Goal: Task Accomplishment & Management: Use online tool/utility

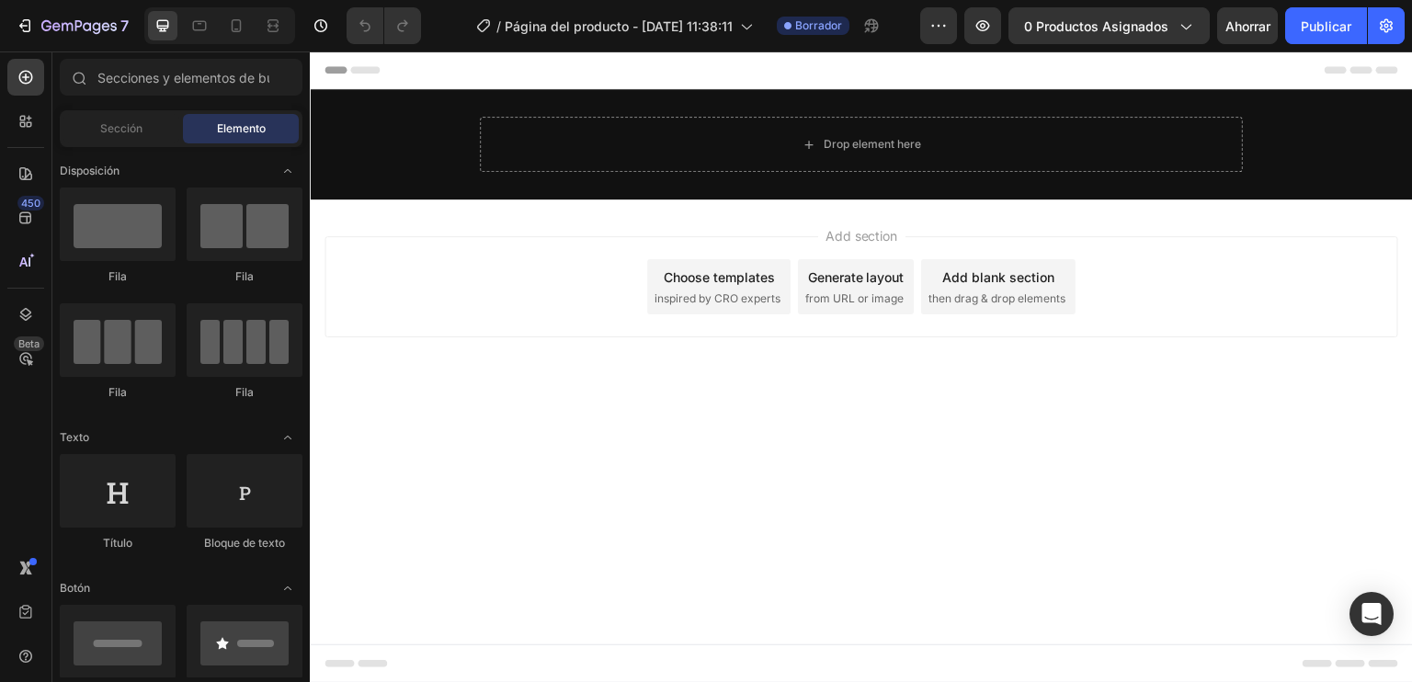
click at [827, 60] on div "Header" at bounding box center [862, 69] width 1074 height 37
click at [945, 22] on icon "button" at bounding box center [939, 26] width 18 height 18
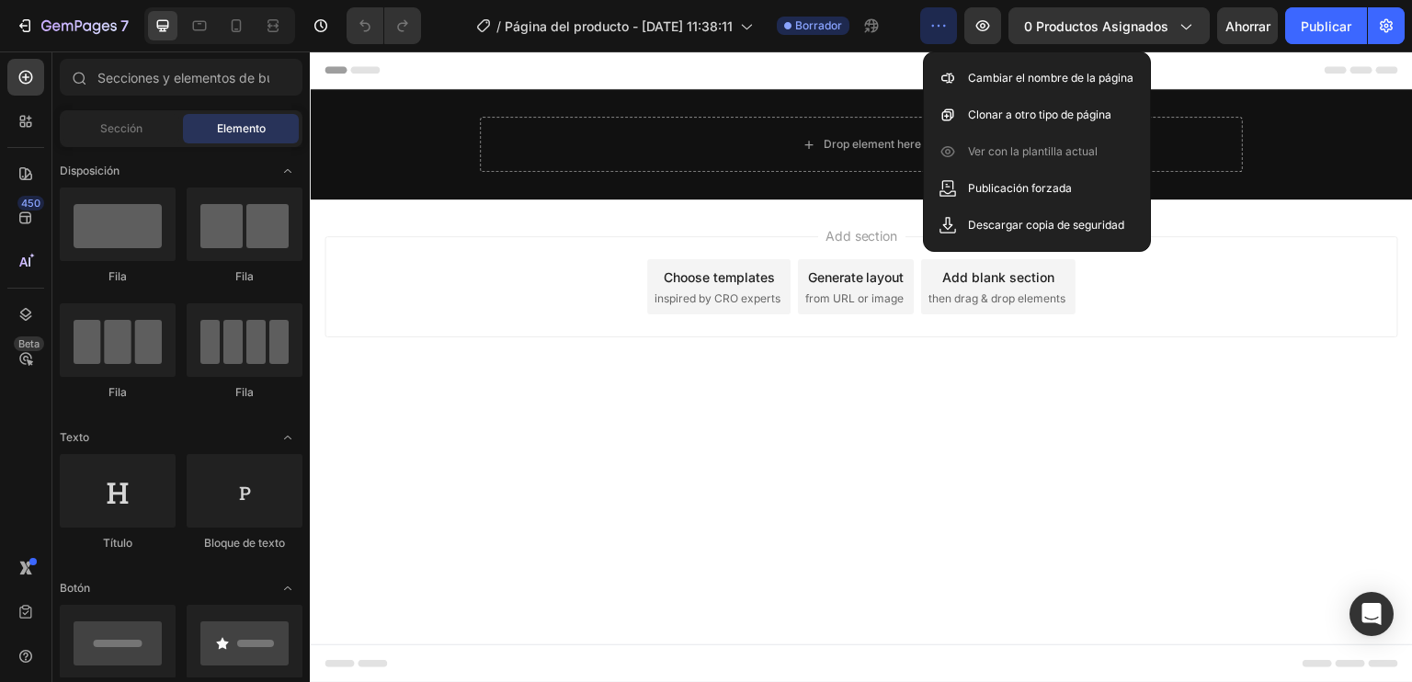
click at [945, 22] on icon "button" at bounding box center [939, 26] width 18 height 18
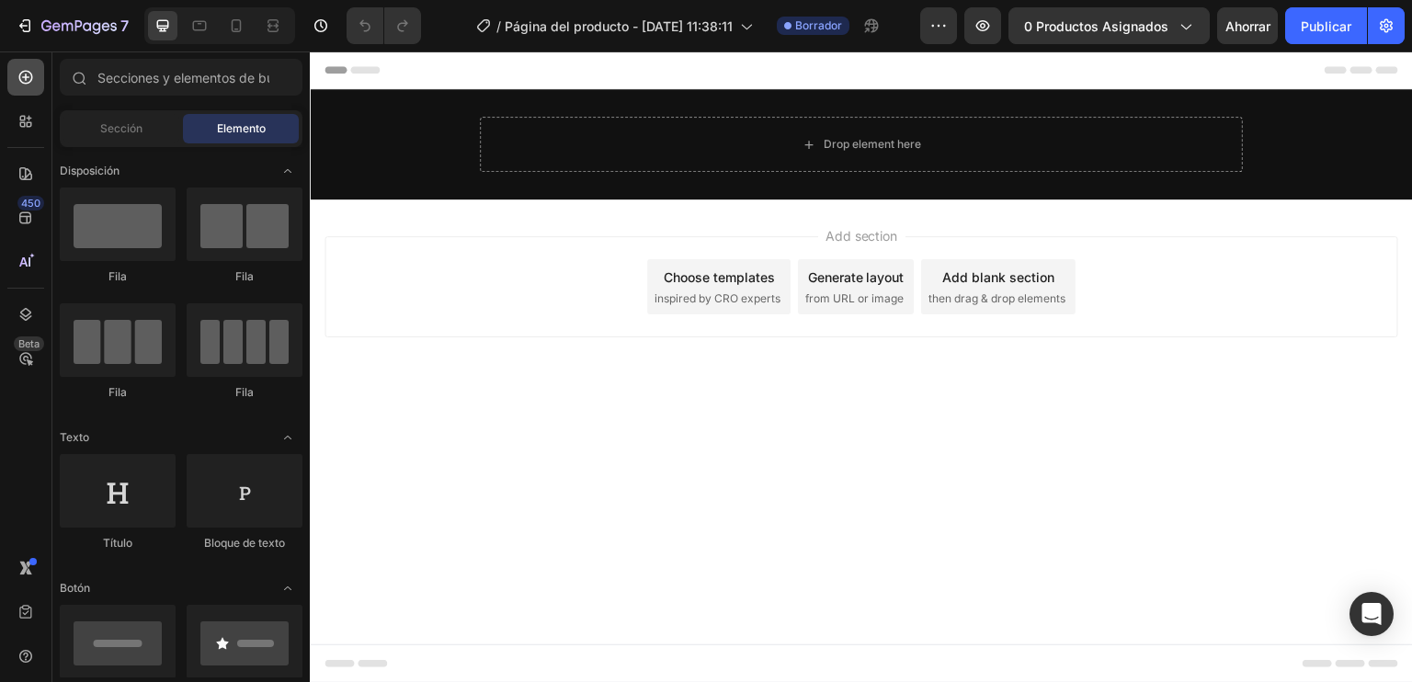
click at [29, 80] on icon at bounding box center [26, 77] width 18 height 18
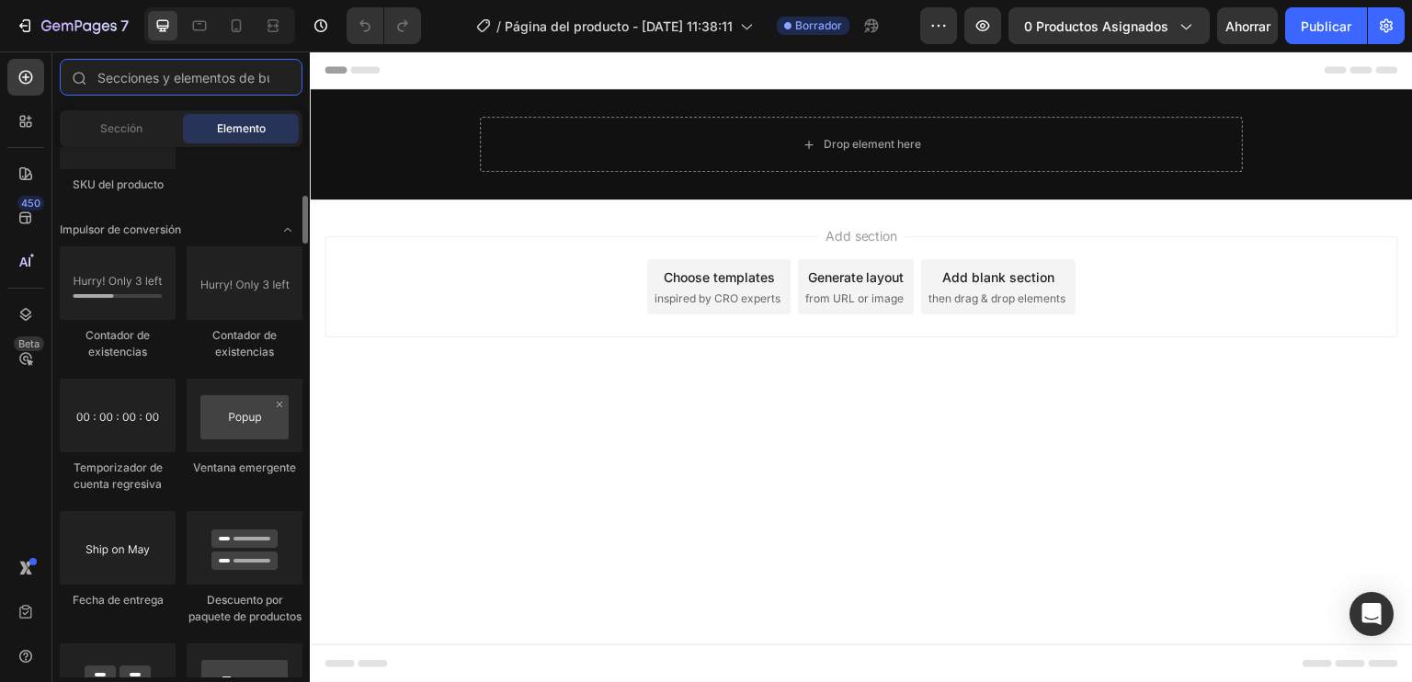
scroll to position [3586, 0]
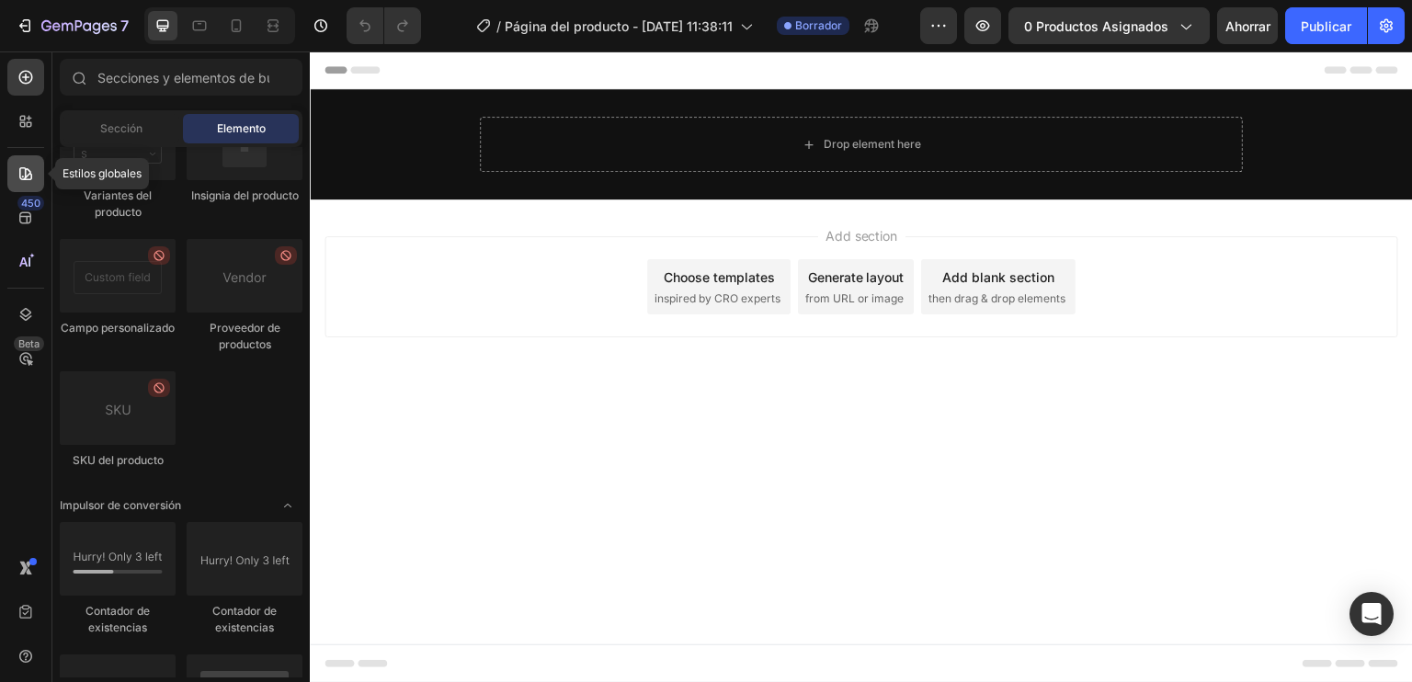
click at [23, 177] on icon at bounding box center [26, 174] width 18 height 18
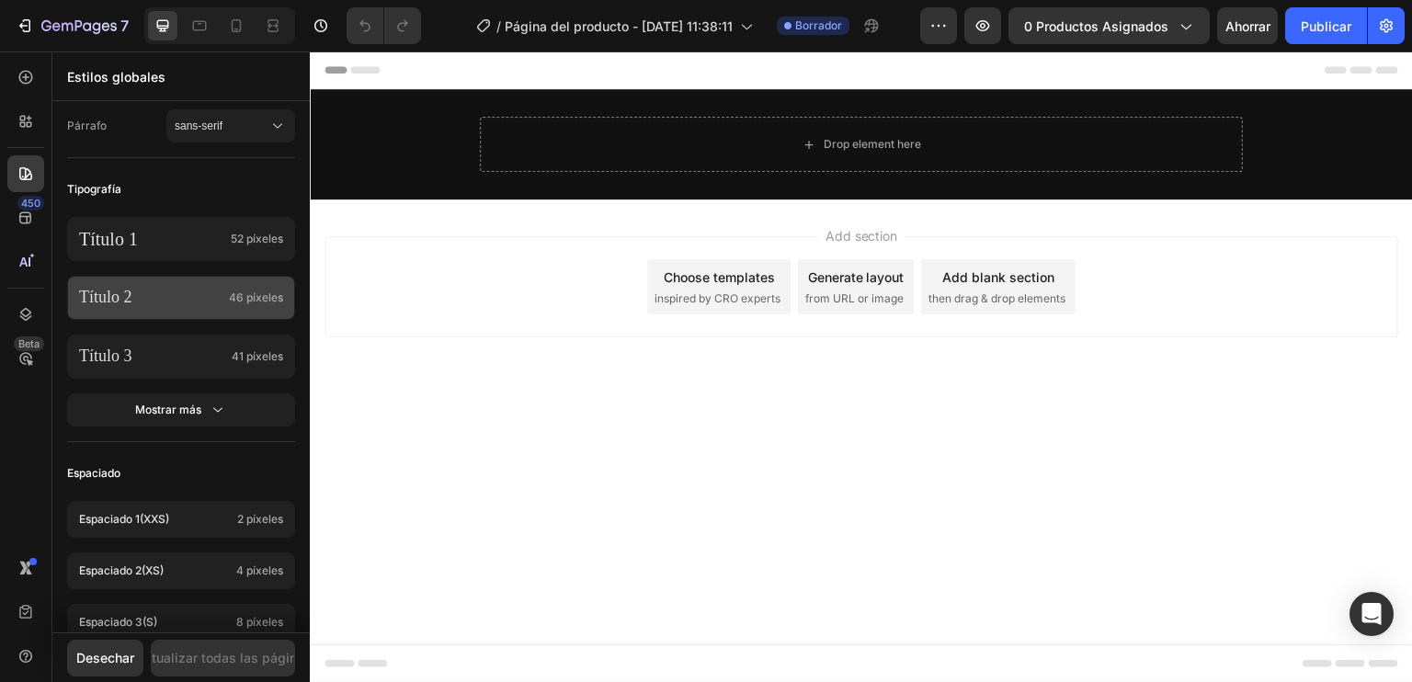
scroll to position [817, 0]
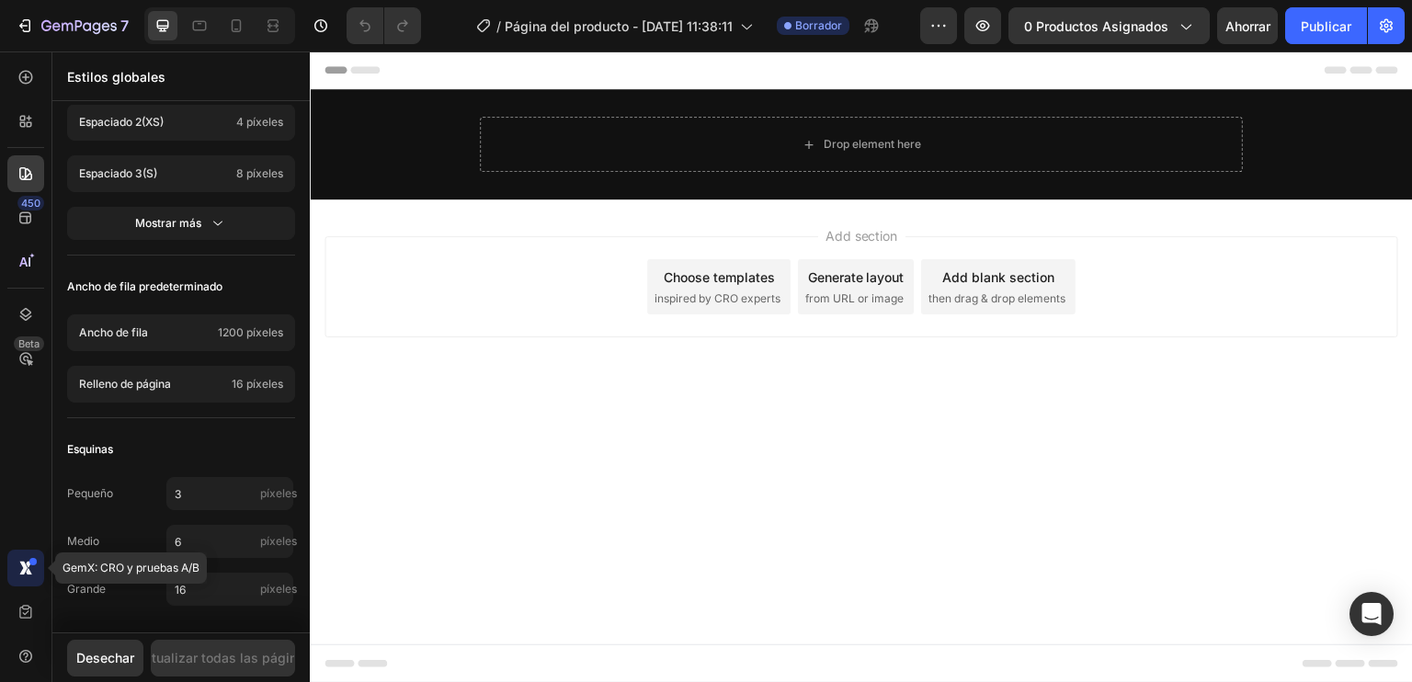
click at [26, 573] on icon at bounding box center [26, 568] width 18 height 18
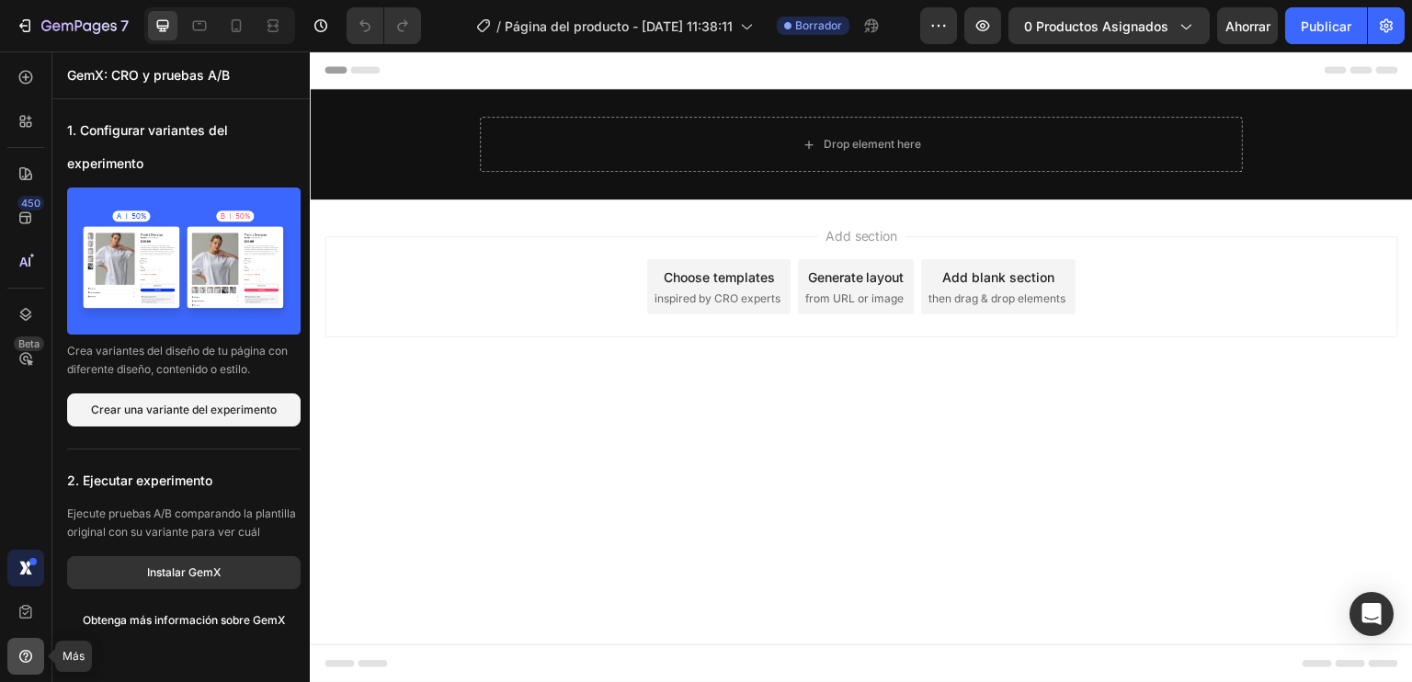
click at [27, 642] on div at bounding box center [25, 656] width 37 height 37
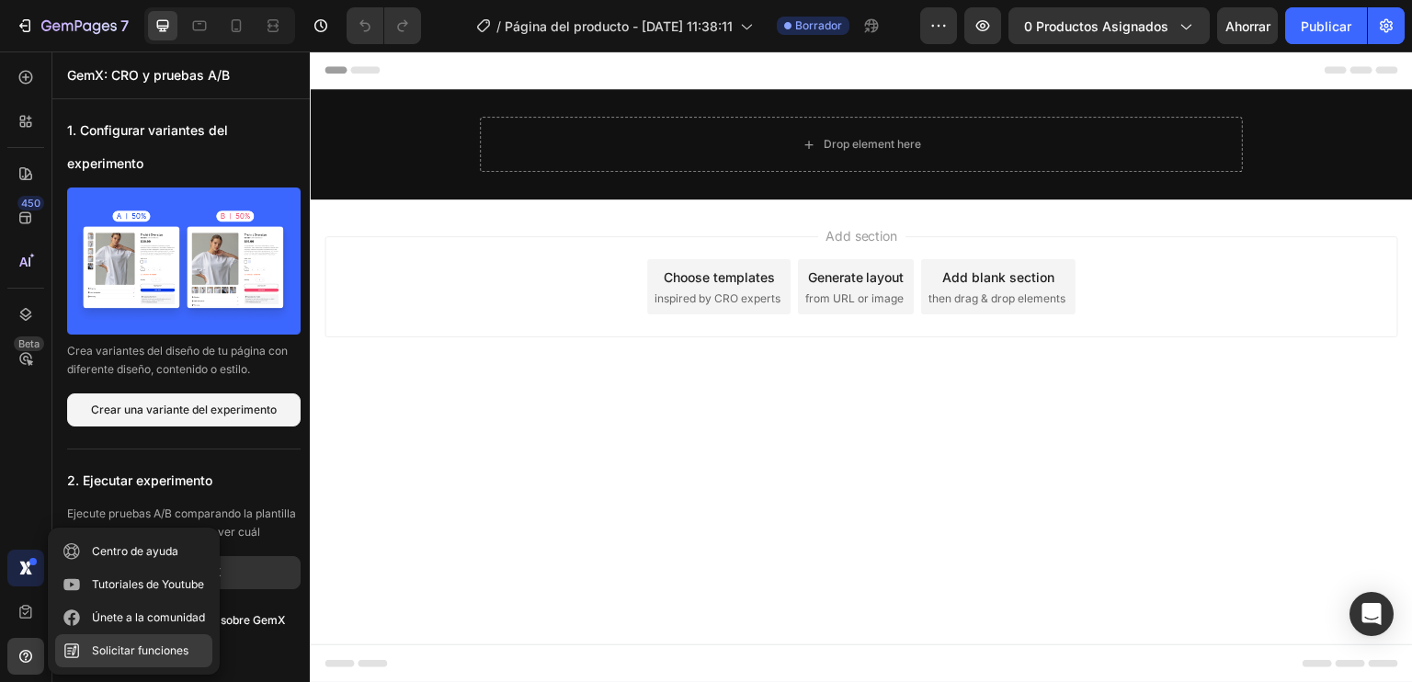
click at [111, 642] on div "Solicitar funciones" at bounding box center [140, 651] width 97 height 18
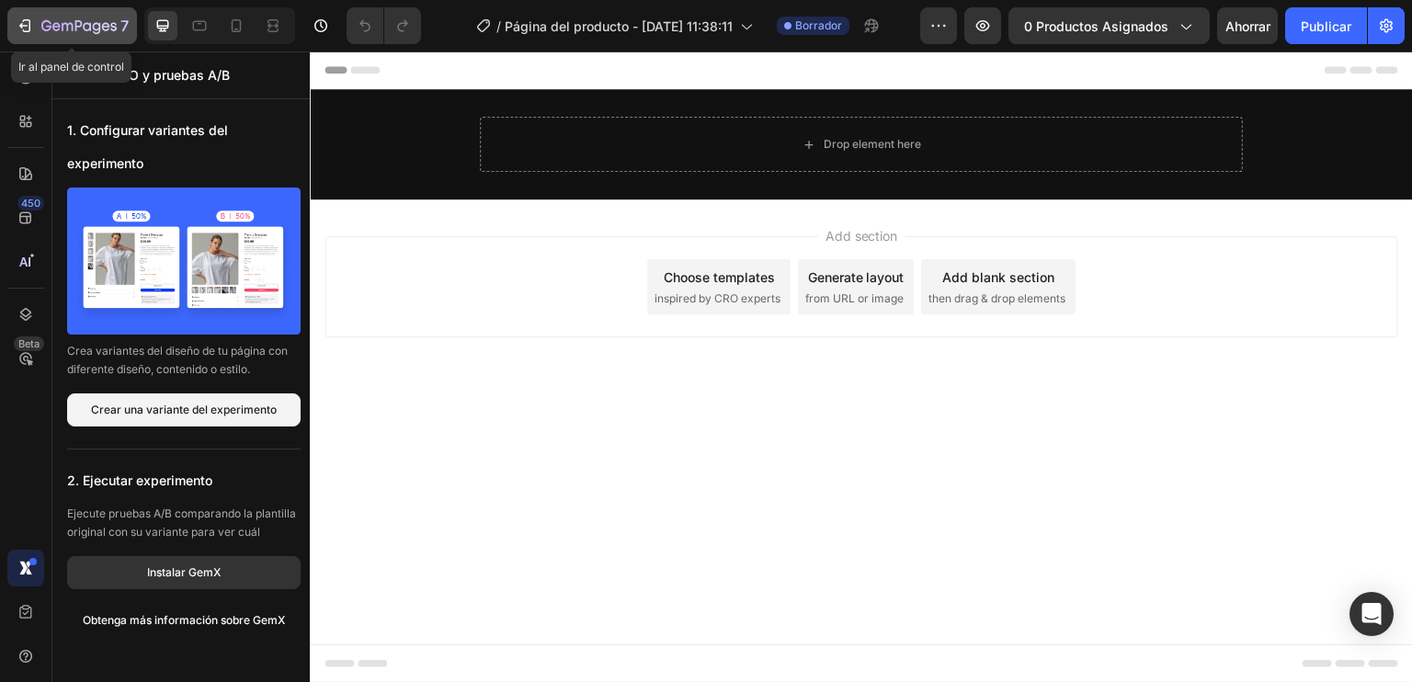
click at [63, 22] on icon "button" at bounding box center [78, 27] width 75 height 16
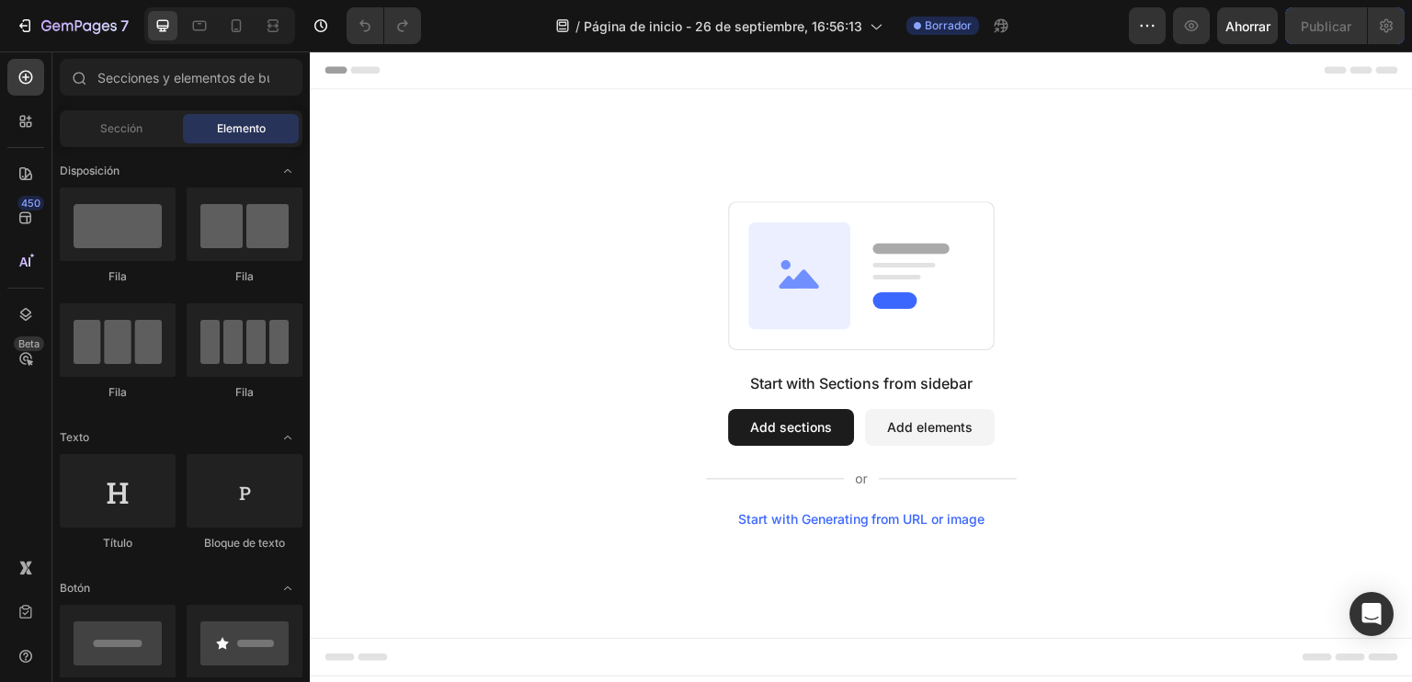
click at [372, 74] on span "Header" at bounding box center [365, 70] width 40 height 18
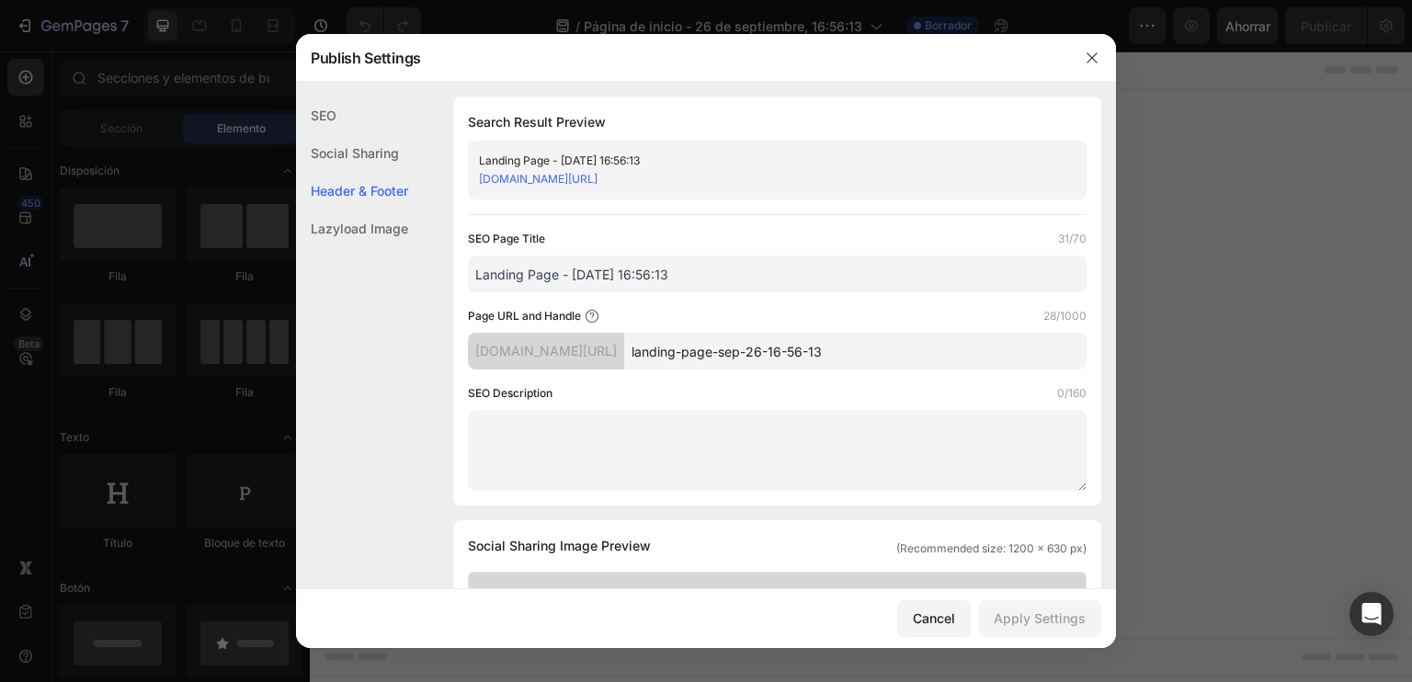
scroll to position [861, 0]
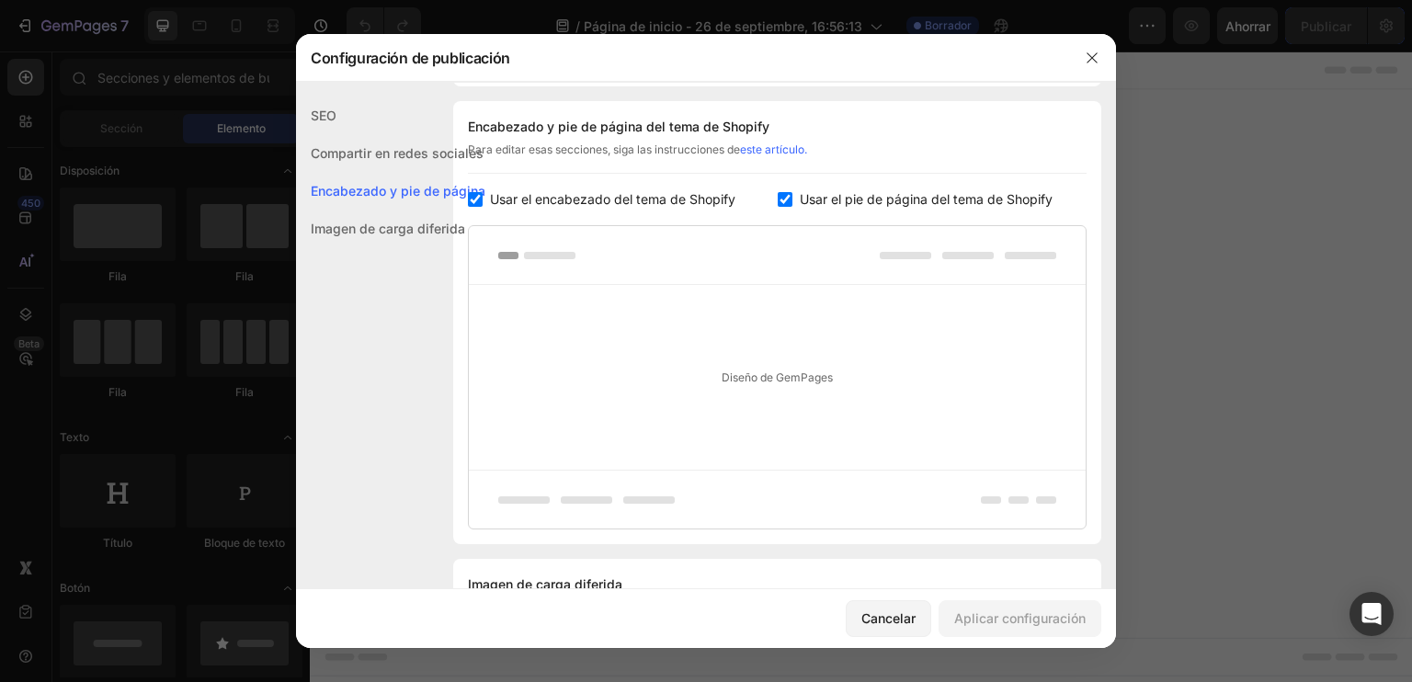
click at [335, 120] on font "SEO" at bounding box center [324, 116] width 26 height 16
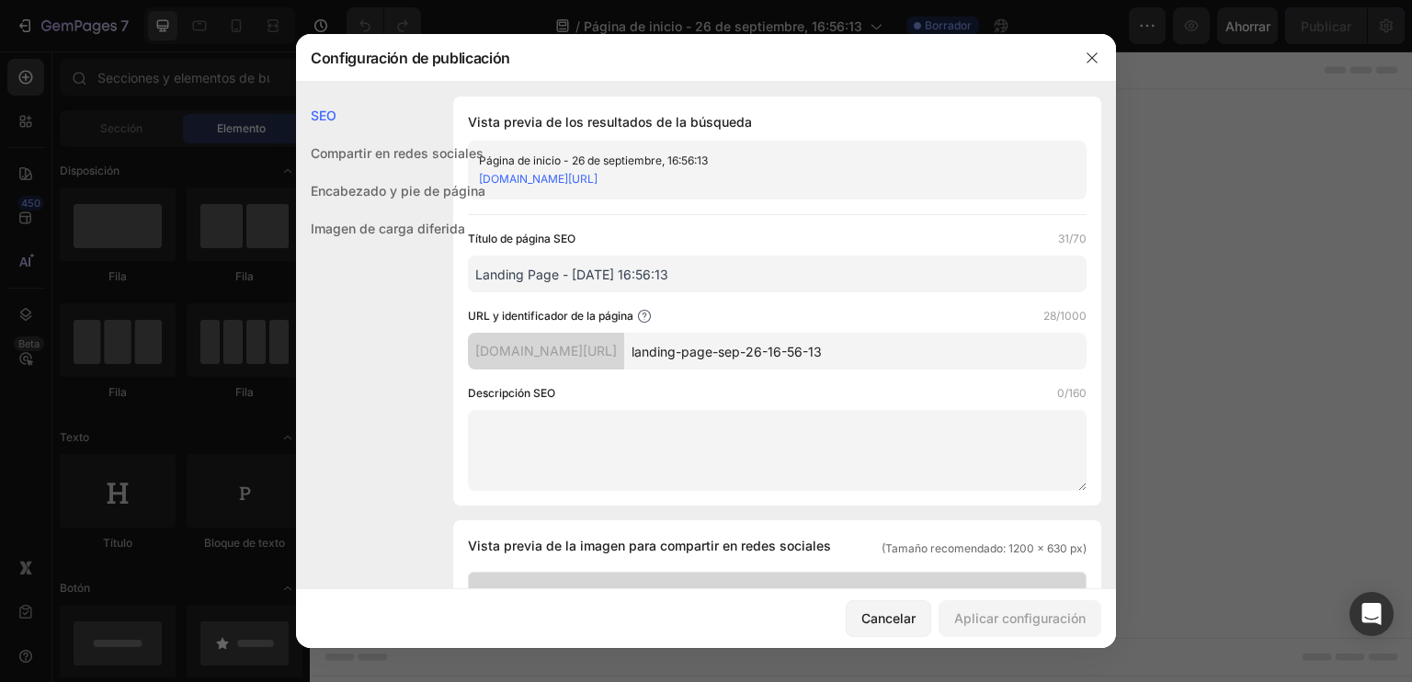
click at [552, 418] on textarea at bounding box center [777, 450] width 619 height 81
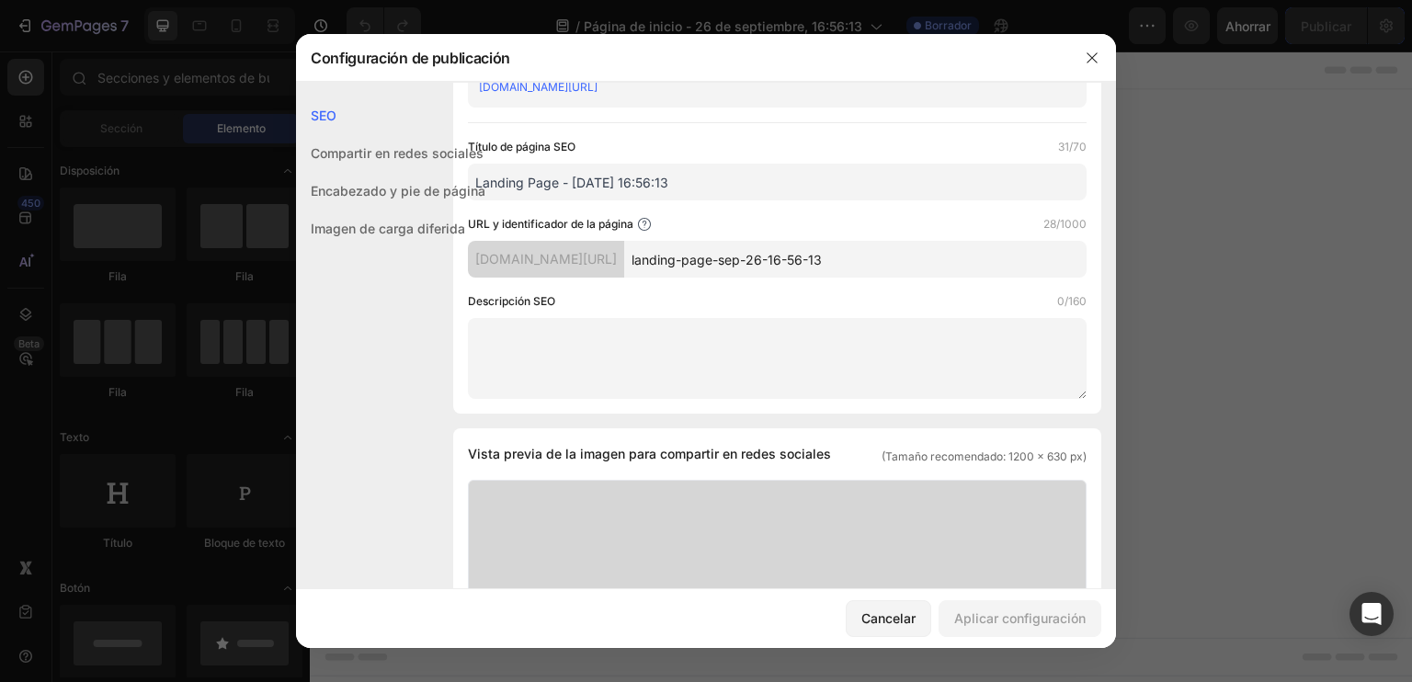
scroll to position [276, 0]
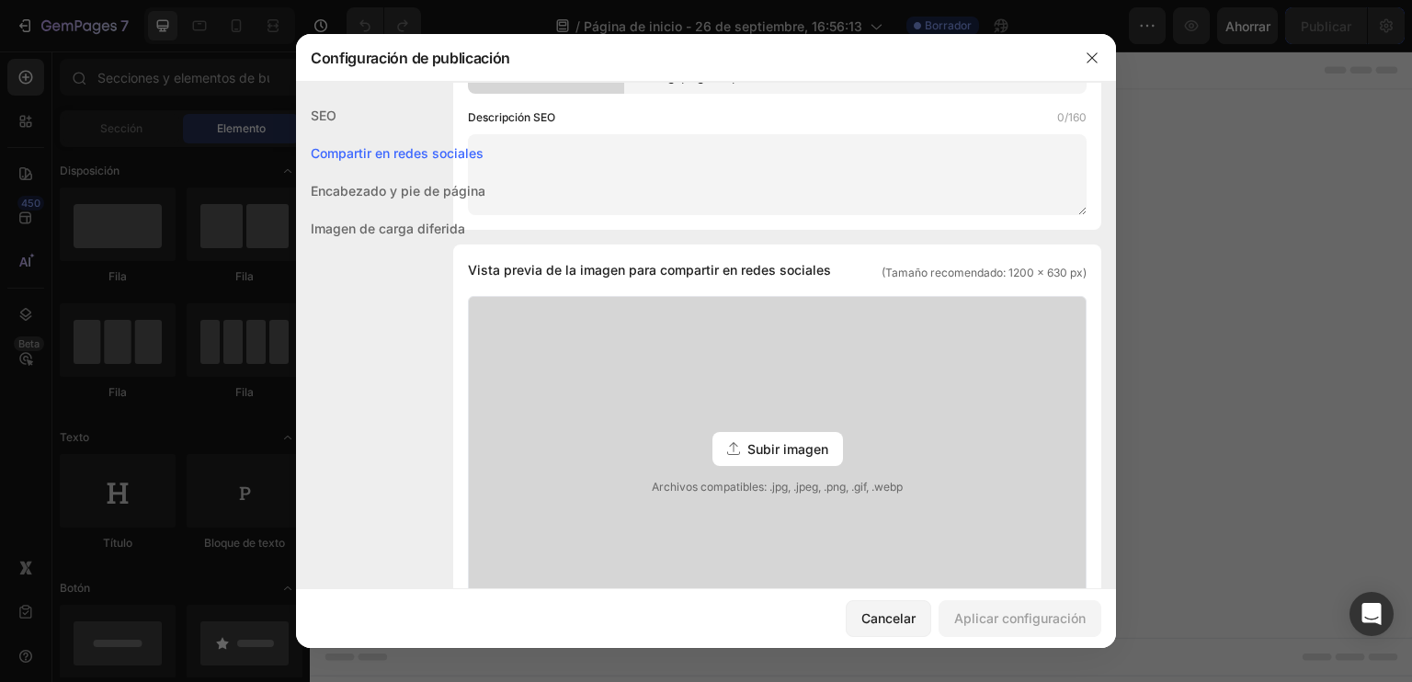
click at [694, 385] on div "Subir imagen Archivos compatibles: .jpg, .jpeg, .png, .gif, .webp" at bounding box center [777, 448] width 617 height 303
click at [0, 0] on input "Subir imagen Archivos compatibles: .jpg, .jpeg, .png, .gif, .webp" at bounding box center [0, 0] width 0 height 0
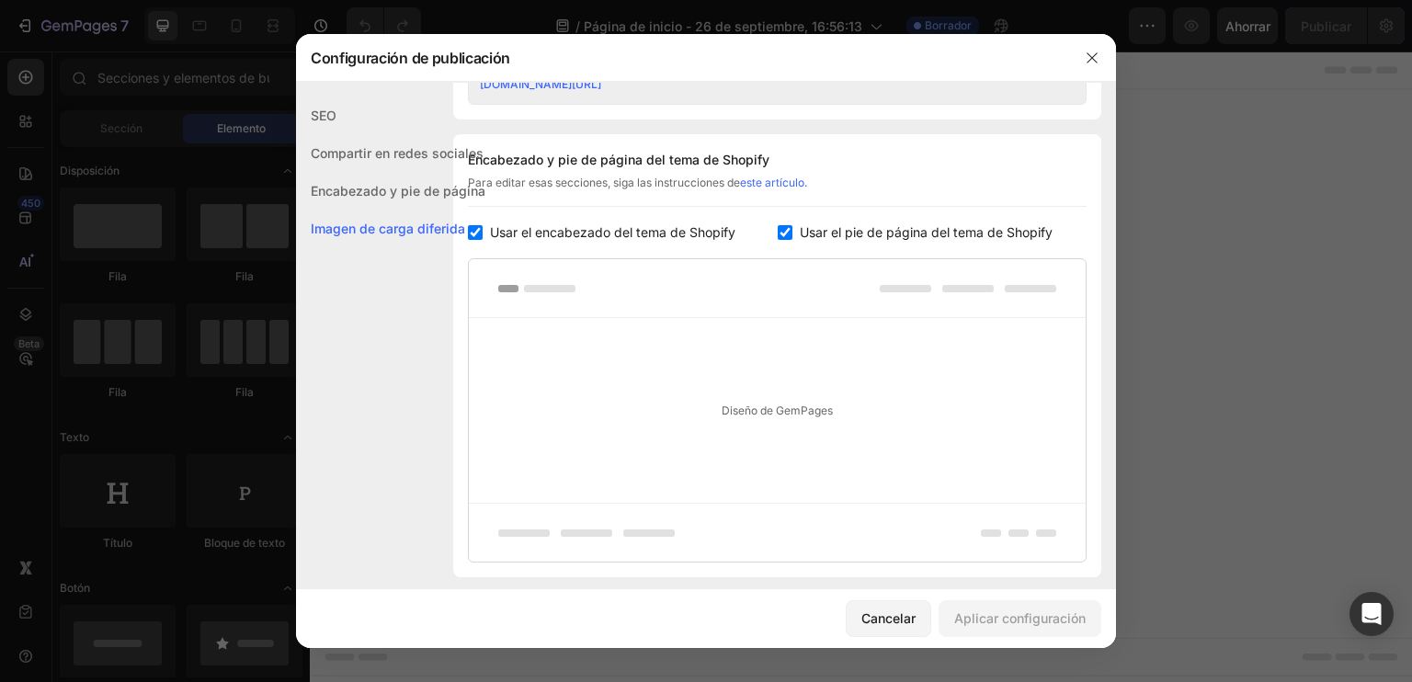
scroll to position [950, 0]
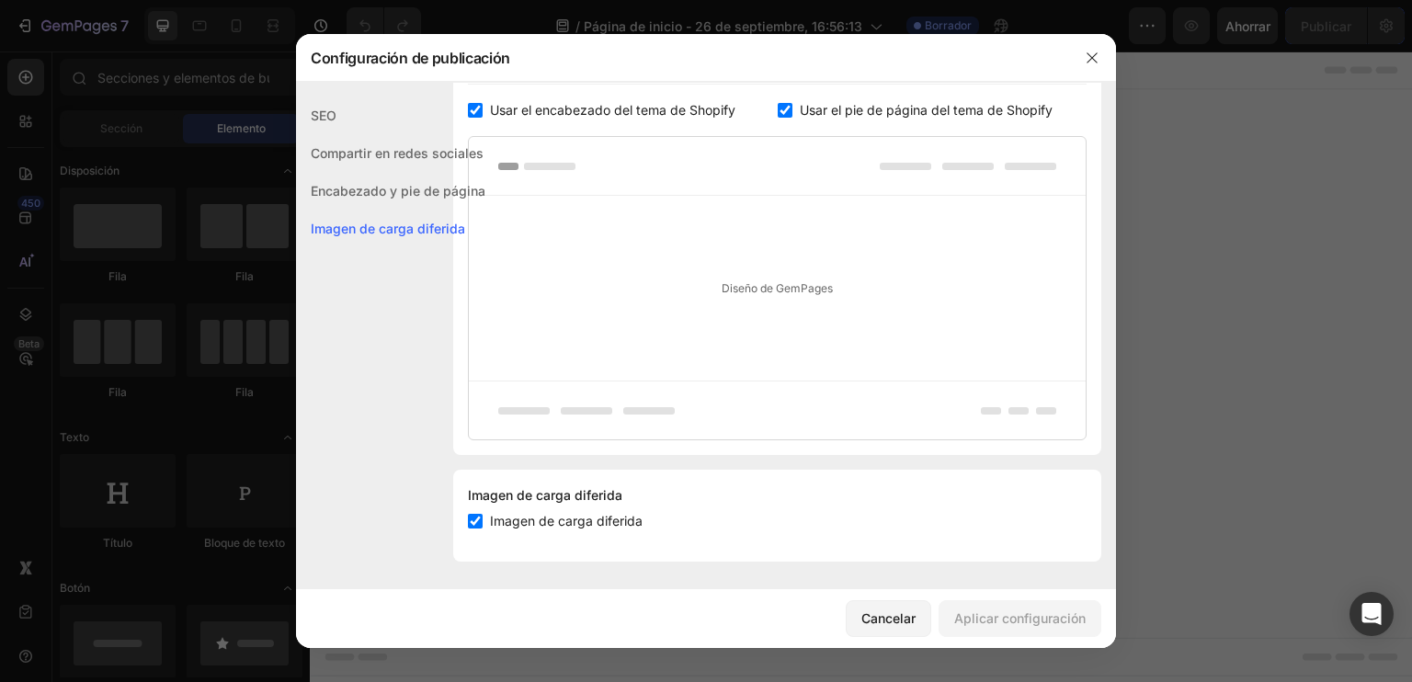
click at [314, 106] on div "SEO" at bounding box center [390, 116] width 189 height 38
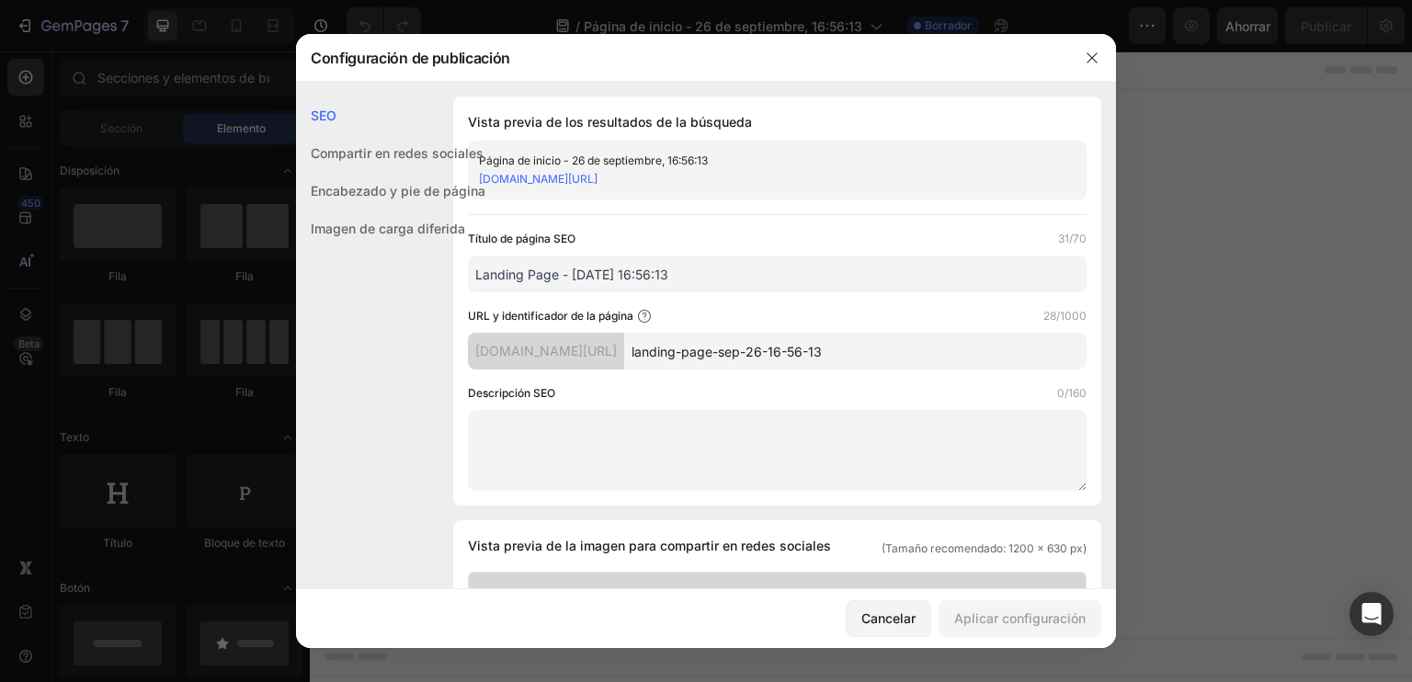
click at [394, 153] on font "Compartir en redes sociales" at bounding box center [397, 153] width 173 height 16
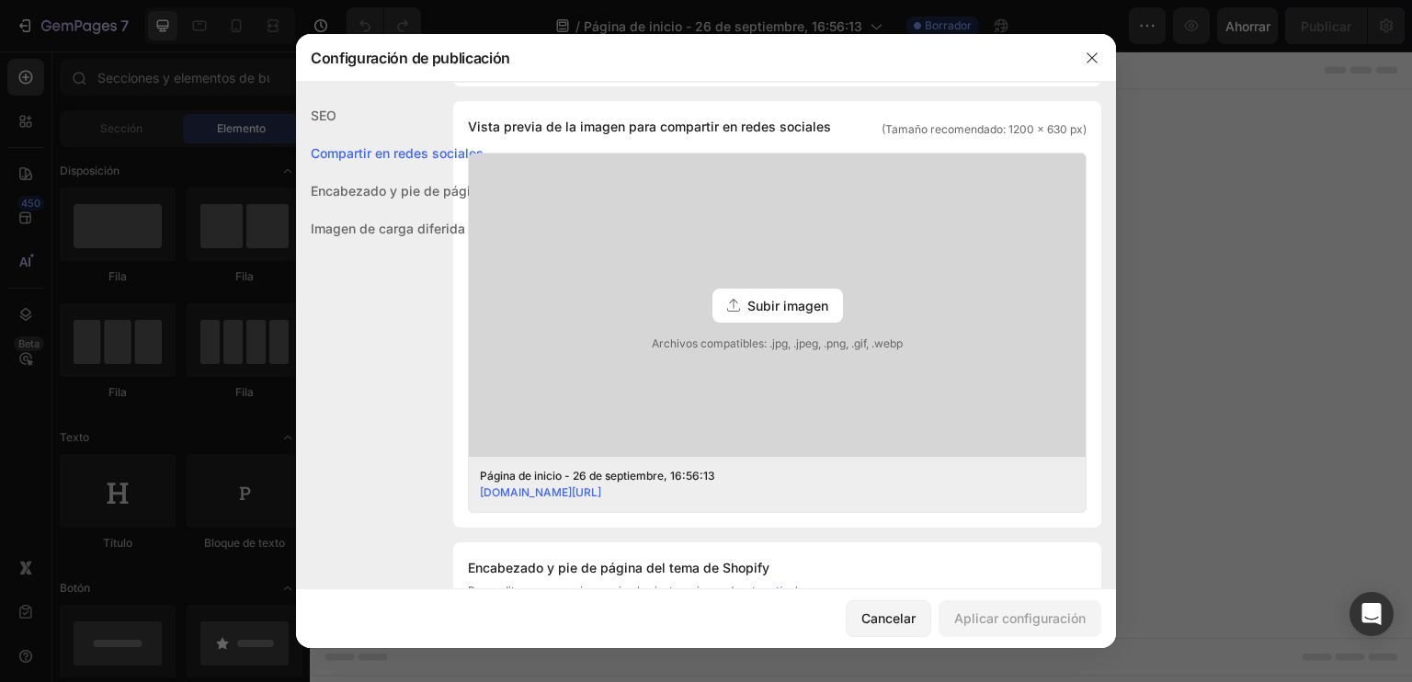
click at [394, 183] on font "Encabezado y pie de página" at bounding box center [398, 191] width 175 height 16
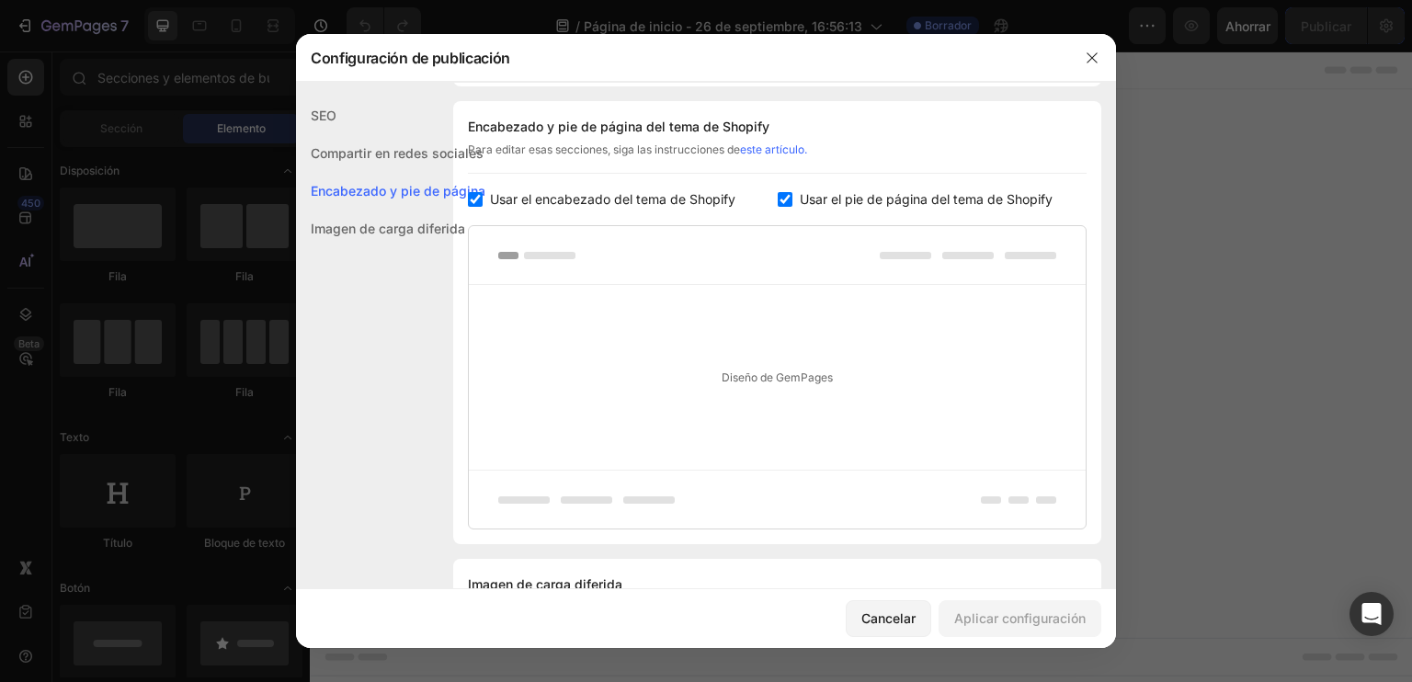
click at [470, 204] on input "checkbox" at bounding box center [475, 199] width 15 height 15
checkbox input "false"
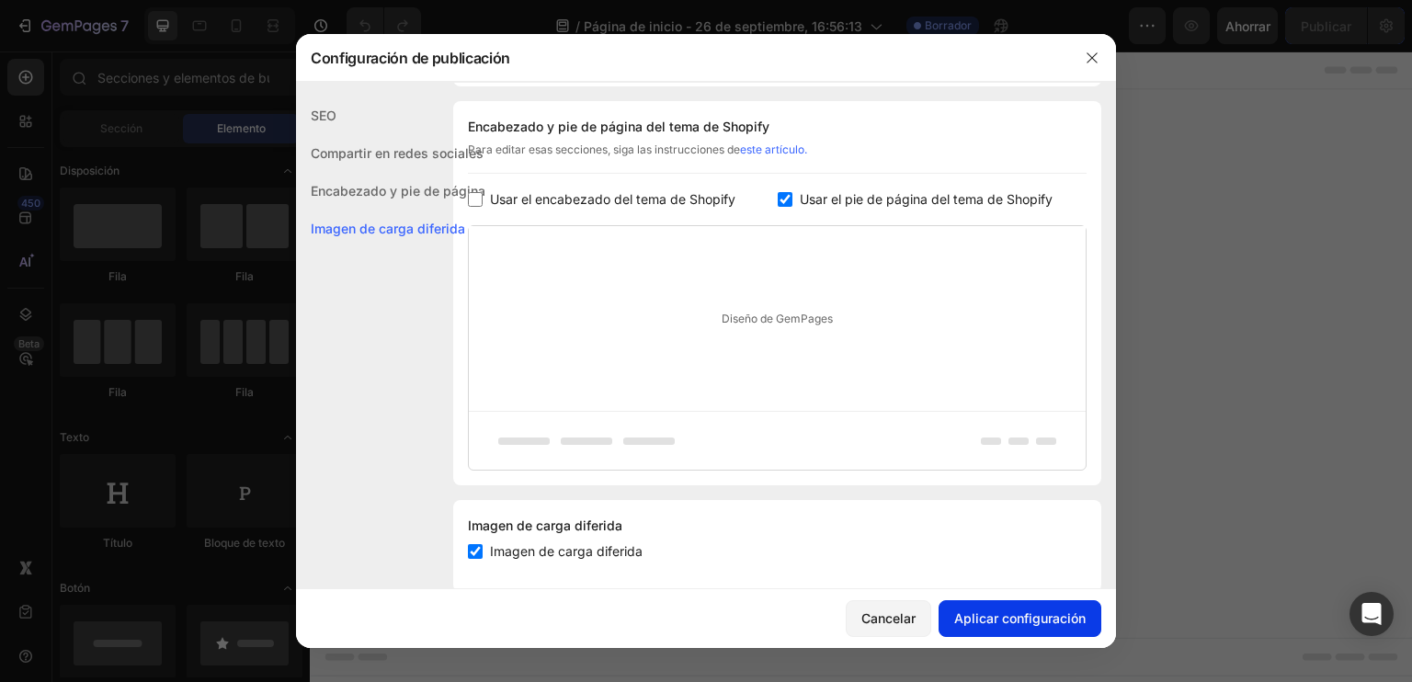
click at [989, 606] on button "Aplicar configuración" at bounding box center [1020, 618] width 163 height 37
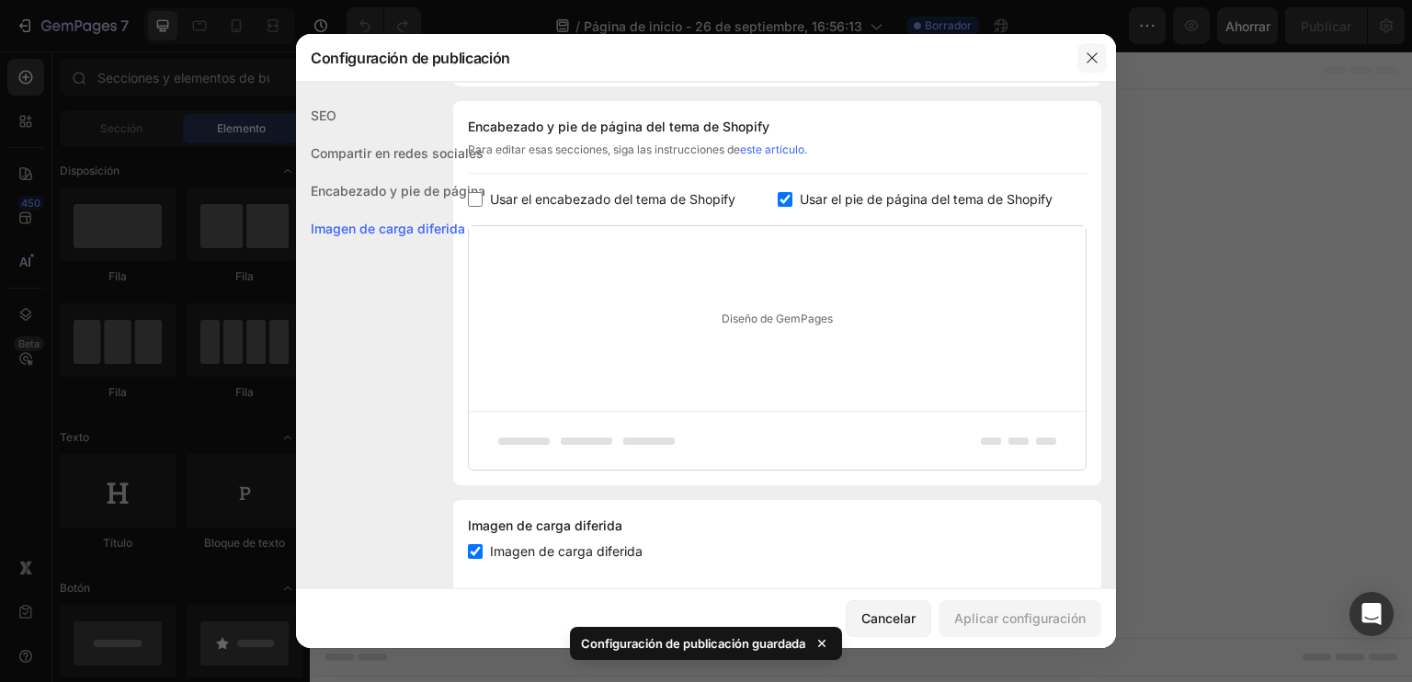
click at [1090, 51] on icon "button" at bounding box center [1092, 58] width 15 height 15
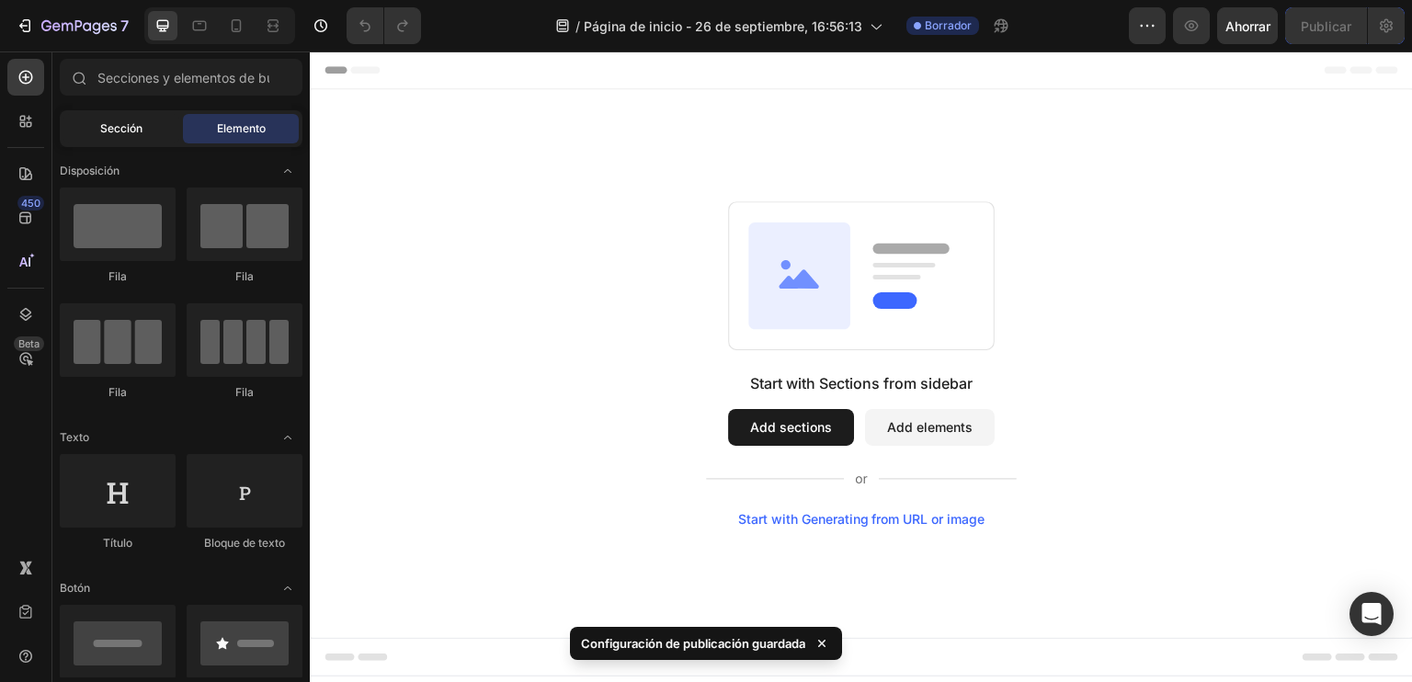
click at [129, 123] on font "Sección" at bounding box center [121, 128] width 42 height 14
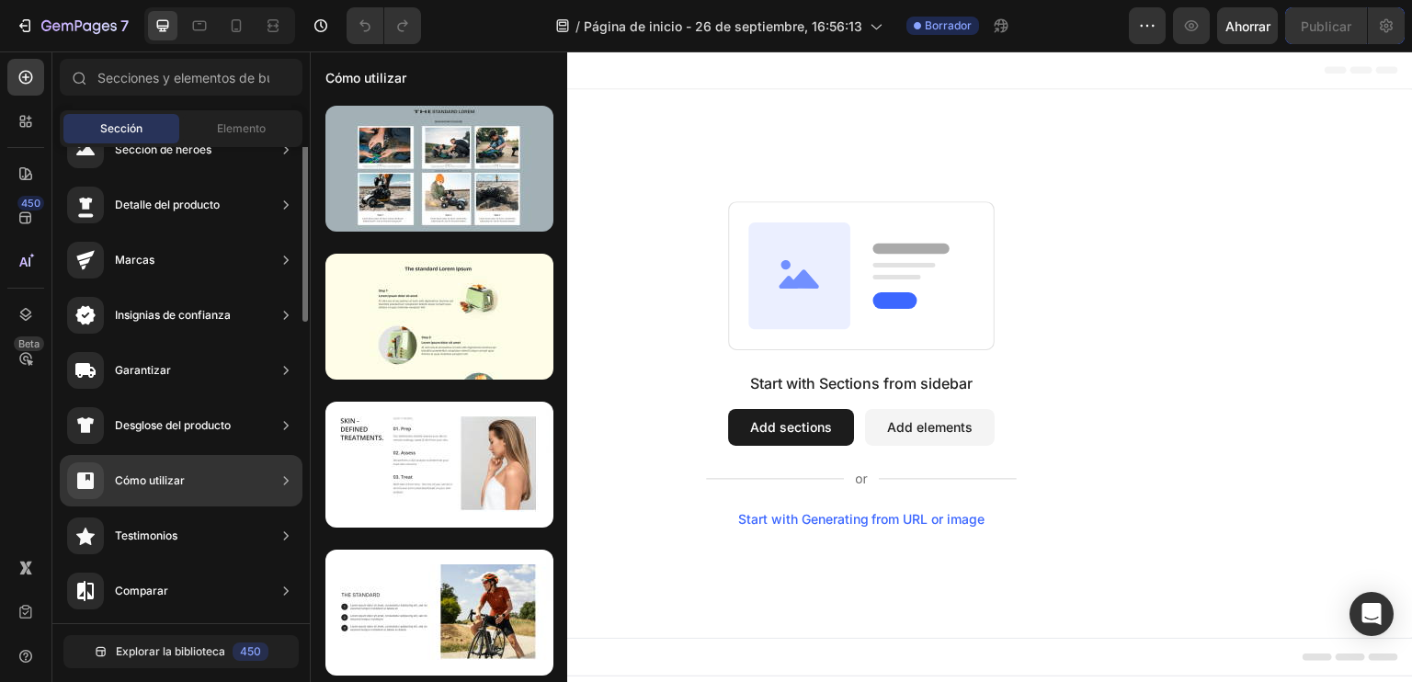
scroll to position [0, 0]
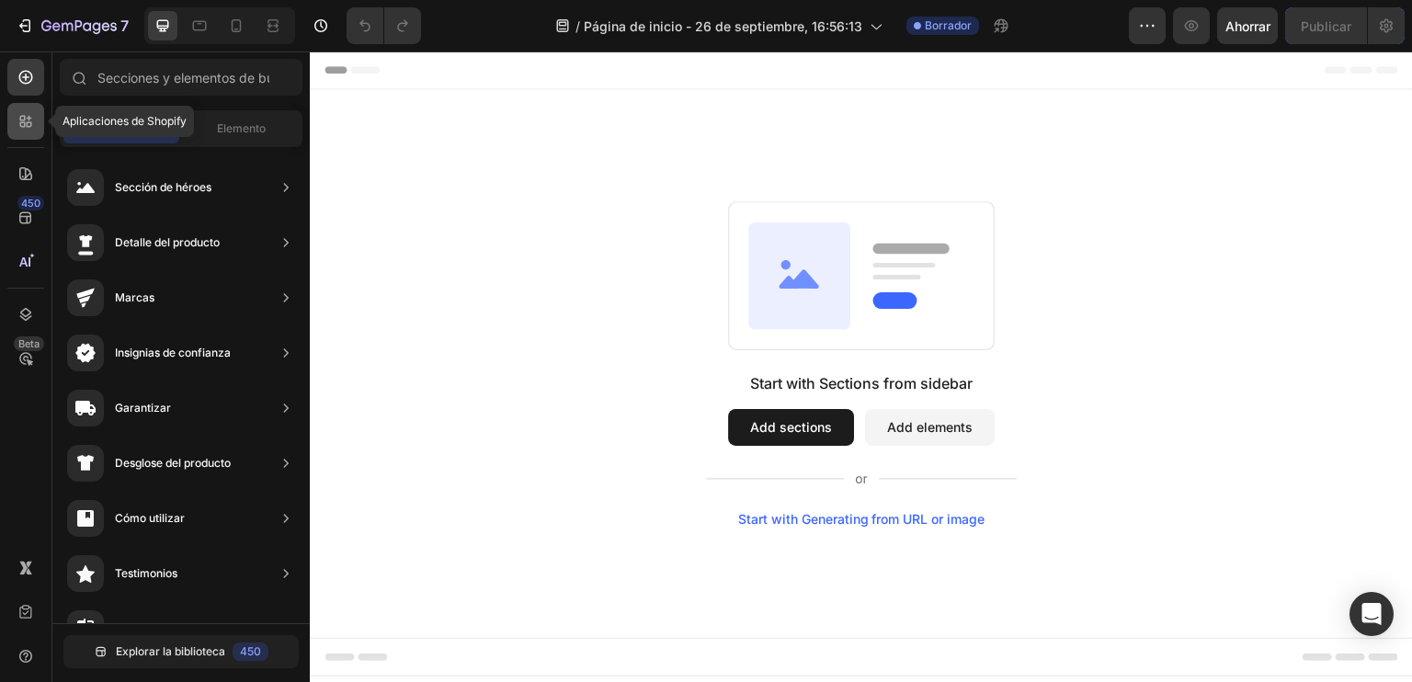
click at [26, 118] on icon at bounding box center [26, 121] width 18 height 18
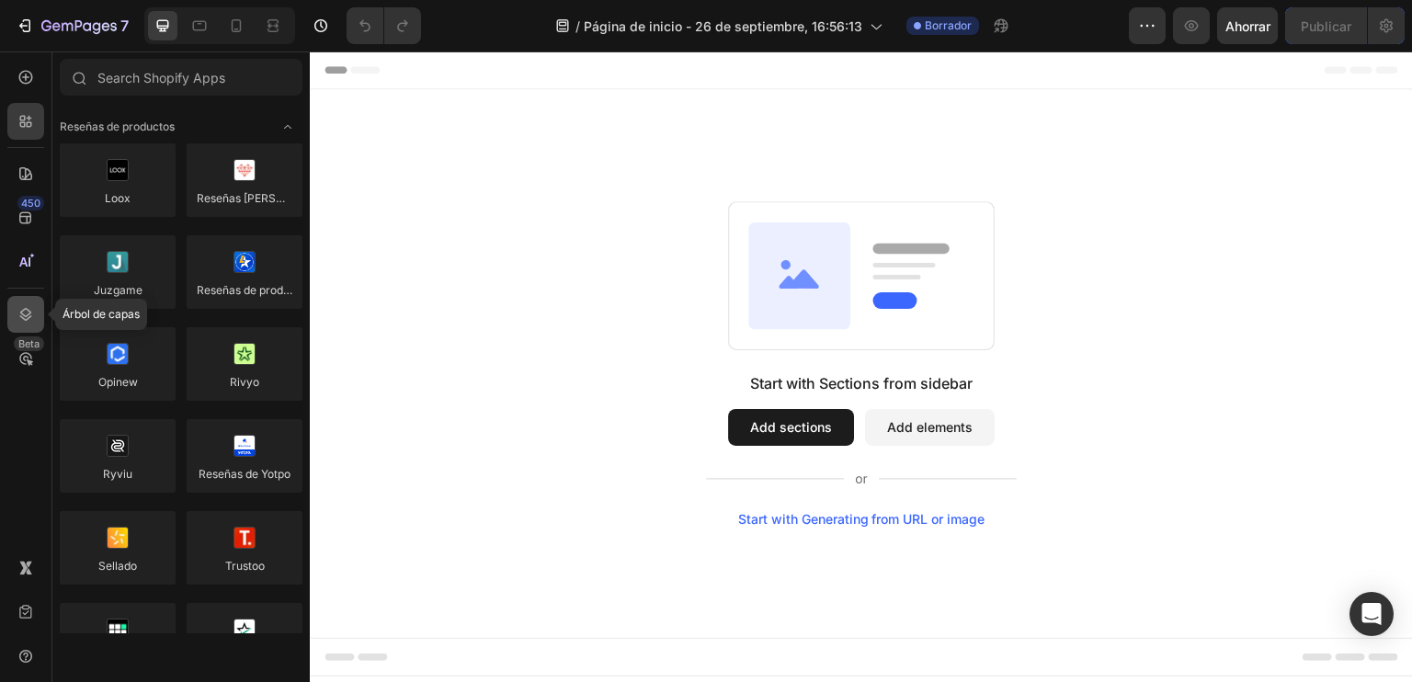
click at [26, 312] on icon at bounding box center [26, 314] width 18 height 18
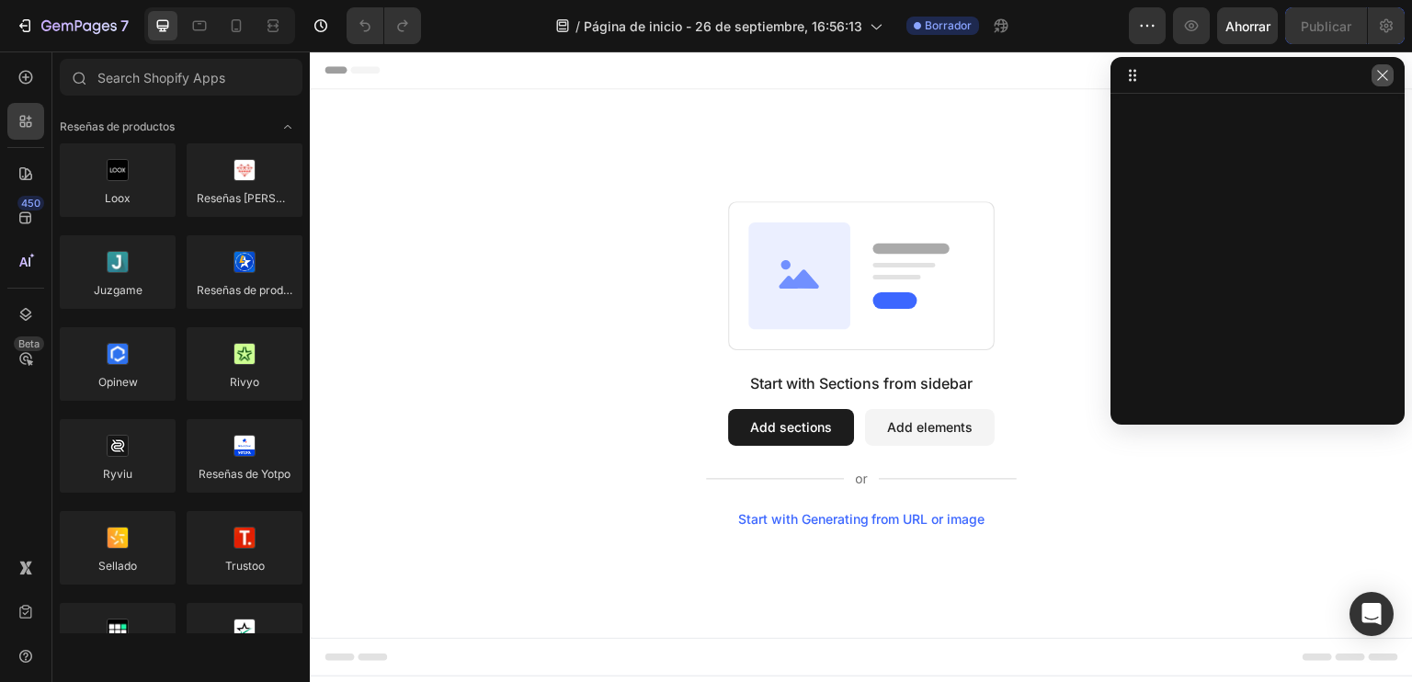
drag, startPoint x: 1076, startPoint y: 29, endPoint x: 1385, endPoint y: 80, distance: 313.2
click at [1385, 80] on icon "button" at bounding box center [1383, 75] width 15 height 15
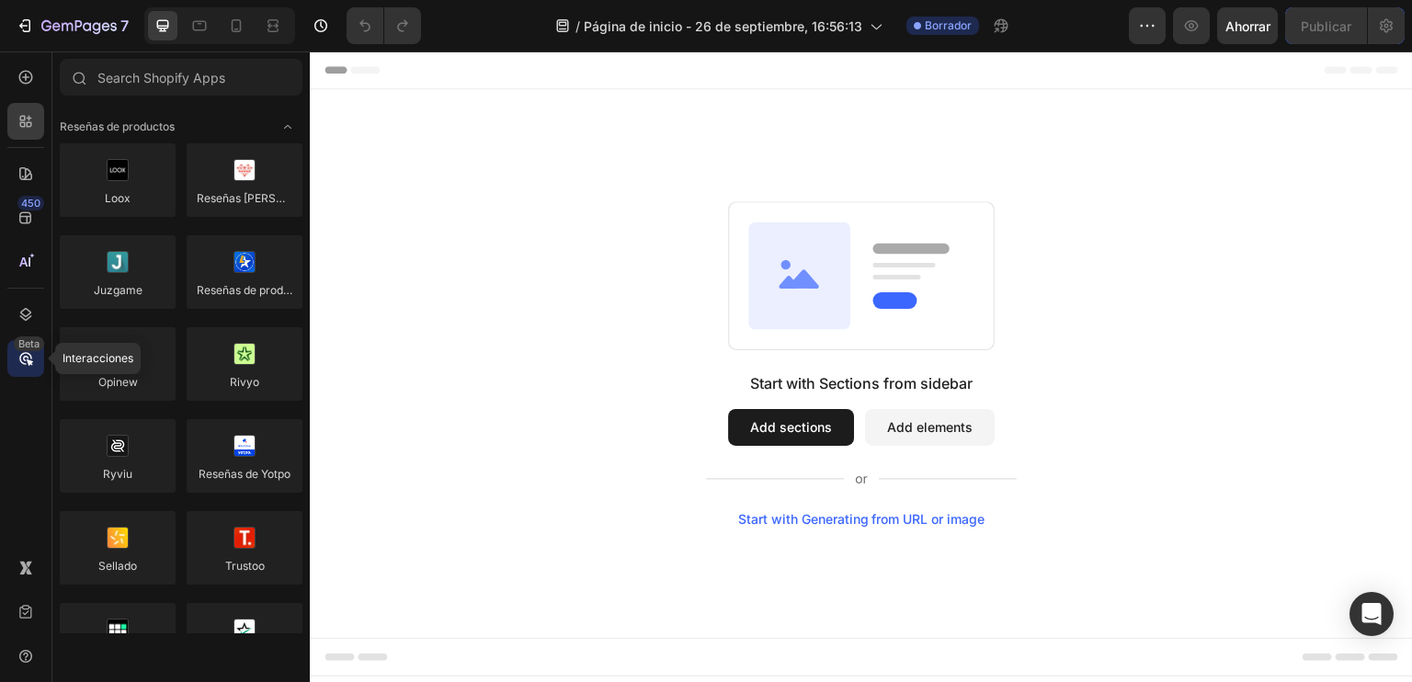
click at [19, 356] on icon at bounding box center [26, 358] width 18 height 18
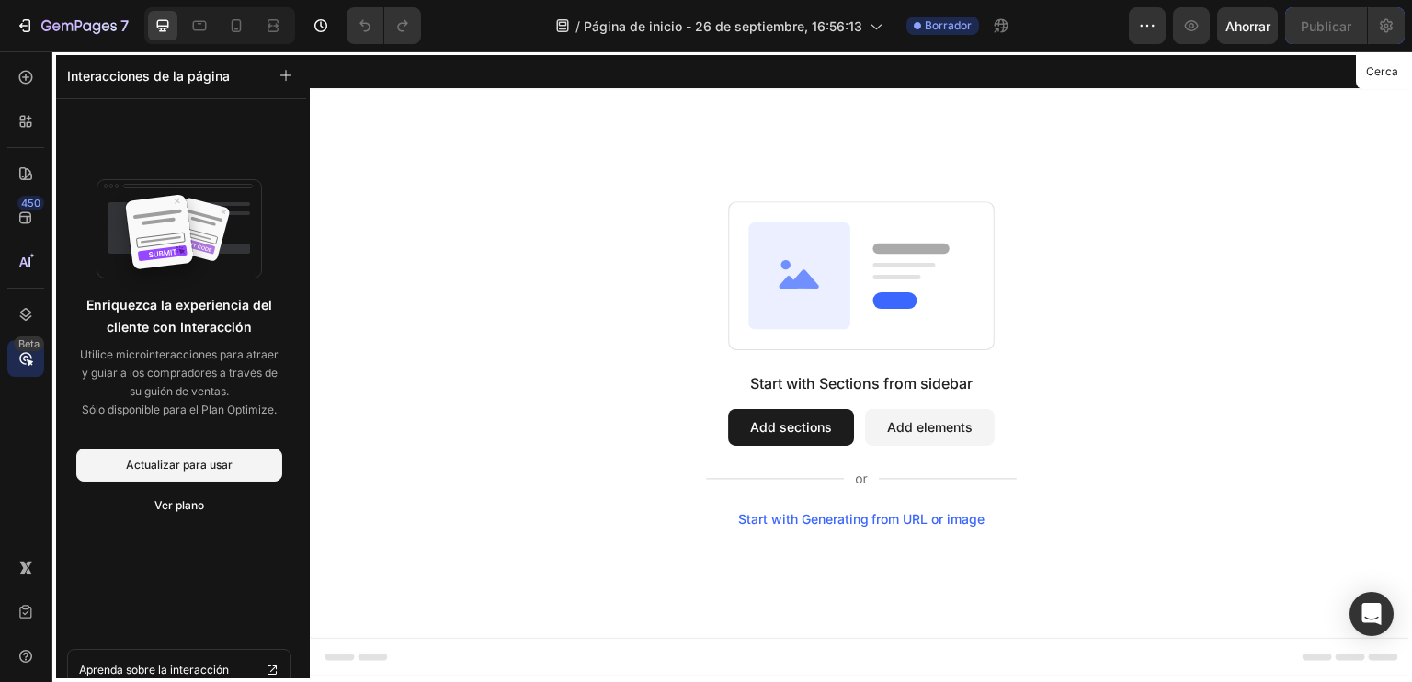
click at [18, 359] on icon at bounding box center [26, 358] width 18 height 18
click at [17, 451] on div "450 Beta" at bounding box center [25, 304] width 37 height 491
click at [27, 346] on font "Beta" at bounding box center [28, 343] width 21 height 13
click at [1389, 65] on font "Cerca" at bounding box center [1382, 71] width 32 height 14
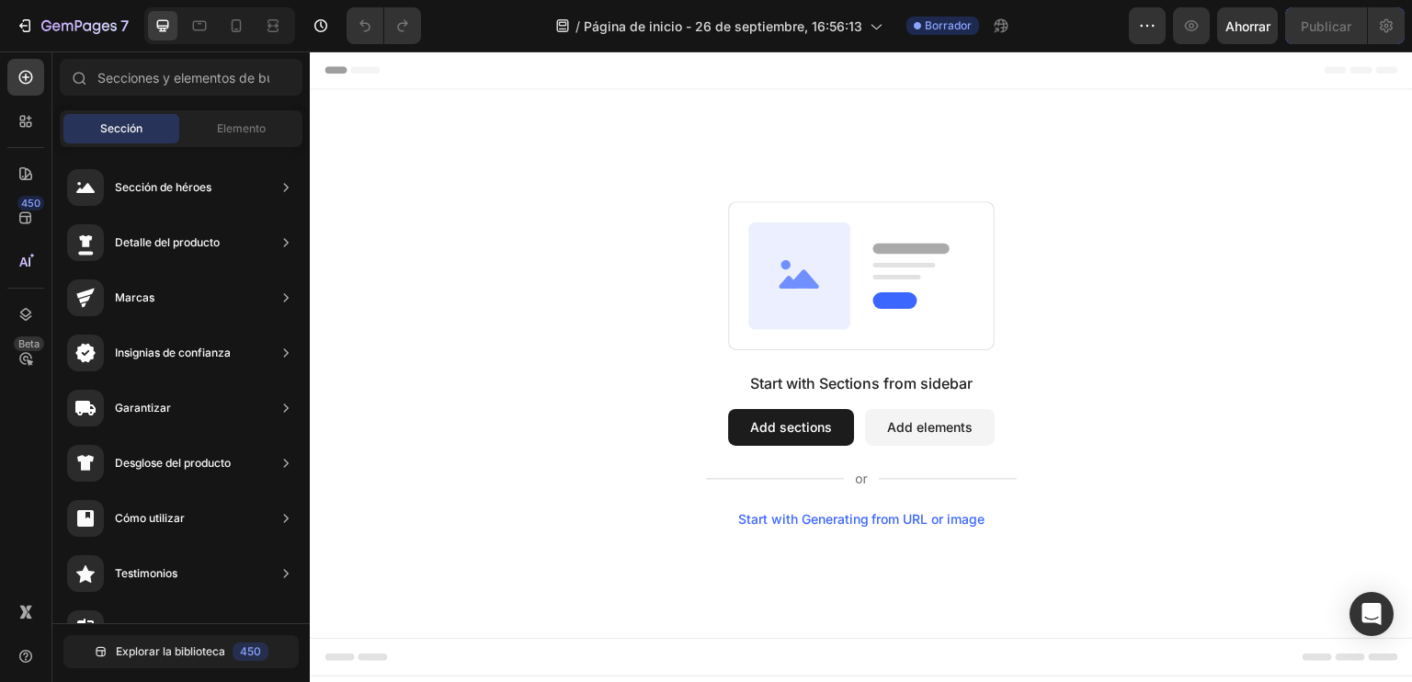
click at [486, 21] on div "/ Página de inicio - 26 de septiembre, 16:56:13 Borrador" at bounding box center [782, 25] width 693 height 37
click at [16, 132] on div at bounding box center [25, 121] width 37 height 37
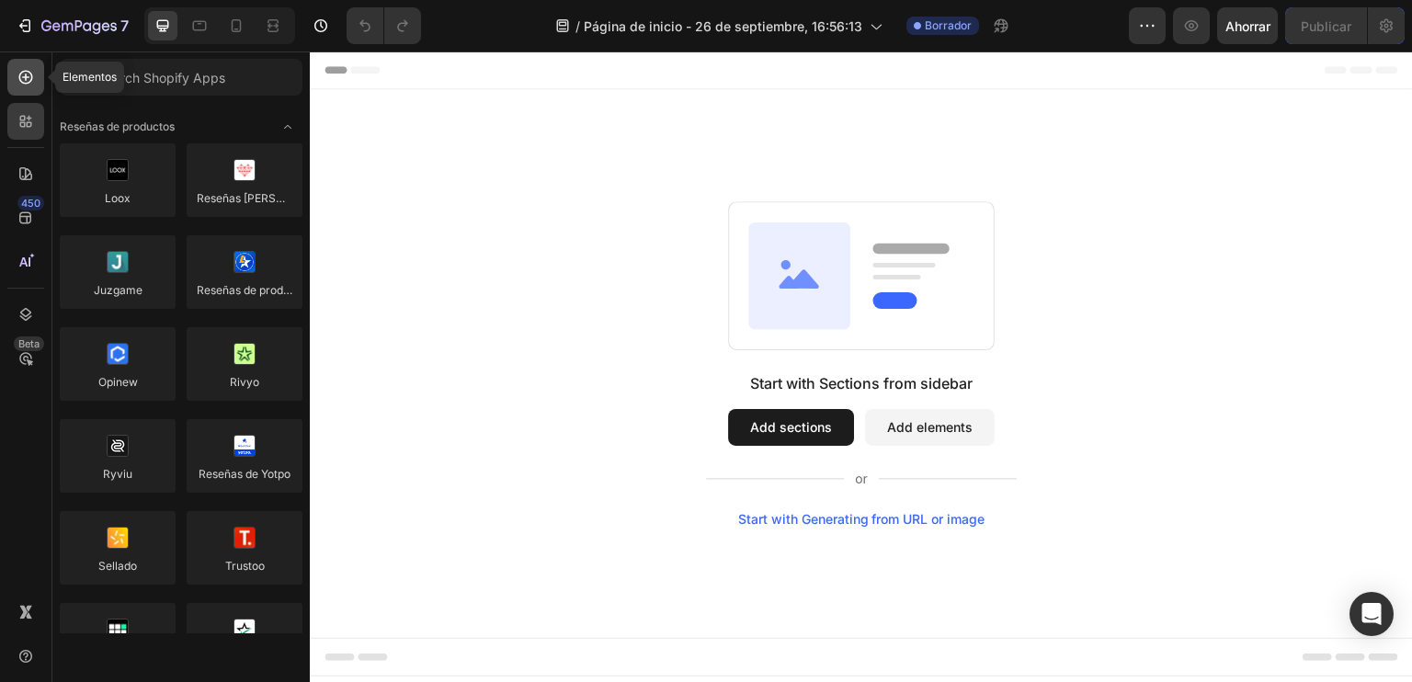
click at [30, 76] on icon at bounding box center [26, 77] width 18 height 18
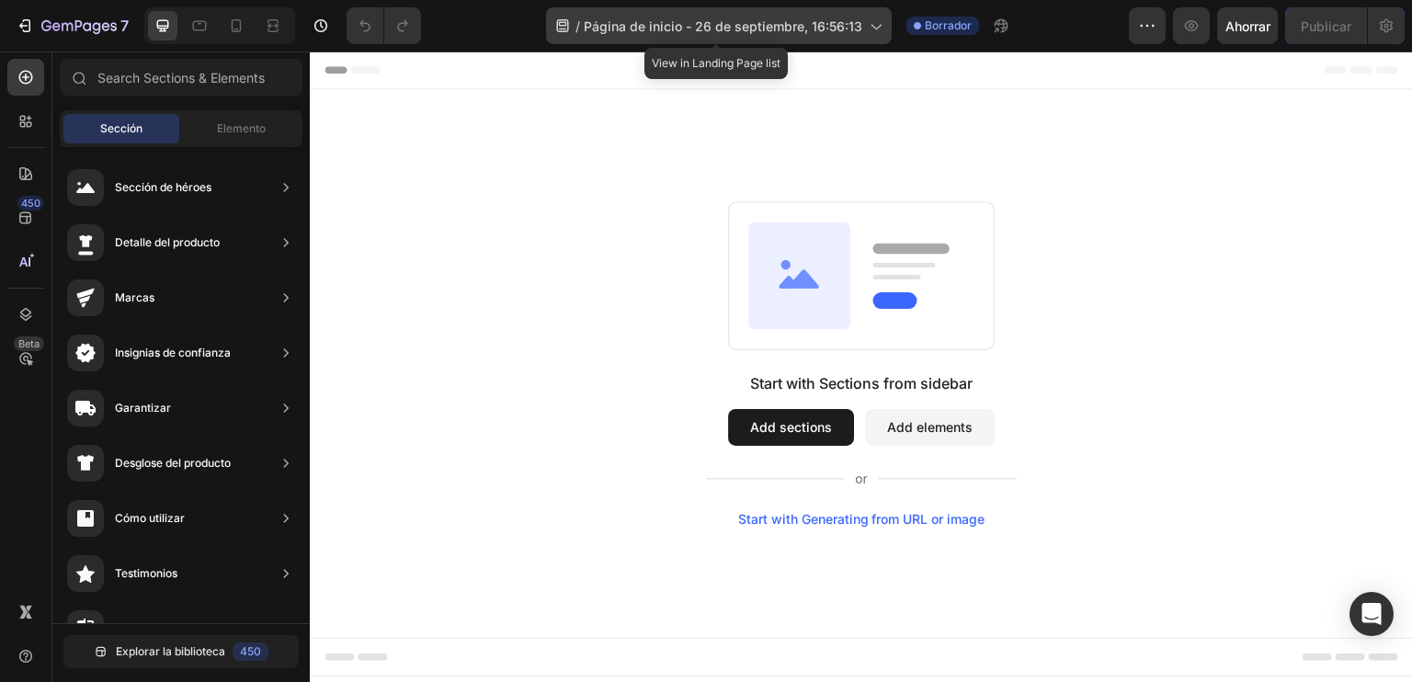
click at [755, 33] on span "Página de inicio - 26 de septiembre, 16:56:13" at bounding box center [723, 26] width 279 height 19
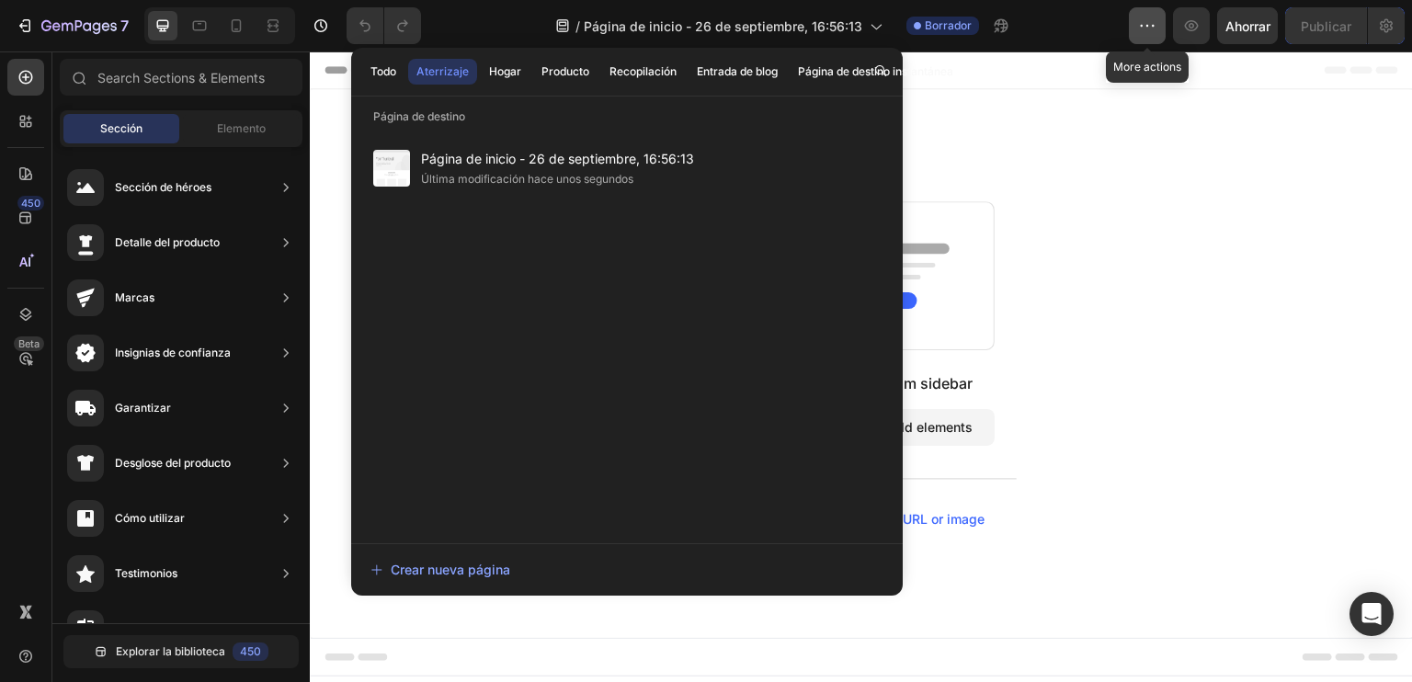
click at [1165, 21] on button "button" at bounding box center [1147, 25] width 37 height 37
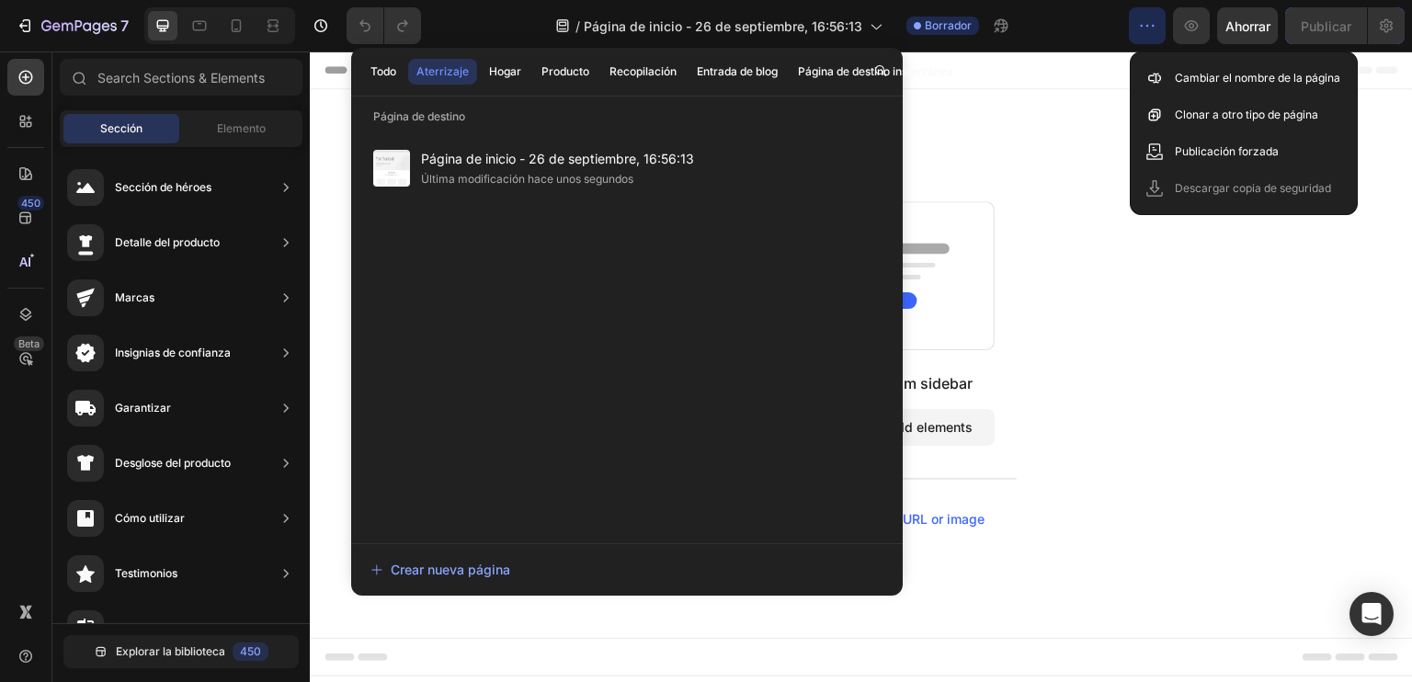
click at [1082, 20] on div "/ Página de inicio - 26 de septiembre, 16:56:13 Borrador" at bounding box center [782, 25] width 693 height 37
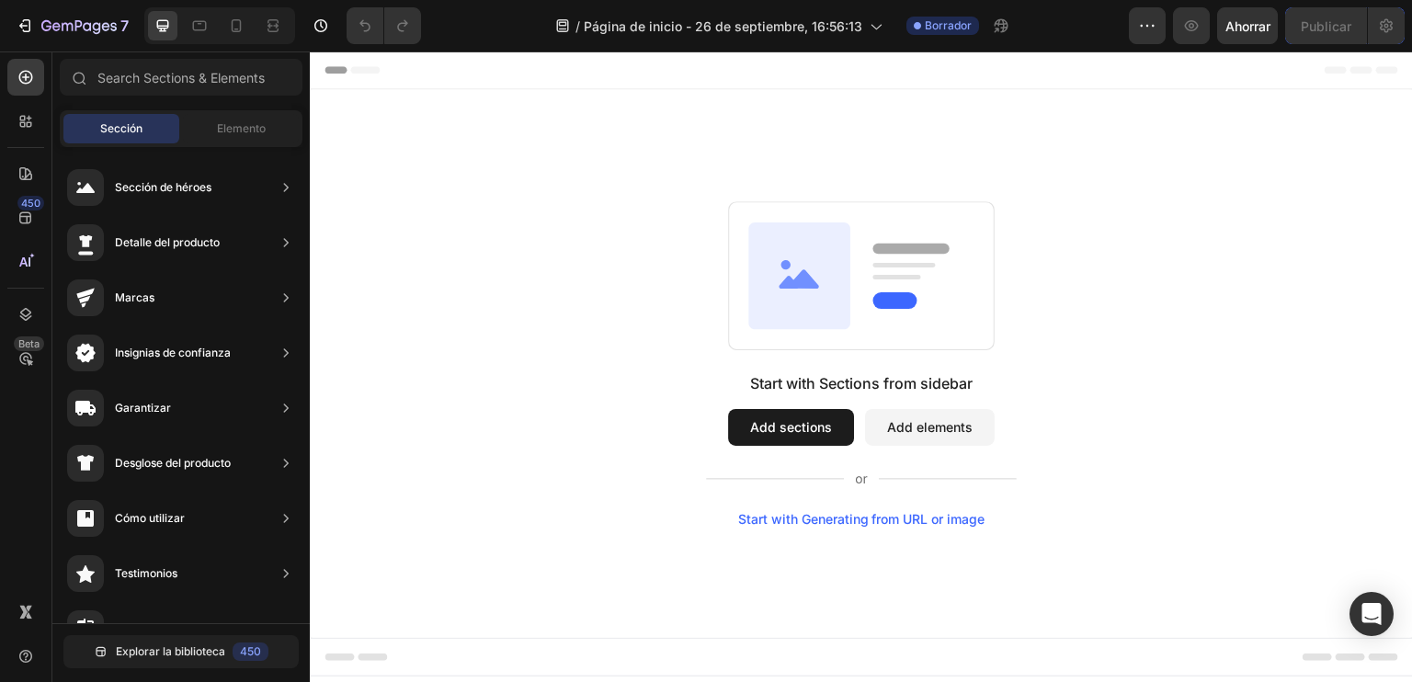
click at [680, 405] on div "Start with Sections from sidebar Add sections Add elements Start with Generatin…" at bounding box center [861, 364] width 971 height 326
click at [811, 431] on button "Add sections" at bounding box center [791, 427] width 126 height 37
click at [925, 434] on button "Add elements" at bounding box center [930, 427] width 130 height 37
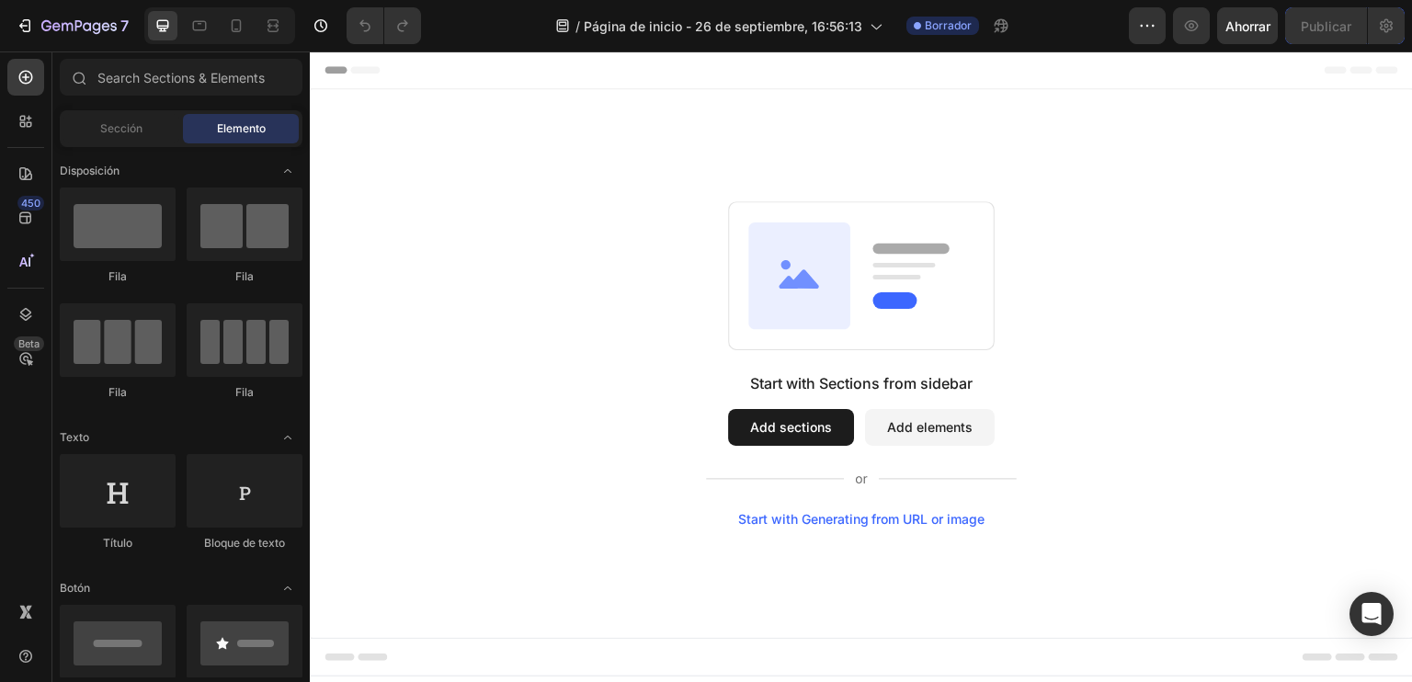
click at [881, 515] on div "Start with Generating from URL or image" at bounding box center [861, 519] width 247 height 15
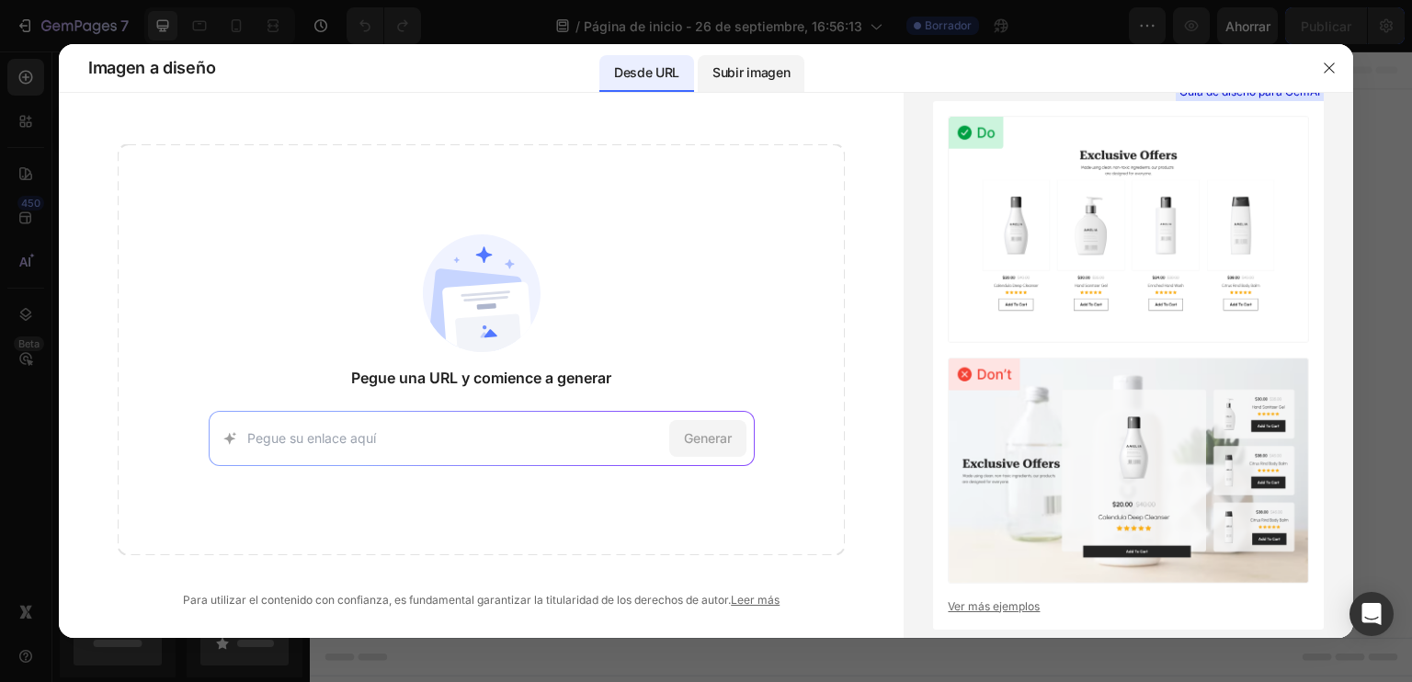
click at [736, 80] on font "Subir imagen" at bounding box center [751, 72] width 77 height 16
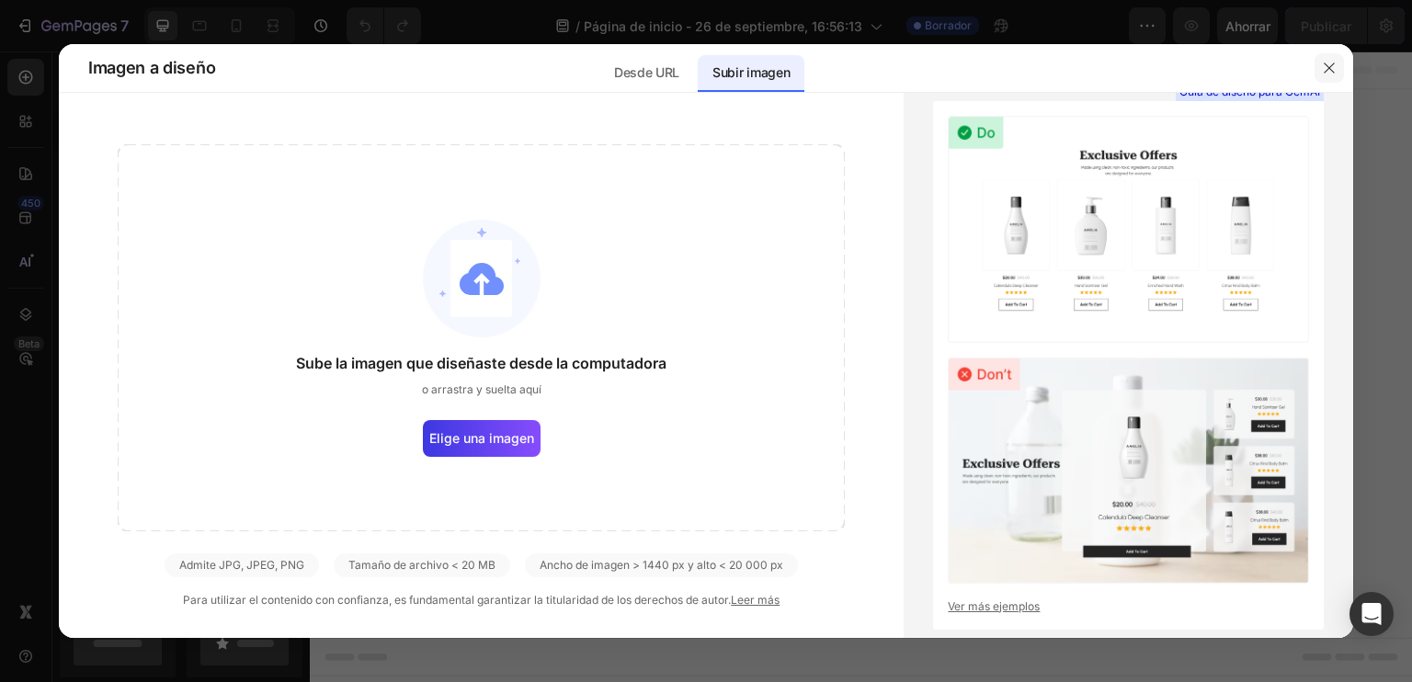
click at [1323, 63] on icon "button" at bounding box center [1329, 68] width 15 height 15
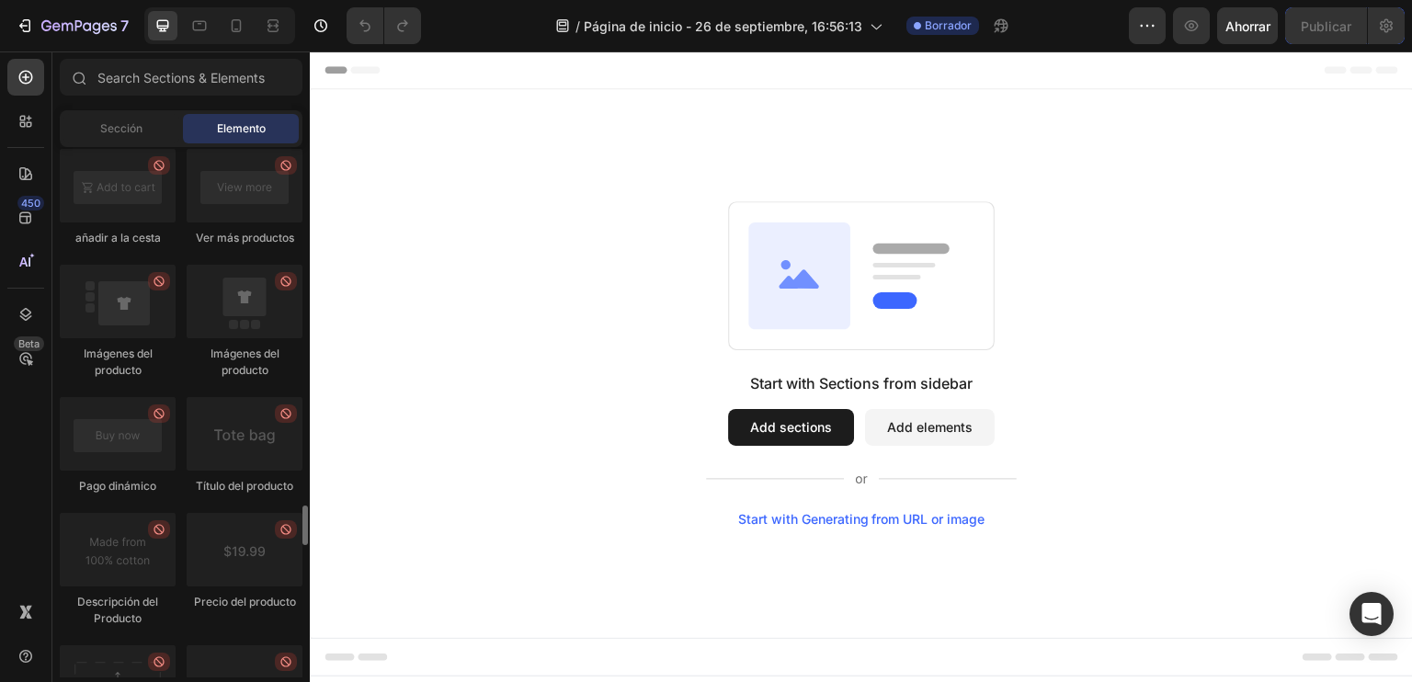
scroll to position [3586, 0]
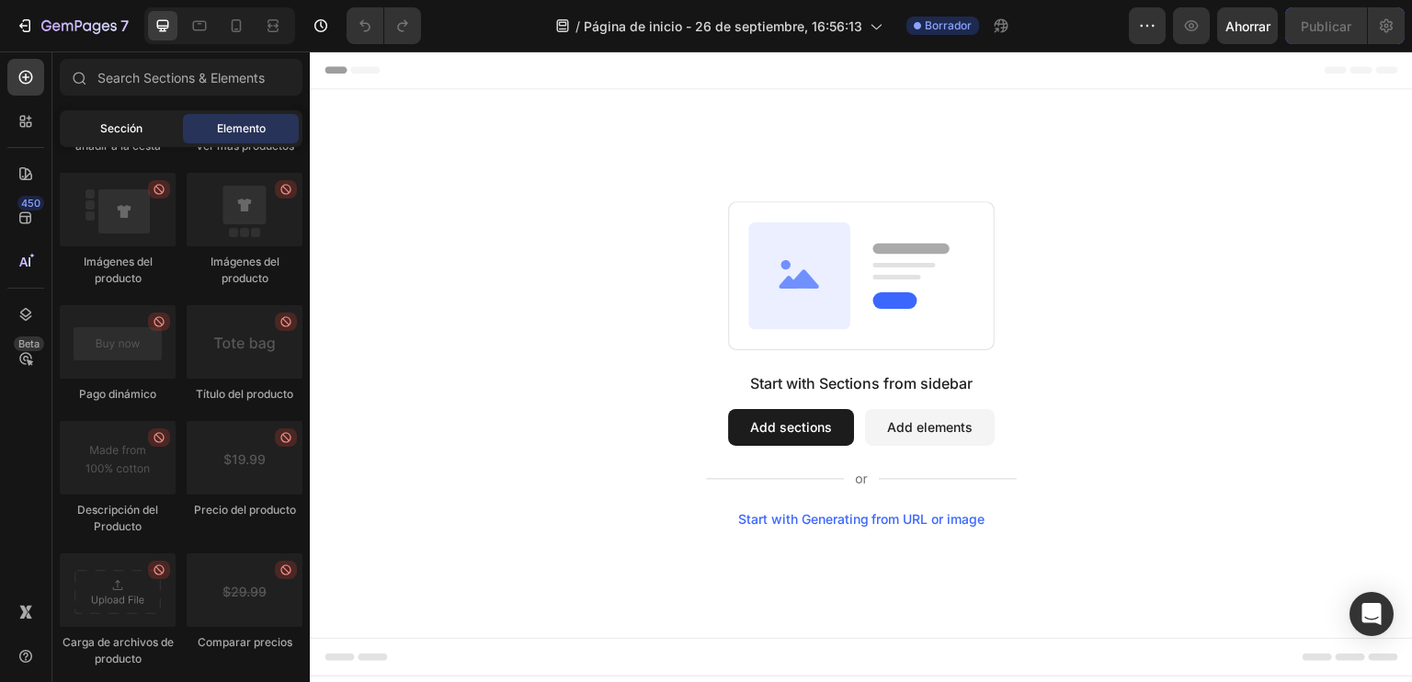
click at [135, 121] on font "Sección" at bounding box center [121, 128] width 42 height 14
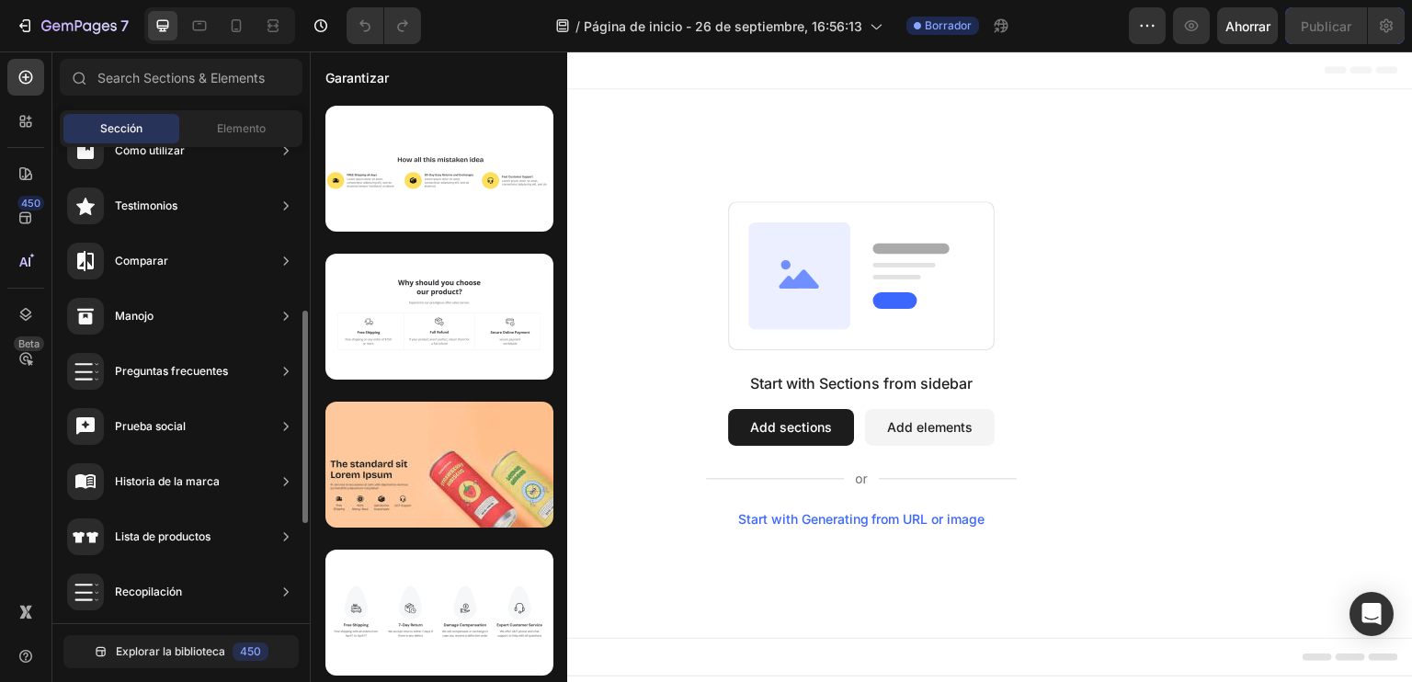
scroll to position [460, 0]
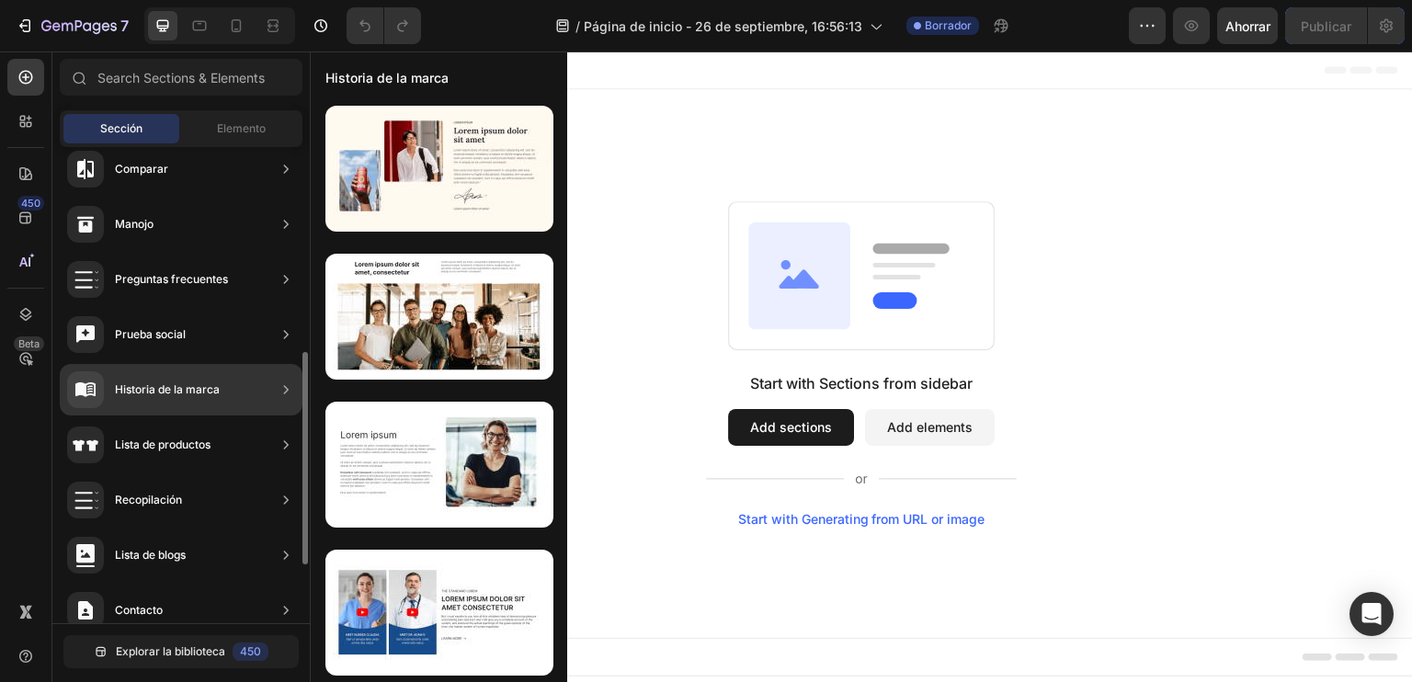
click at [89, 404] on div at bounding box center [85, 389] width 37 height 37
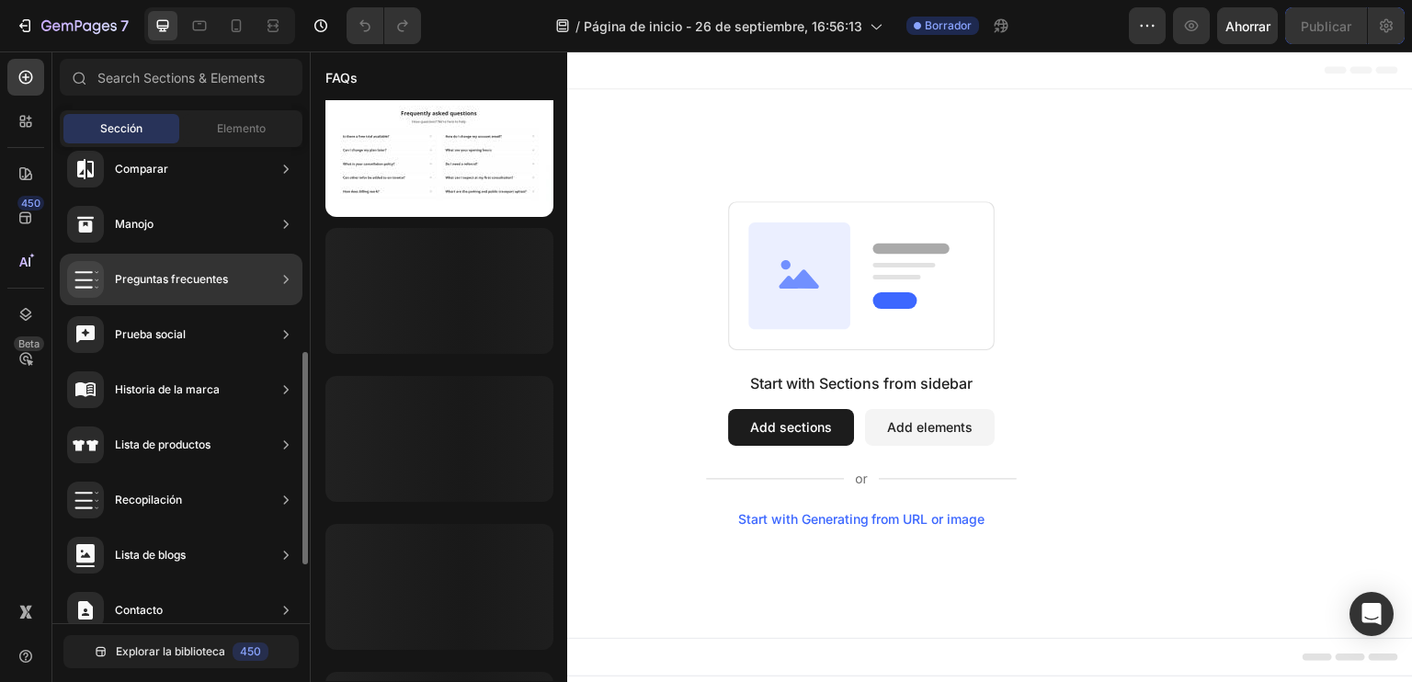
scroll to position [887, 0]
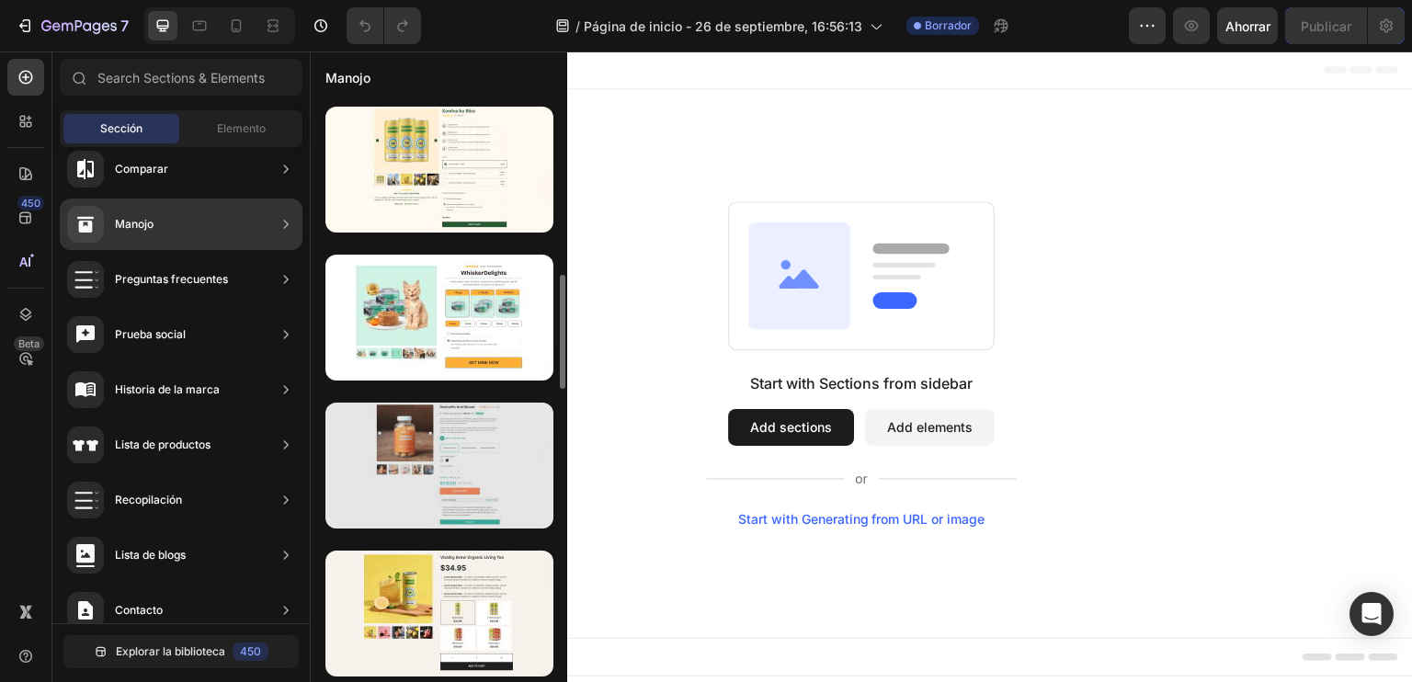
click at [433, 454] on div at bounding box center [440, 466] width 228 height 126
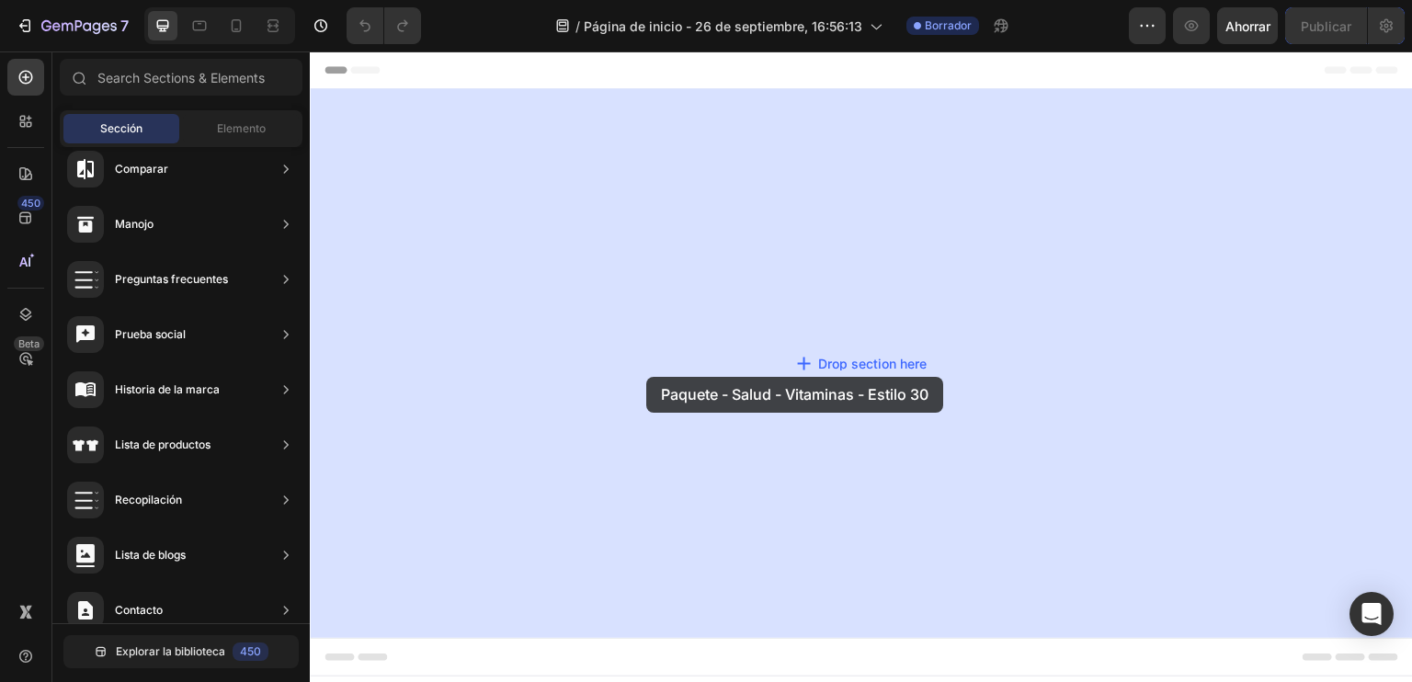
drag, startPoint x: 790, startPoint y: 480, endPoint x: 646, endPoint y: 377, distance: 176.6
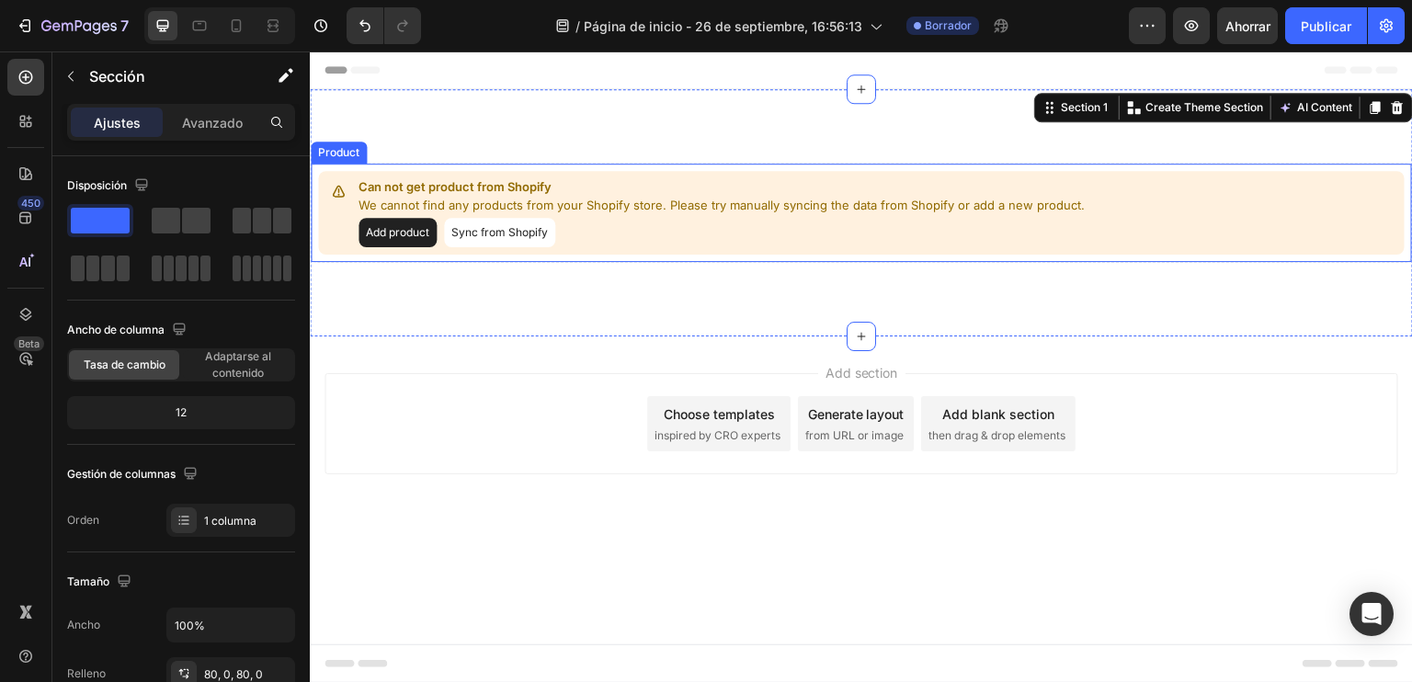
click at [404, 236] on button "Add product" at bounding box center [398, 232] width 78 height 29
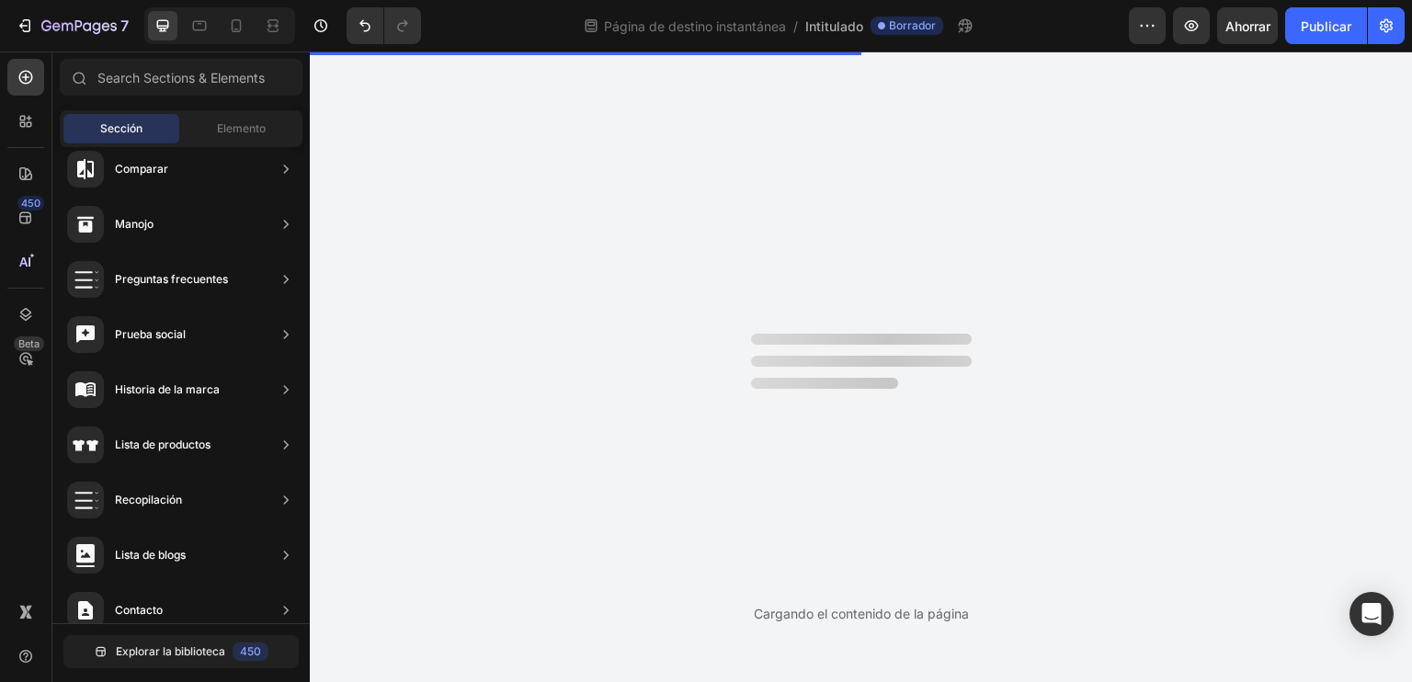
scroll to position [0, 0]
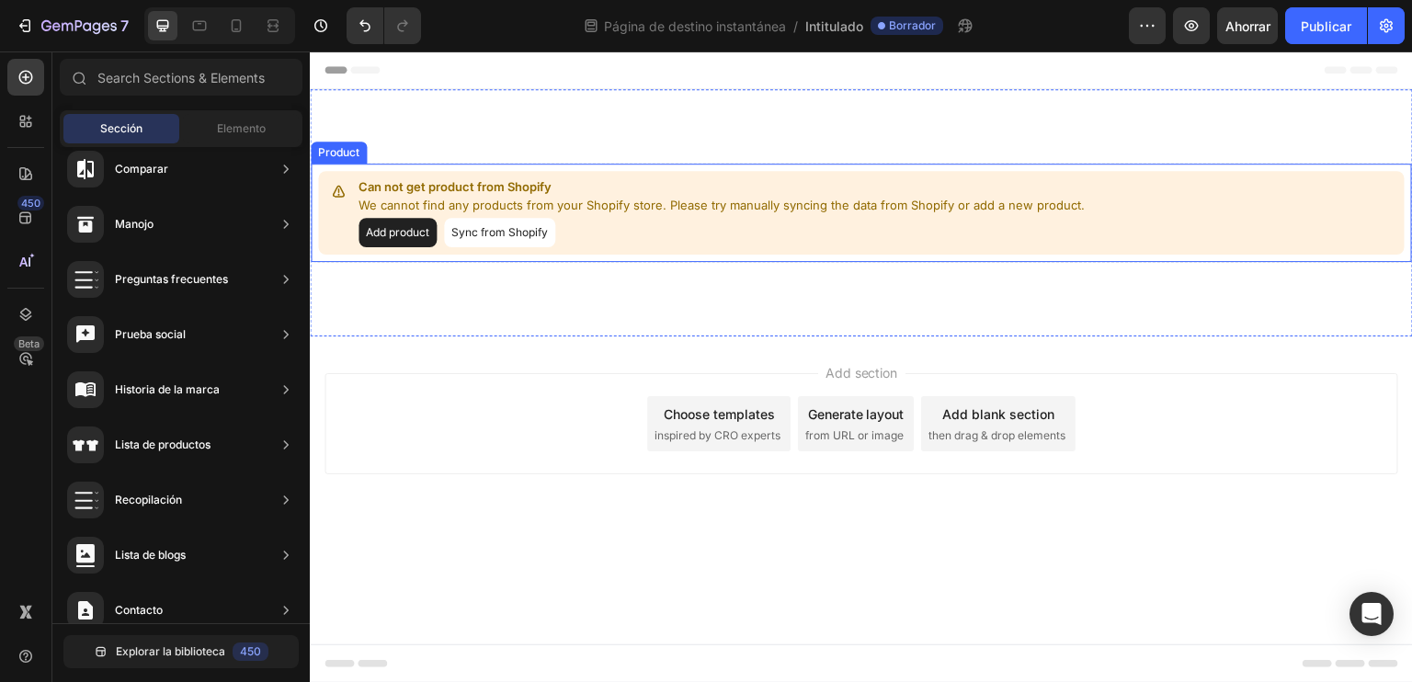
click at [529, 242] on button "Sync from Shopify" at bounding box center [499, 232] width 111 height 29
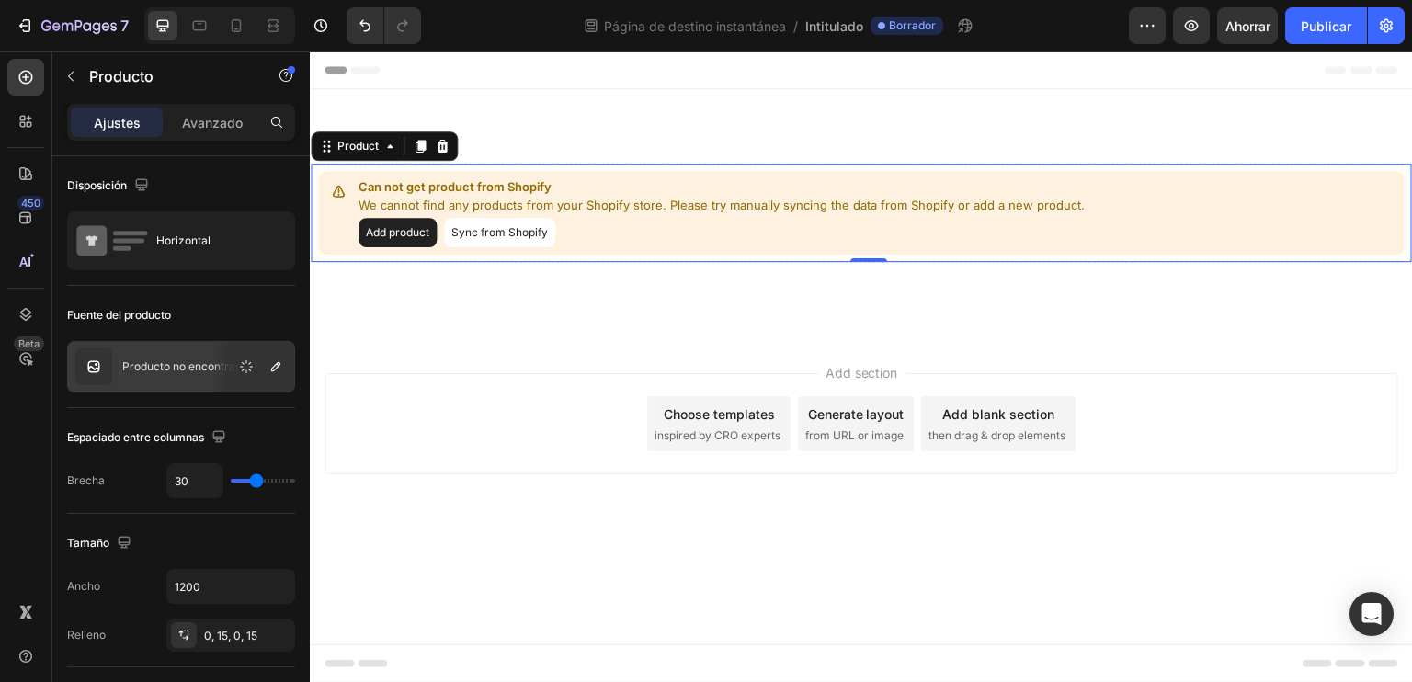
click at [502, 225] on button "Sync from Shopify" at bounding box center [499, 232] width 111 height 29
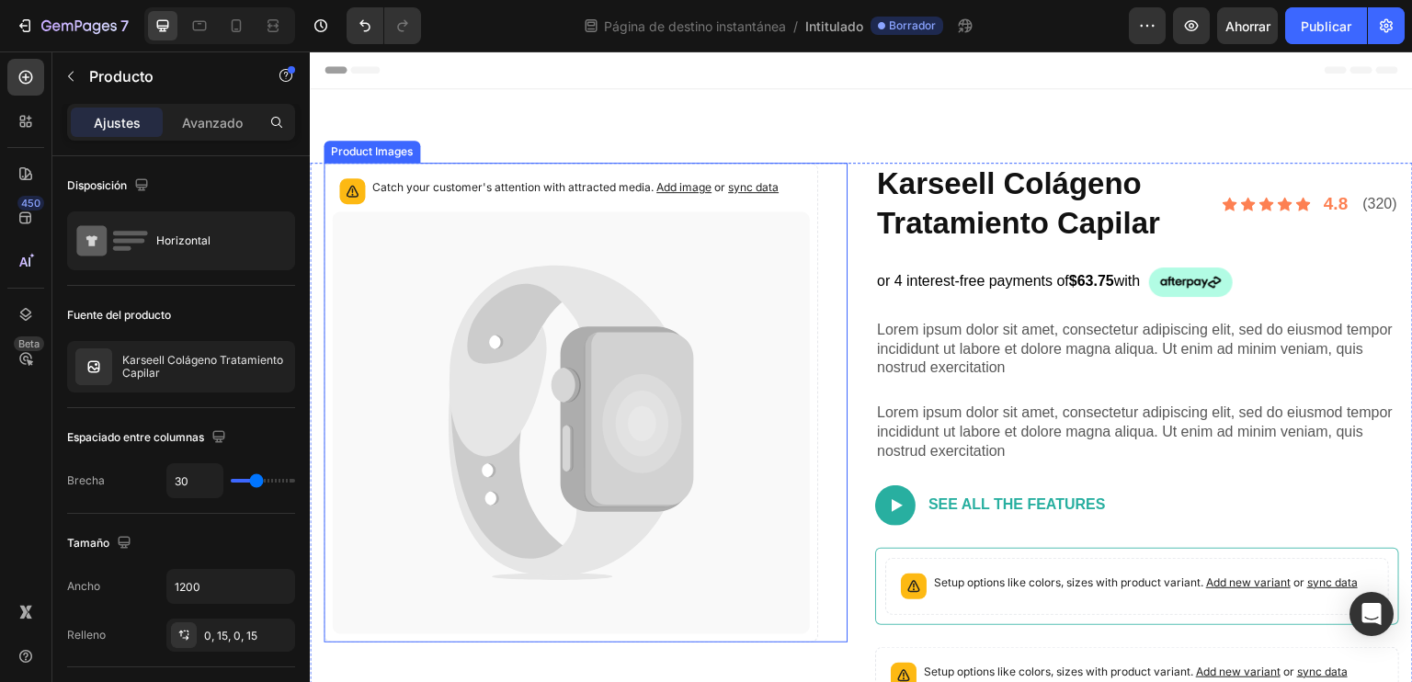
click at [543, 281] on icon at bounding box center [557, 361] width 216 height 191
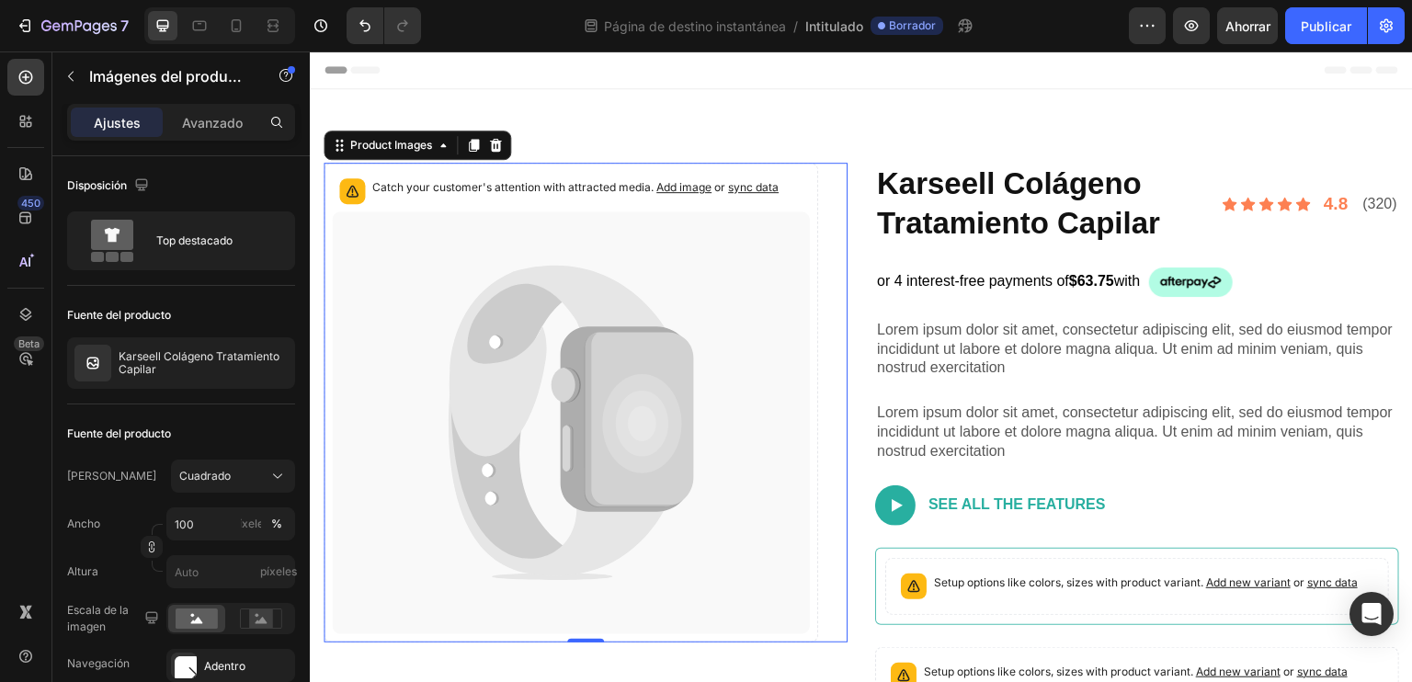
click at [344, 197] on icon at bounding box center [352, 191] width 18 height 18
click at [360, 188] on icon at bounding box center [352, 191] width 18 height 18
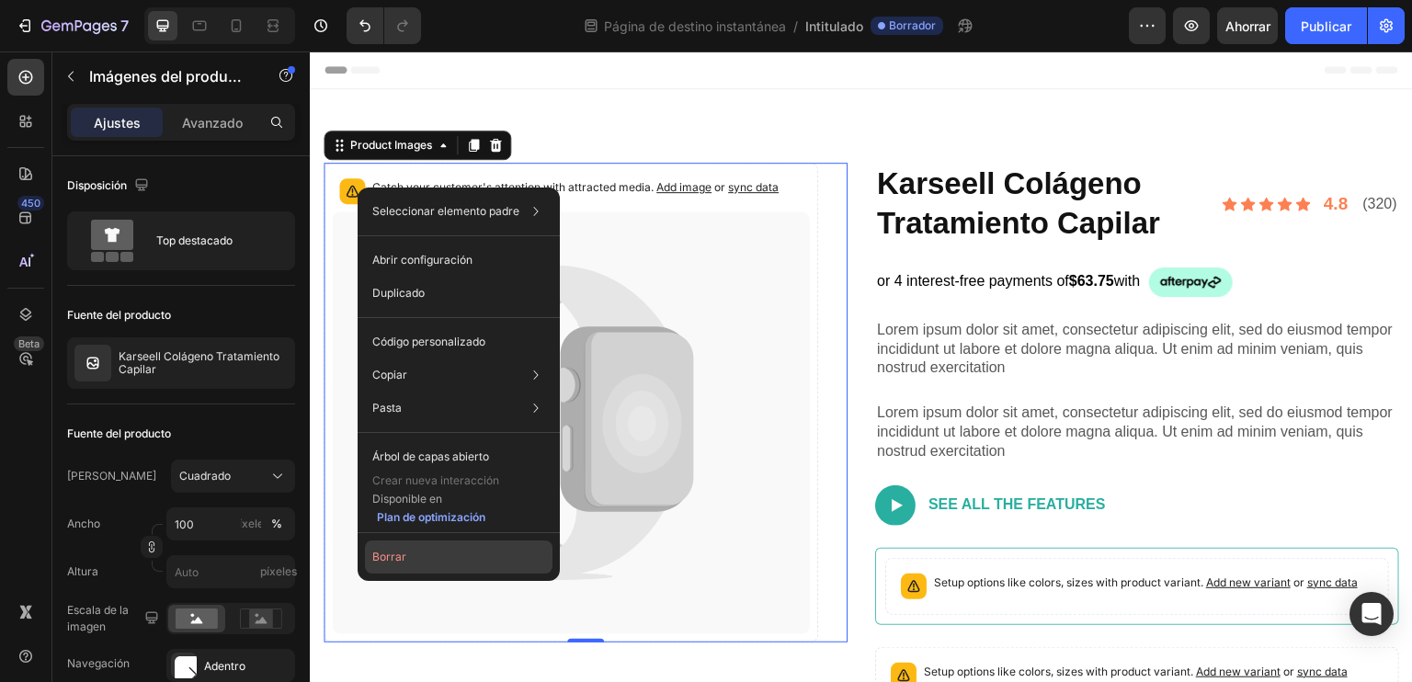
click at [414, 559] on button "Borrar" at bounding box center [459, 557] width 188 height 33
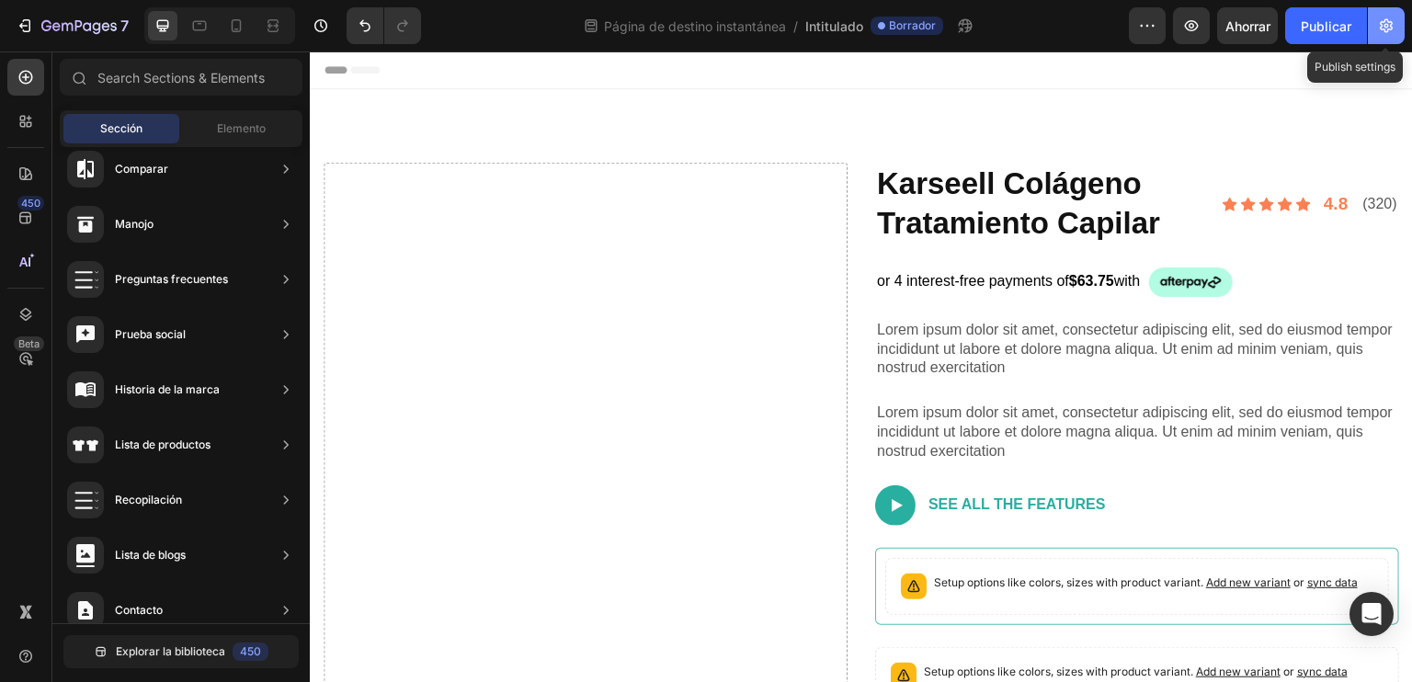
click at [1379, 29] on icon "button" at bounding box center [1386, 26] width 18 height 18
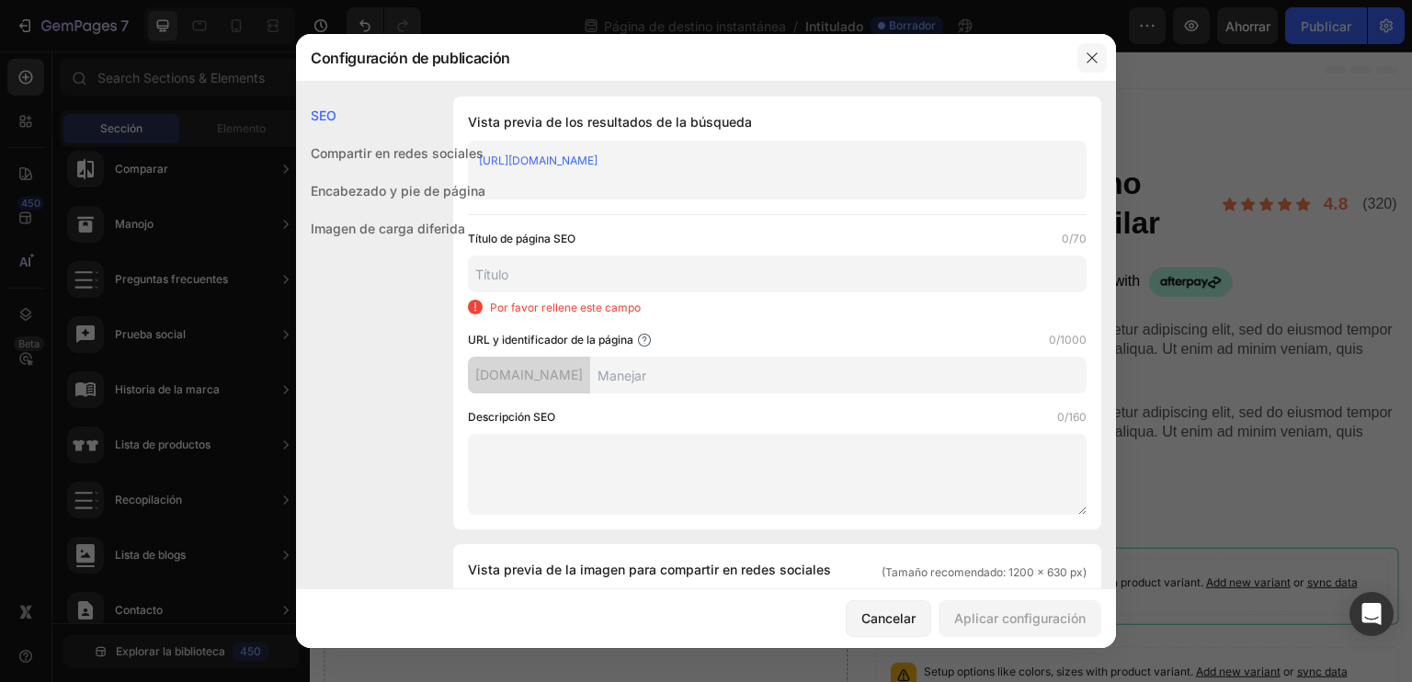
drag, startPoint x: 1085, startPoint y: 58, endPoint x: 777, endPoint y: 6, distance: 312.3
click at [1086, 58] on icon "button" at bounding box center [1092, 58] width 15 height 15
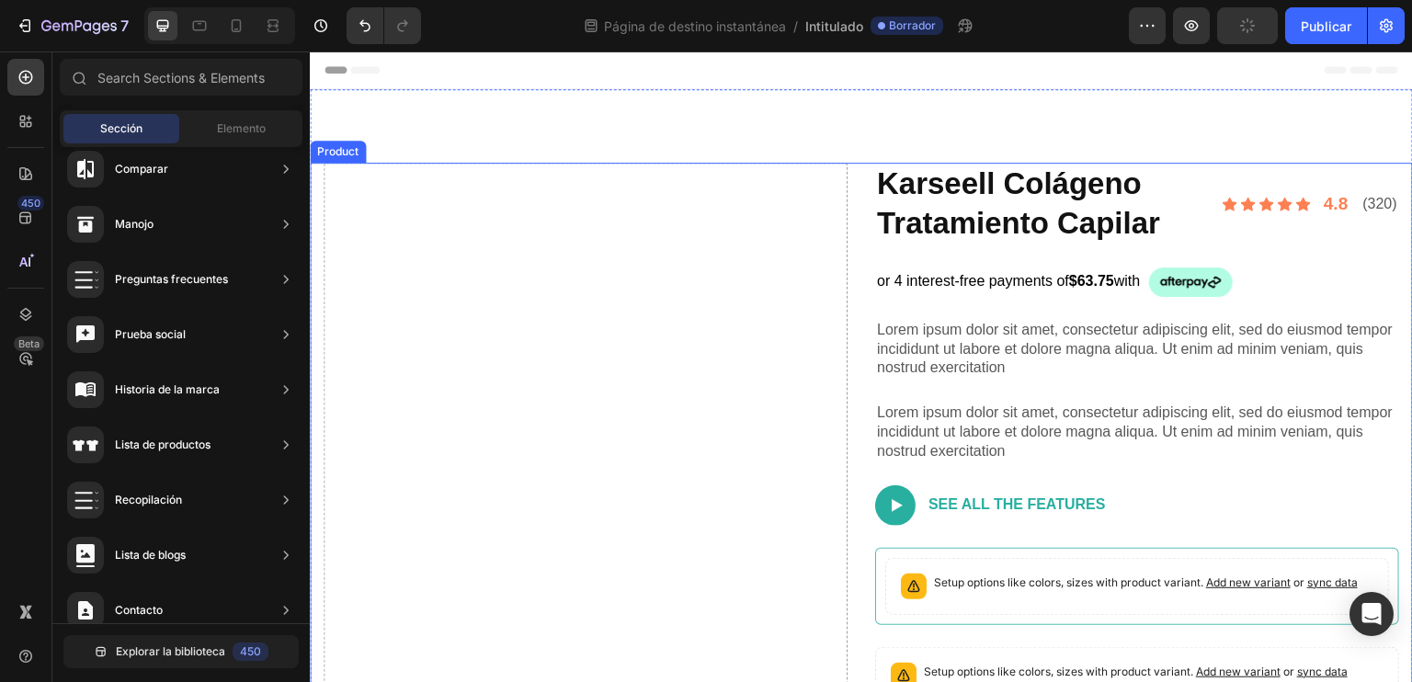
drag, startPoint x: 463, startPoint y: 88, endPoint x: 785, endPoint y: 313, distance: 392.3
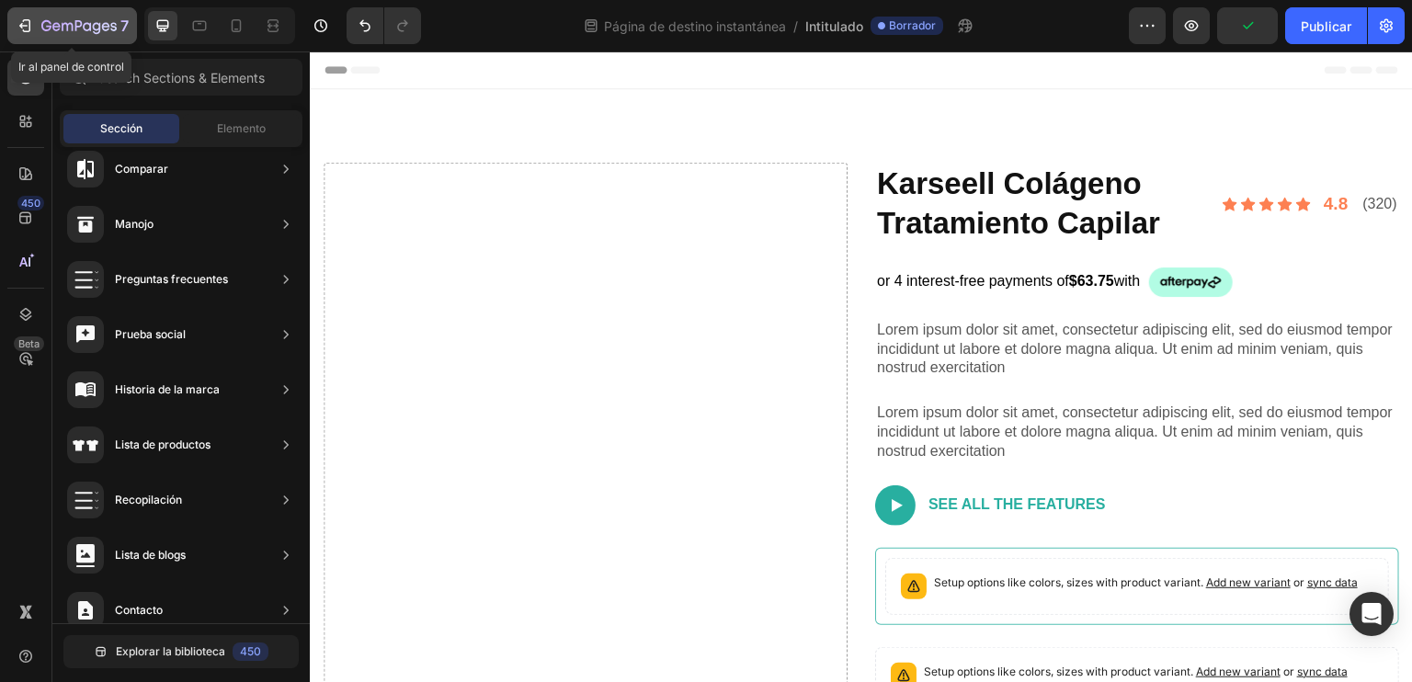
click at [77, 17] on div "7" at bounding box center [84, 26] width 87 height 22
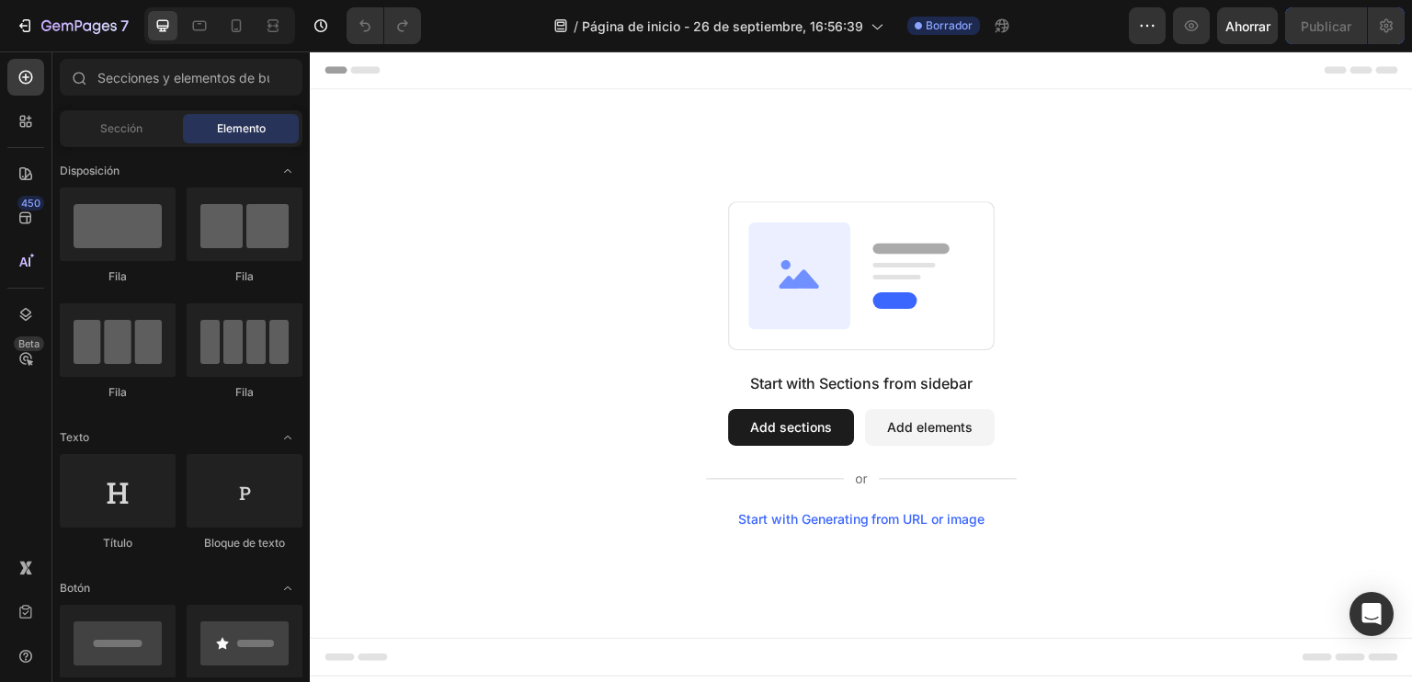
drag, startPoint x: 602, startPoint y: 234, endPoint x: 560, endPoint y: 234, distance: 42.3
click at [560, 234] on div "Start with Sections from sidebar Add sections Add elements Start with Generatin…" at bounding box center [861, 364] width 971 height 326
click at [108, 239] on div at bounding box center [118, 225] width 116 height 74
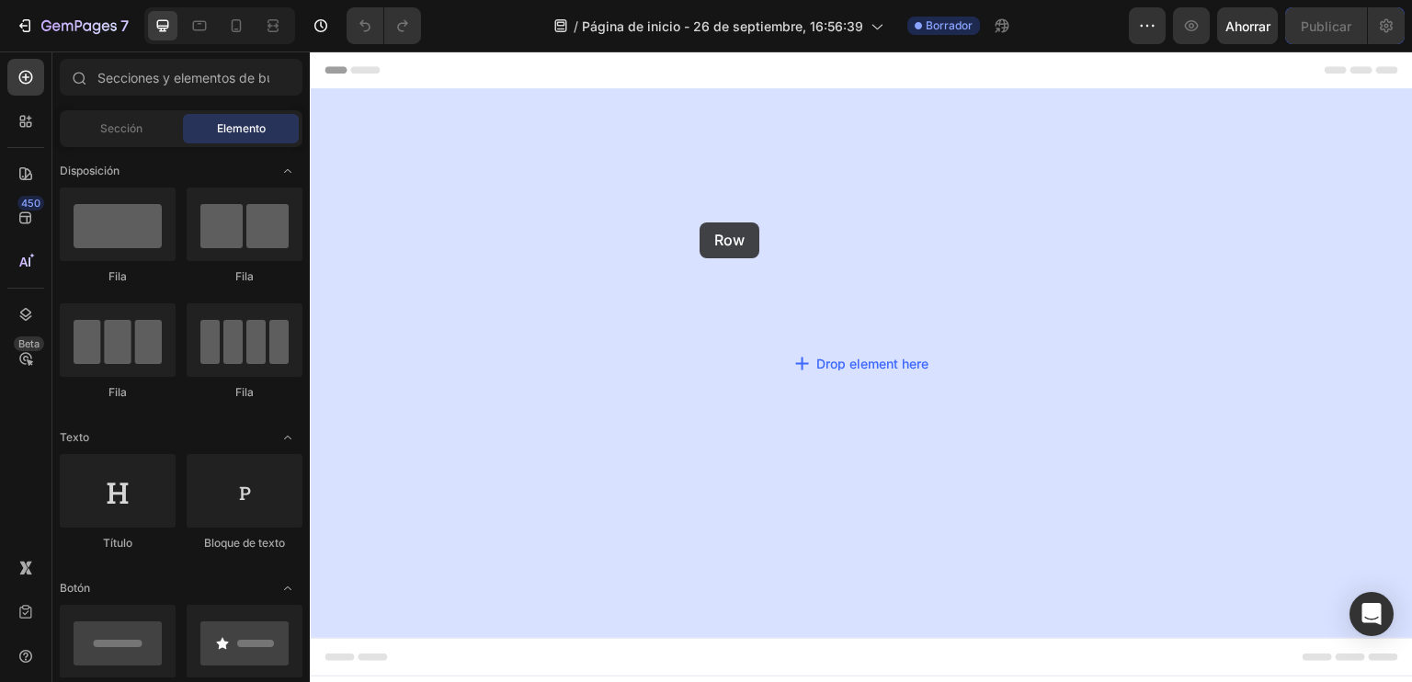
drag, startPoint x: 464, startPoint y: 274, endPoint x: 700, endPoint y: 223, distance: 241.0
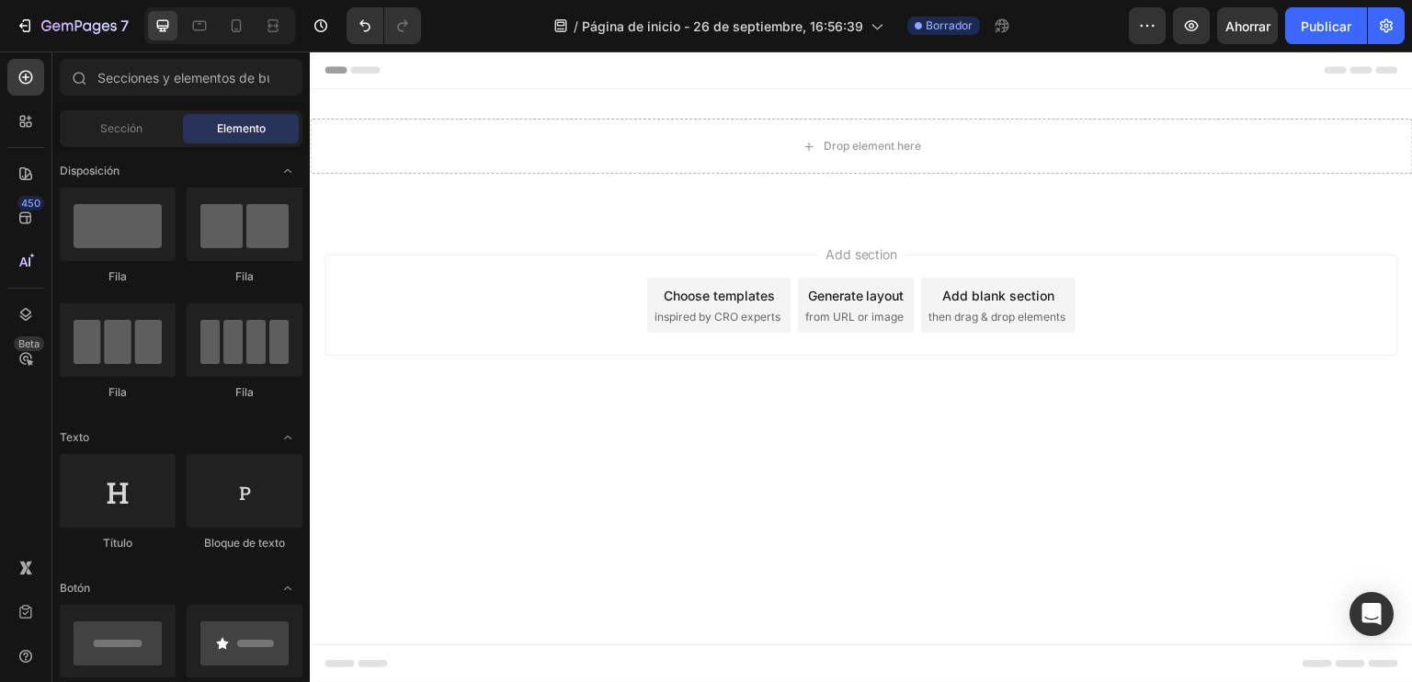
drag, startPoint x: 709, startPoint y: 219, endPoint x: 607, endPoint y: 211, distance: 102.4
click at [604, 214] on div "Drop element here Row Section 1" at bounding box center [861, 153] width 1103 height 129
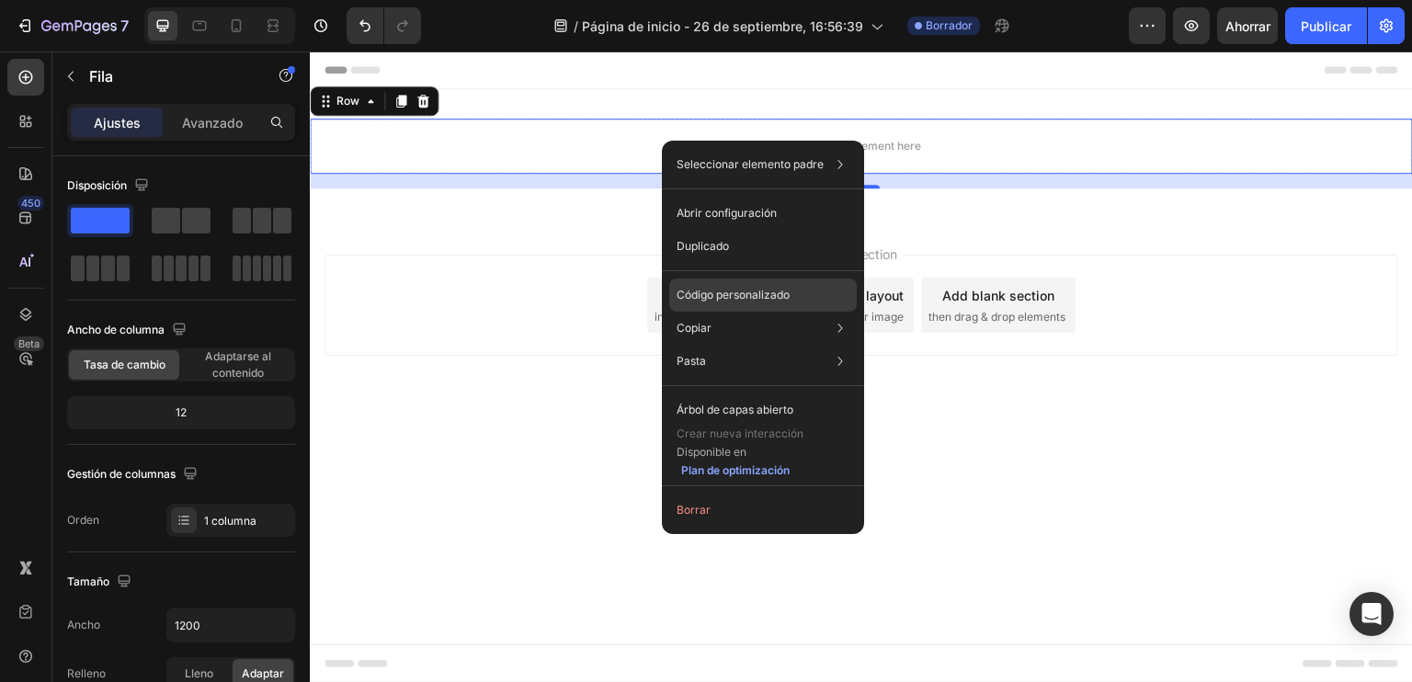
click at [818, 291] on div "Código personalizado" at bounding box center [763, 295] width 188 height 33
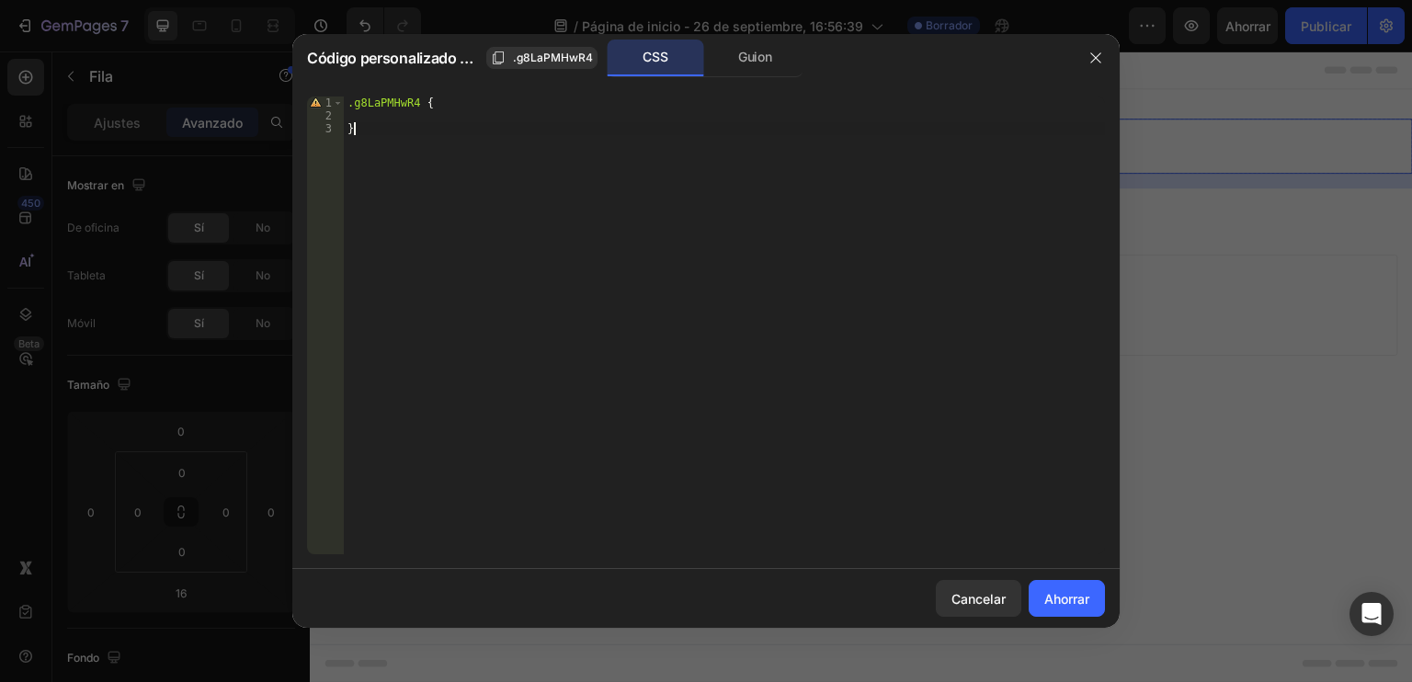
drag, startPoint x: 502, startPoint y: 159, endPoint x: 463, endPoint y: 84, distance: 84.7
click at [463, 84] on div "} 1 2 3 .g8LaPMHwR4 { } הההההההההההההההההההההההההההההההה הההההההההההההההההההההה…" at bounding box center [706, 325] width 828 height 487
type textarea ".g8LaPMHwR4 {"
drag, startPoint x: 540, startPoint y: 243, endPoint x: 530, endPoint y: 220, distance: 25.1
click at [530, 220] on div "Insert the CSS code to style your content here." at bounding box center [724, 339] width 761 height 484
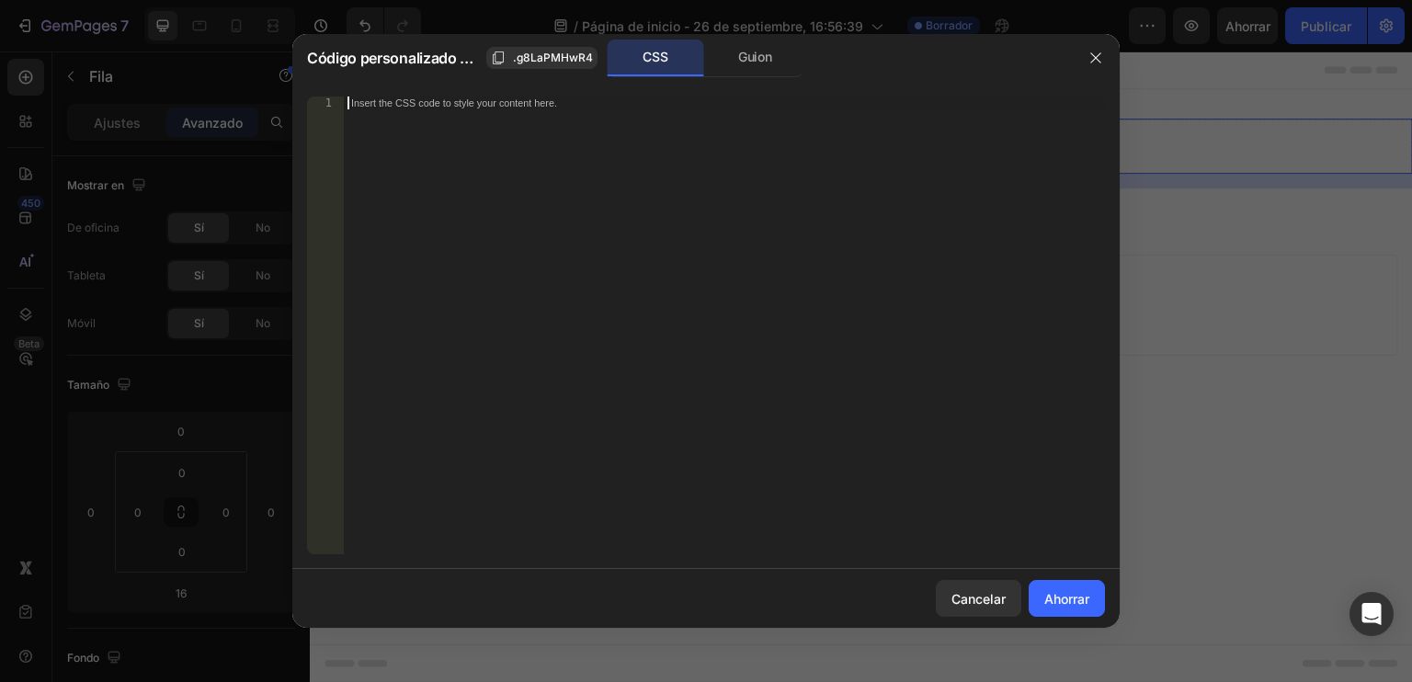
click at [530, 216] on div "Insert the CSS code to style your content here." at bounding box center [724, 339] width 761 height 484
click at [530, 216] on div "Inserte el código CSS para darle estilo a su contenido aquí." at bounding box center [724, 339] width 761 height 484
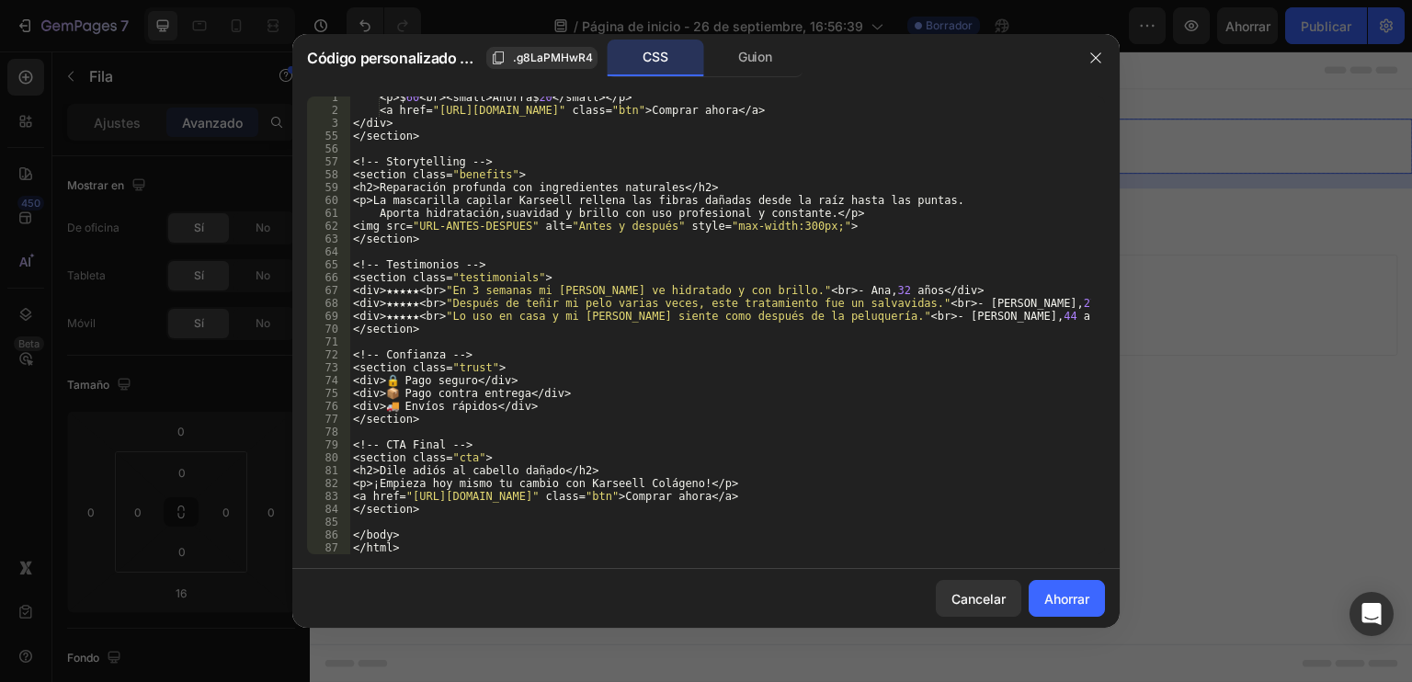
scroll to position [688, 0]
click at [1063, 604] on font "Ahorrar" at bounding box center [1067, 599] width 45 height 16
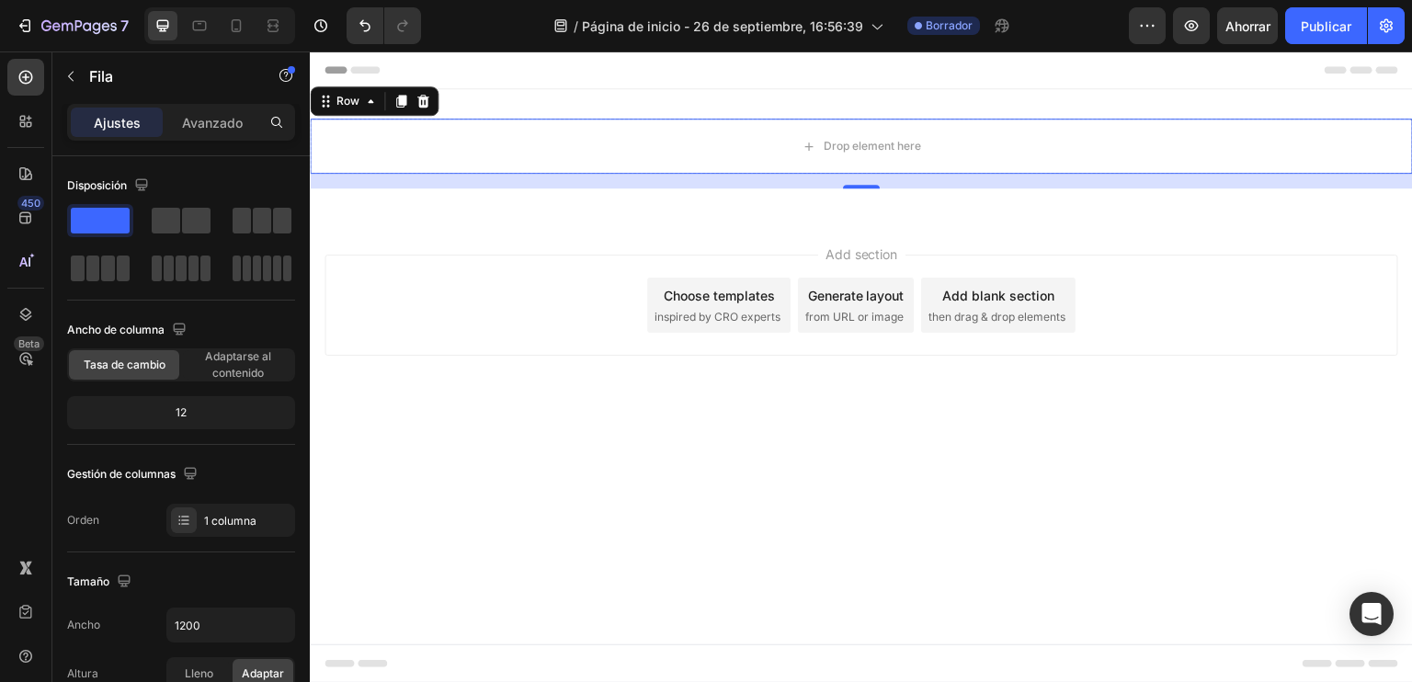
click at [566, 298] on div "Add section Choose templates inspired by CRO experts Generate layout from URL o…" at bounding box center [862, 305] width 1074 height 101
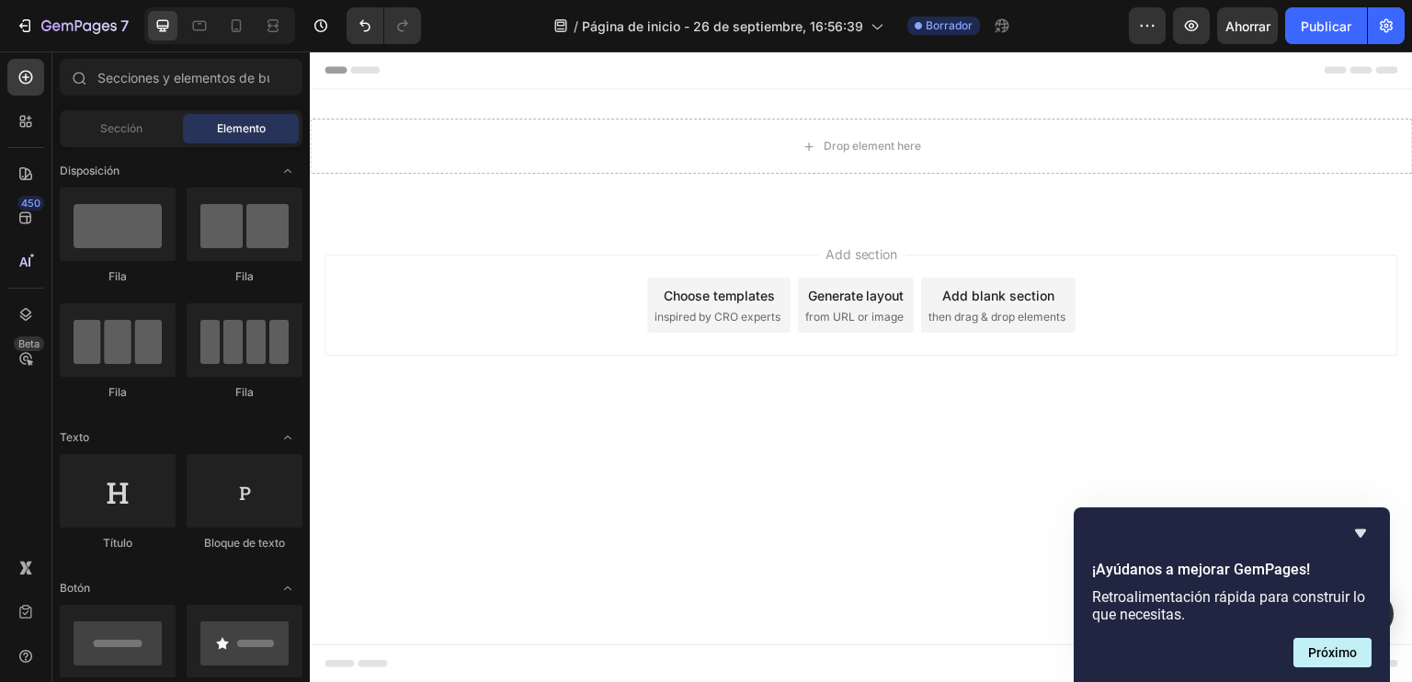
drag, startPoint x: 0, startPoint y: 62, endPoint x: 0, endPoint y: 285, distance: 223.5
drag, startPoint x: 0, startPoint y: 483, endPoint x: 19, endPoint y: 591, distance: 110.2
click at [130, 507] on div at bounding box center [118, 491] width 116 height 74
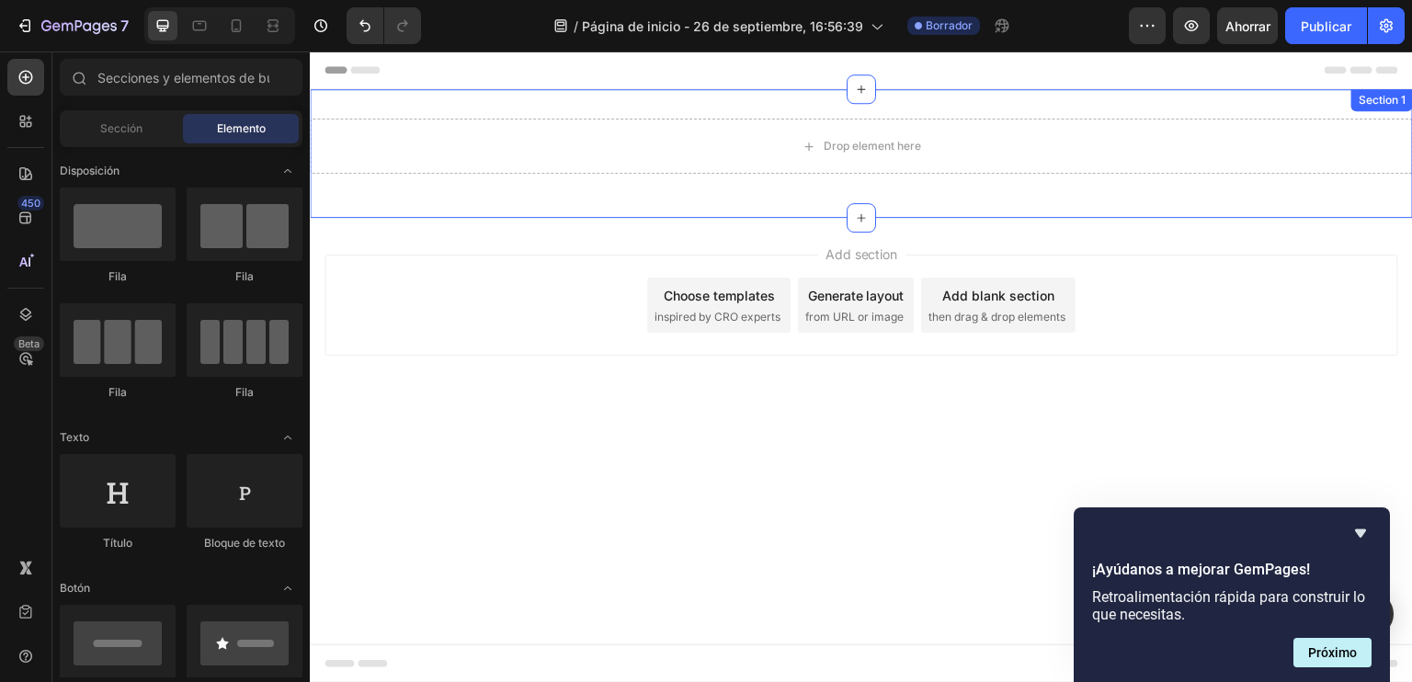
click at [608, 113] on div "Drop element here Row Section 1" at bounding box center [861, 153] width 1103 height 129
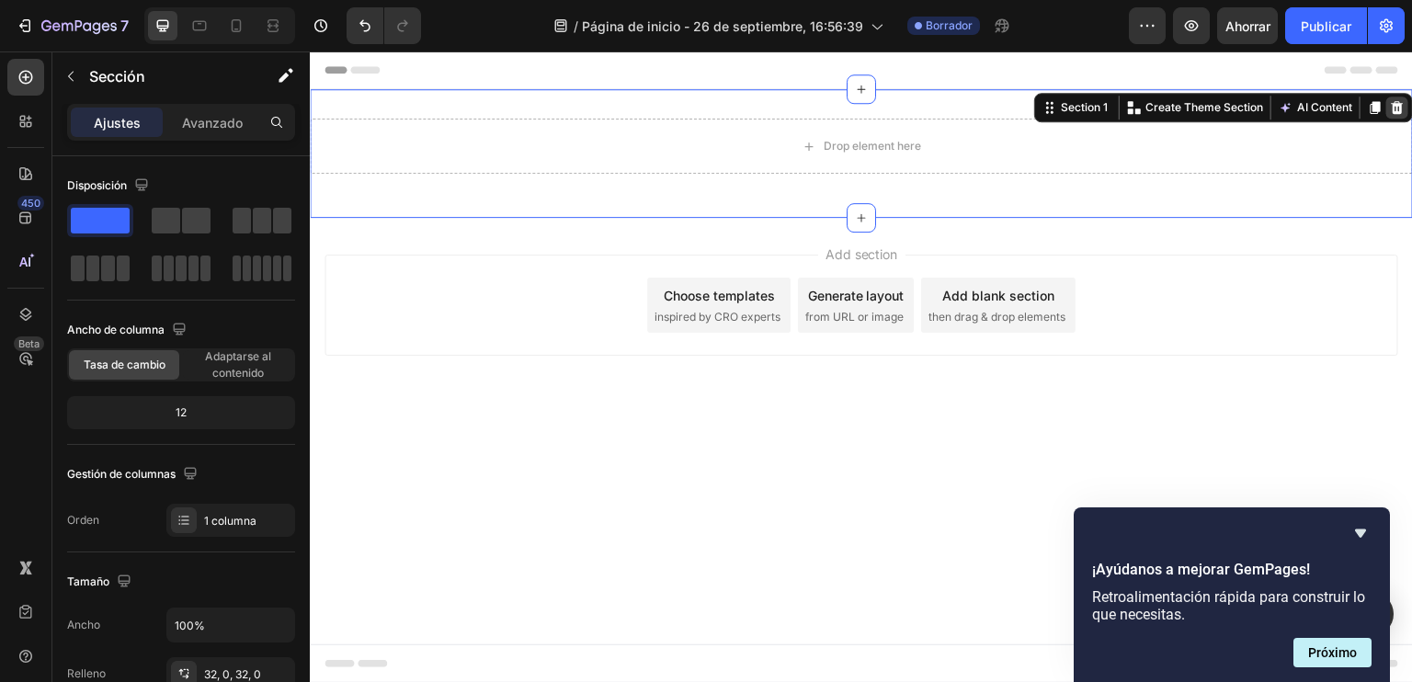
click at [1405, 106] on icon at bounding box center [1397, 107] width 15 height 15
click at [310, 51] on div "Start with Sections from sidebar Add sections Add elements Start with Generatin…" at bounding box center [310, 51] width 0 height 0
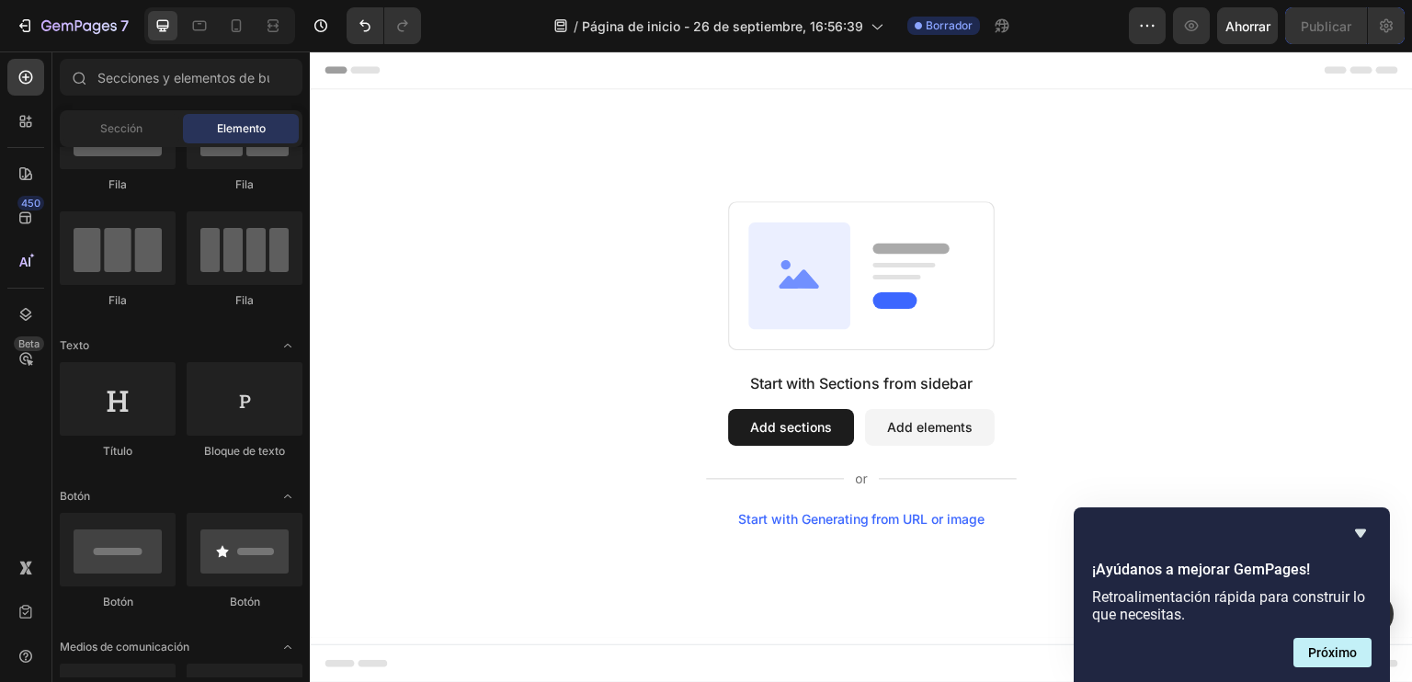
scroll to position [0, 0]
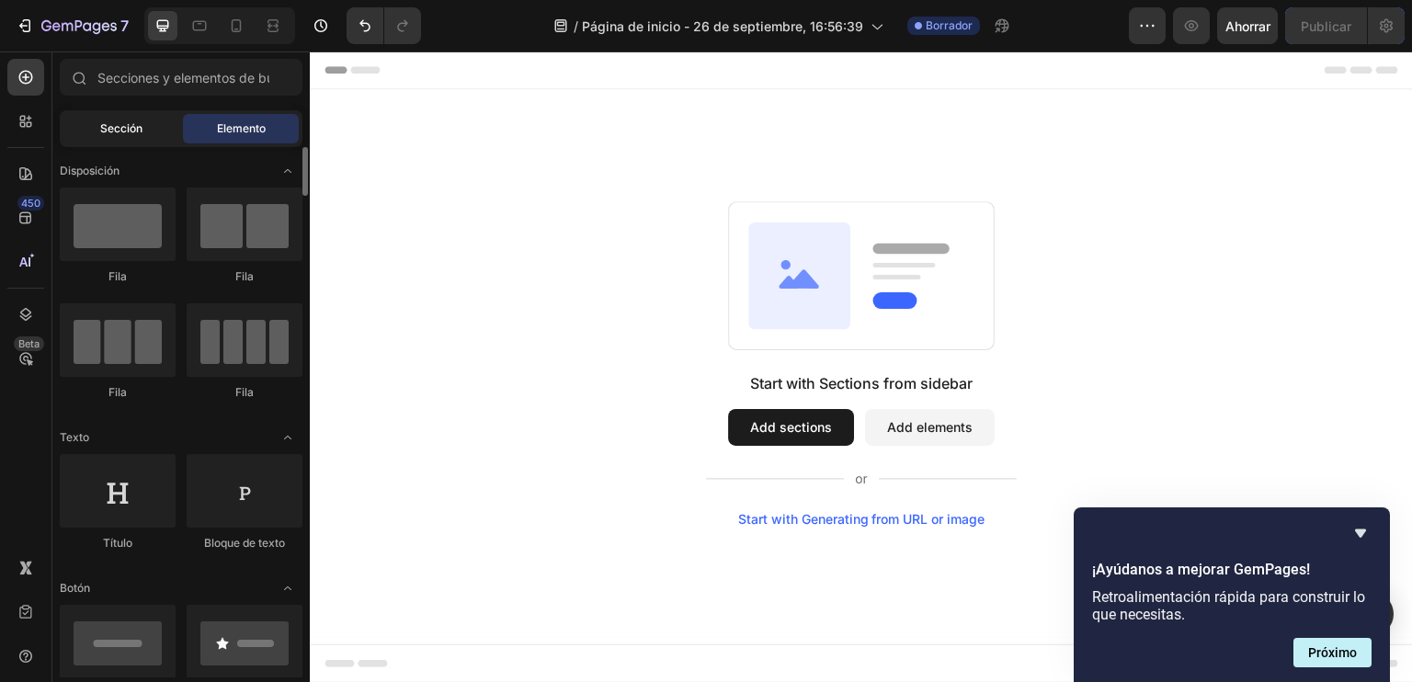
click at [134, 132] on font "Sección" at bounding box center [121, 128] width 42 height 14
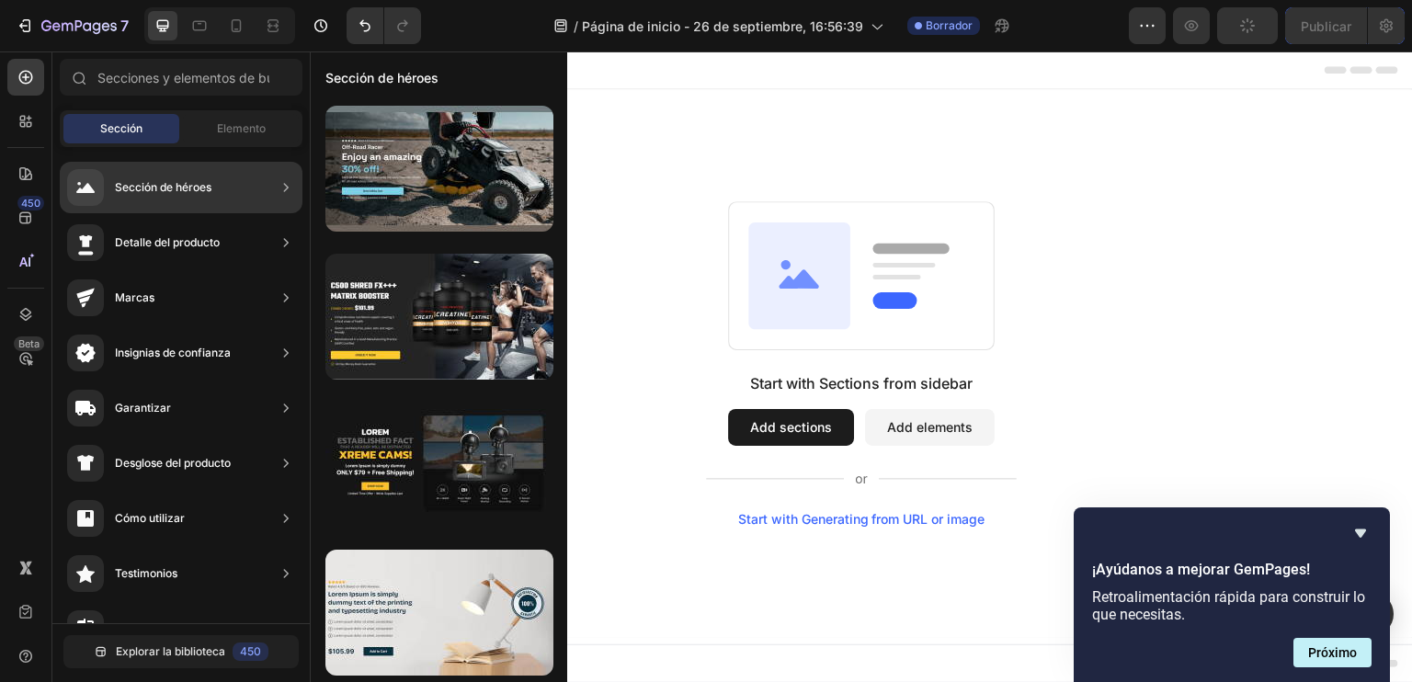
click at [280, 183] on icon at bounding box center [286, 187] width 18 height 18
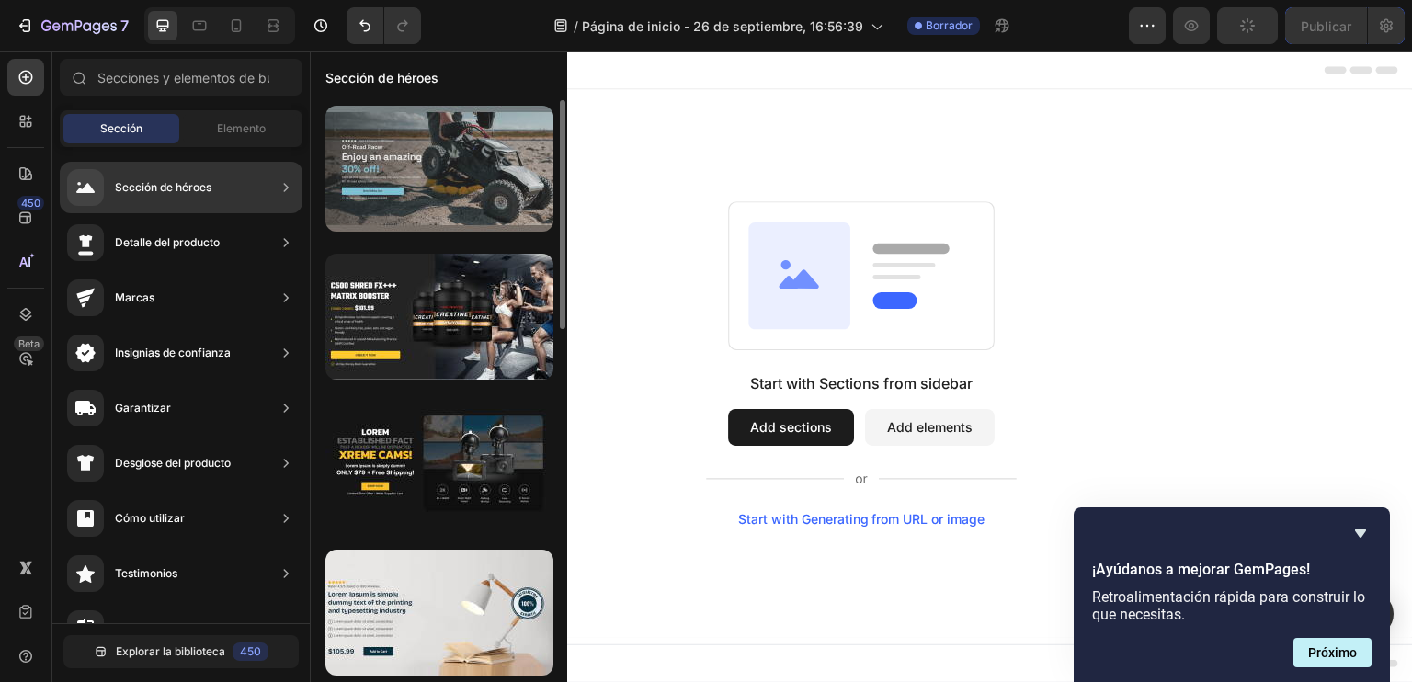
click at [402, 178] on div at bounding box center [440, 169] width 228 height 126
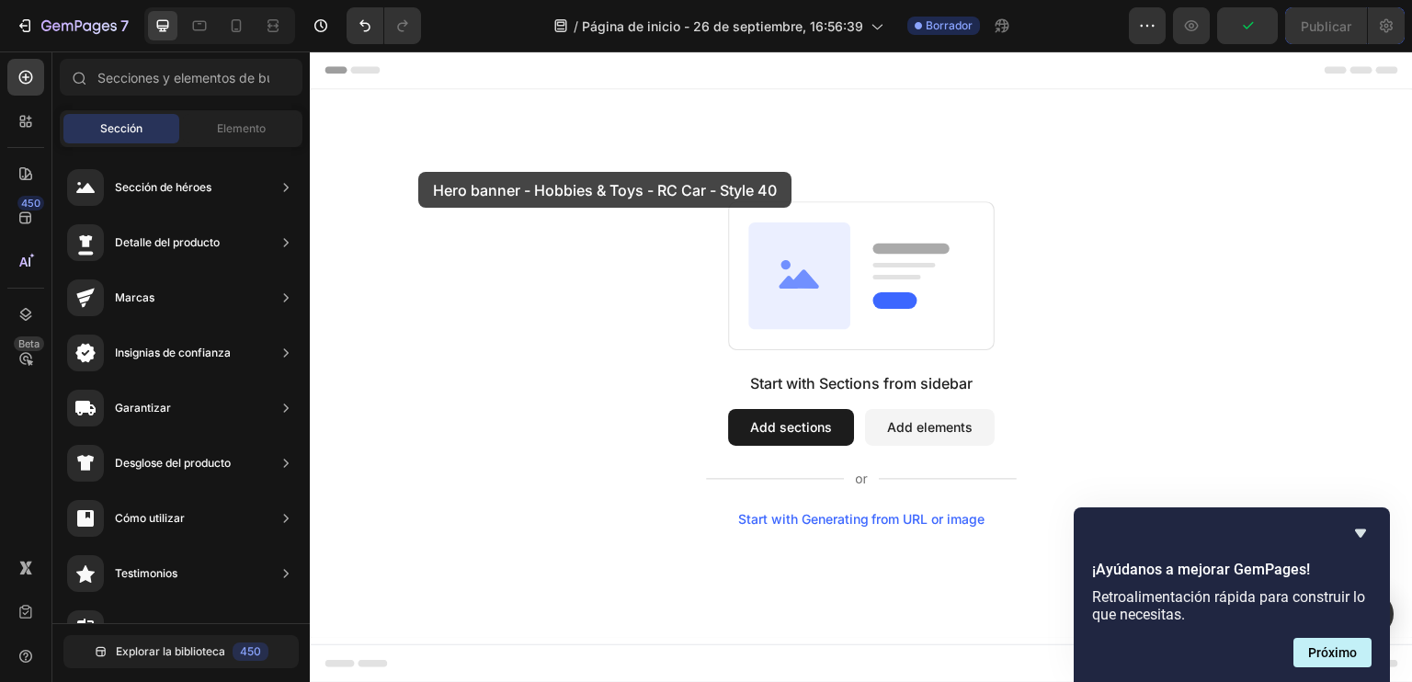
drag, startPoint x: 728, startPoint y: 223, endPoint x: 685, endPoint y: 138, distance: 95.8
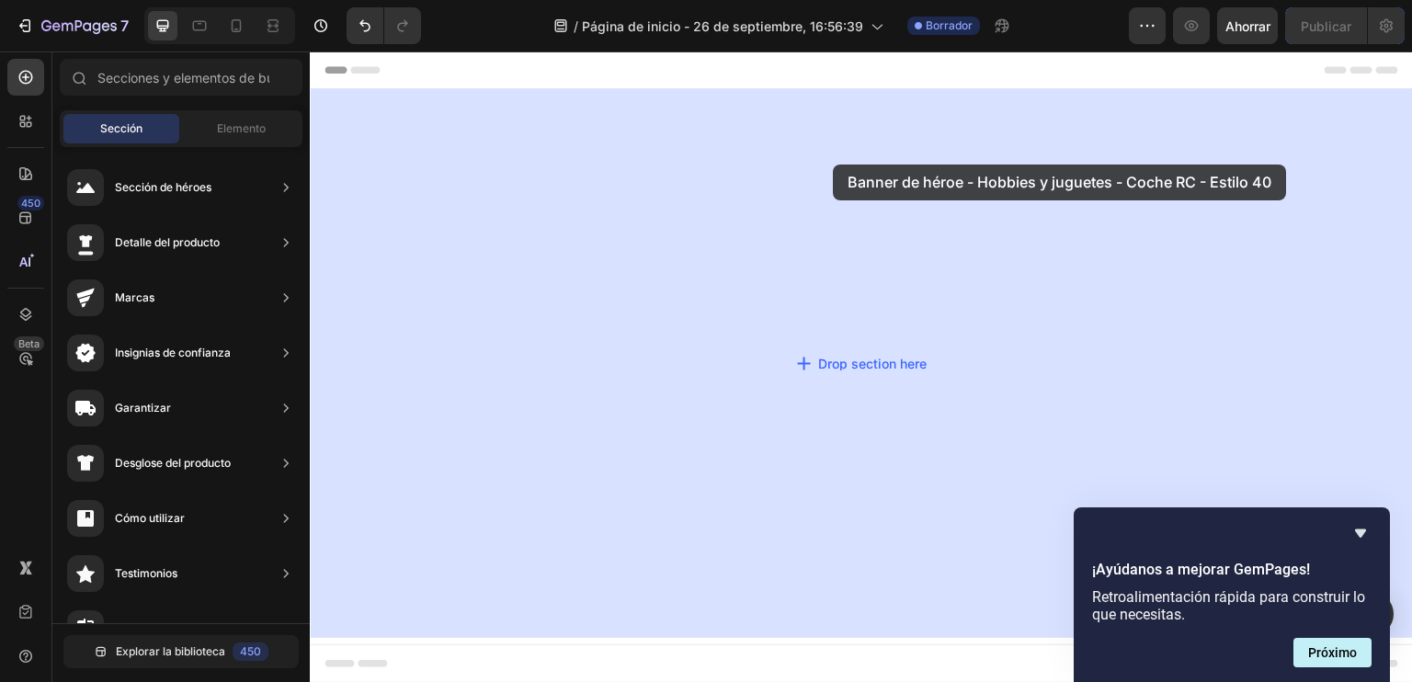
drag, startPoint x: 701, startPoint y: 232, endPoint x: 833, endPoint y: 165, distance: 148.5
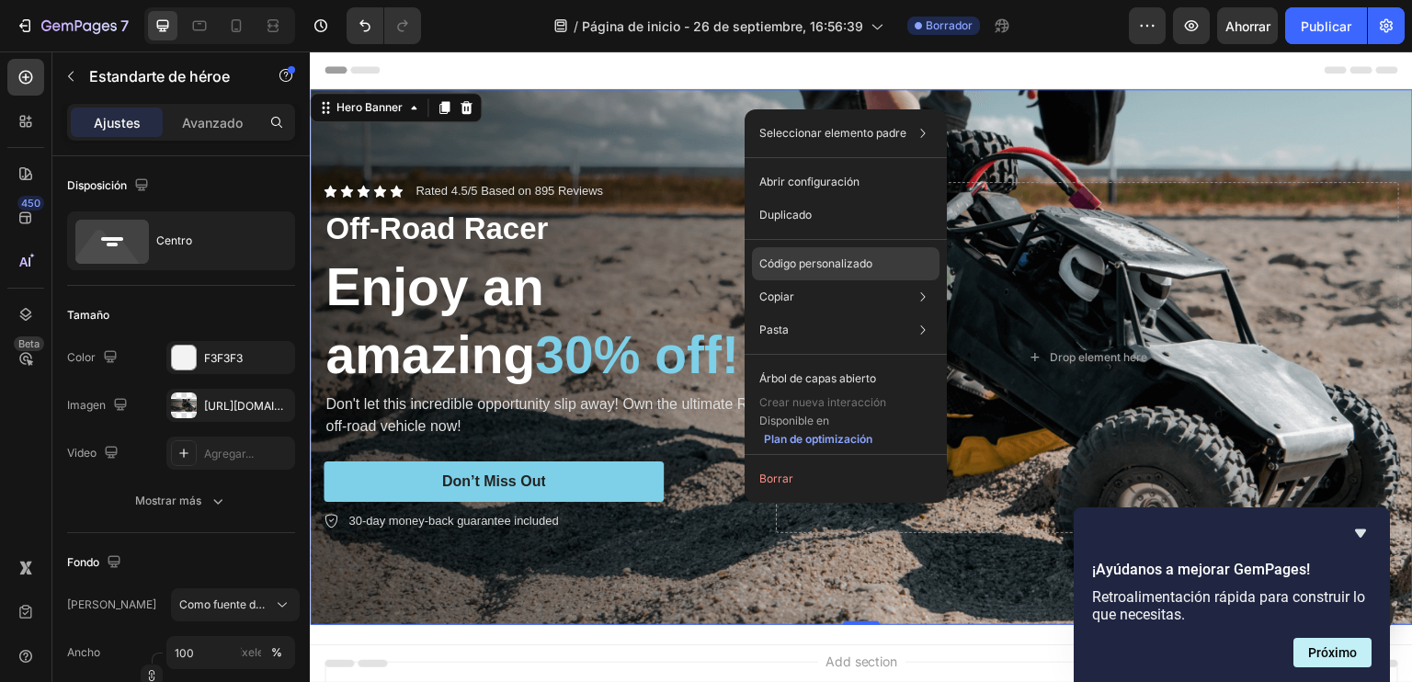
click at [862, 259] on font "Código personalizado" at bounding box center [816, 264] width 113 height 14
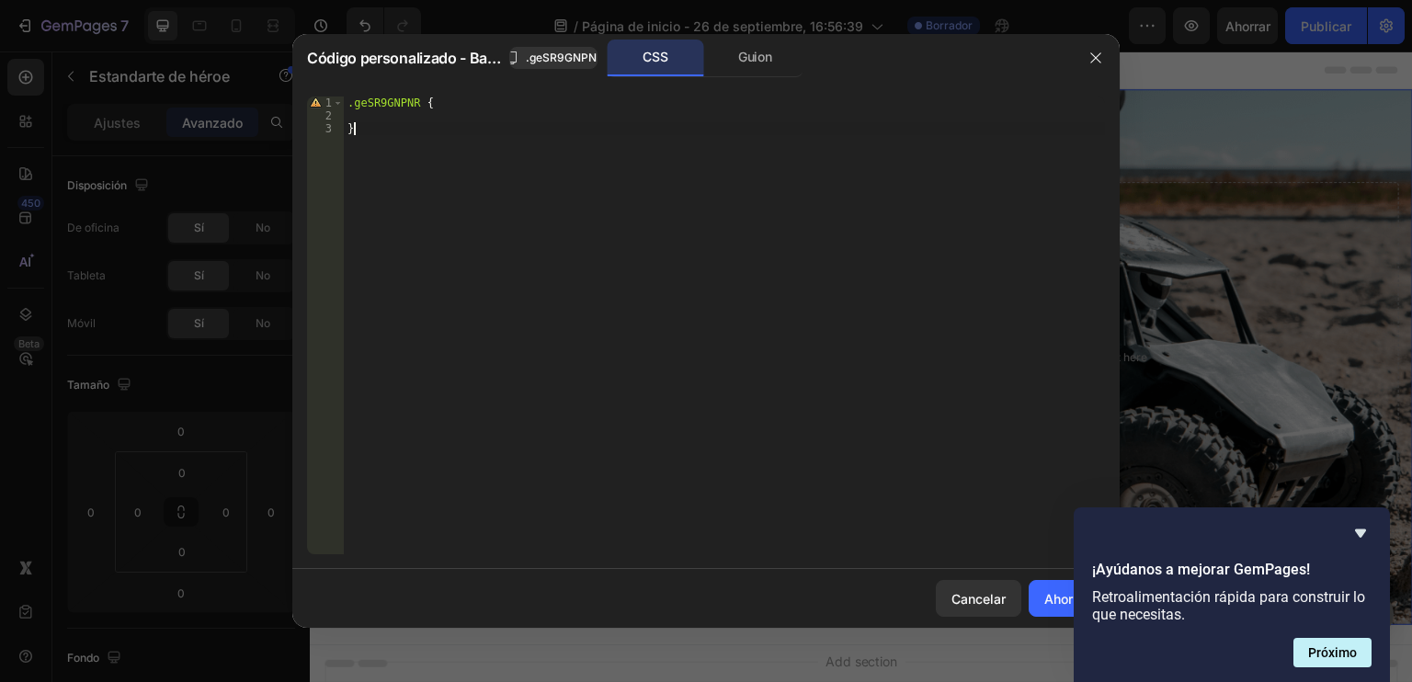
drag, startPoint x: 714, startPoint y: 378, endPoint x: 360, endPoint y: 87, distance: 458.0
click at [360, 87] on div "} 1 2 3 .geSR9GNPNR { } הההההההההההההההההההההההההההההההה הההההההההההההההההההההה…" at bounding box center [706, 325] width 828 height 487
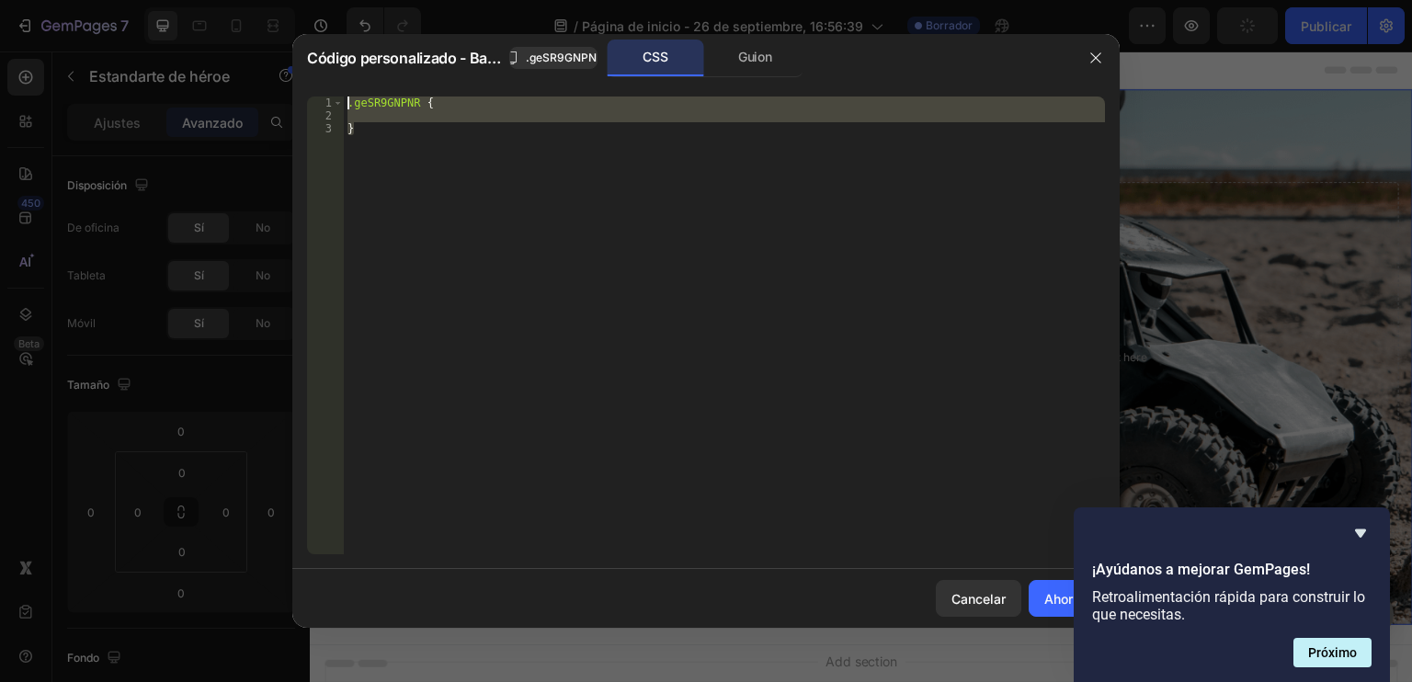
type textarea ".geSR9GNPNR {"
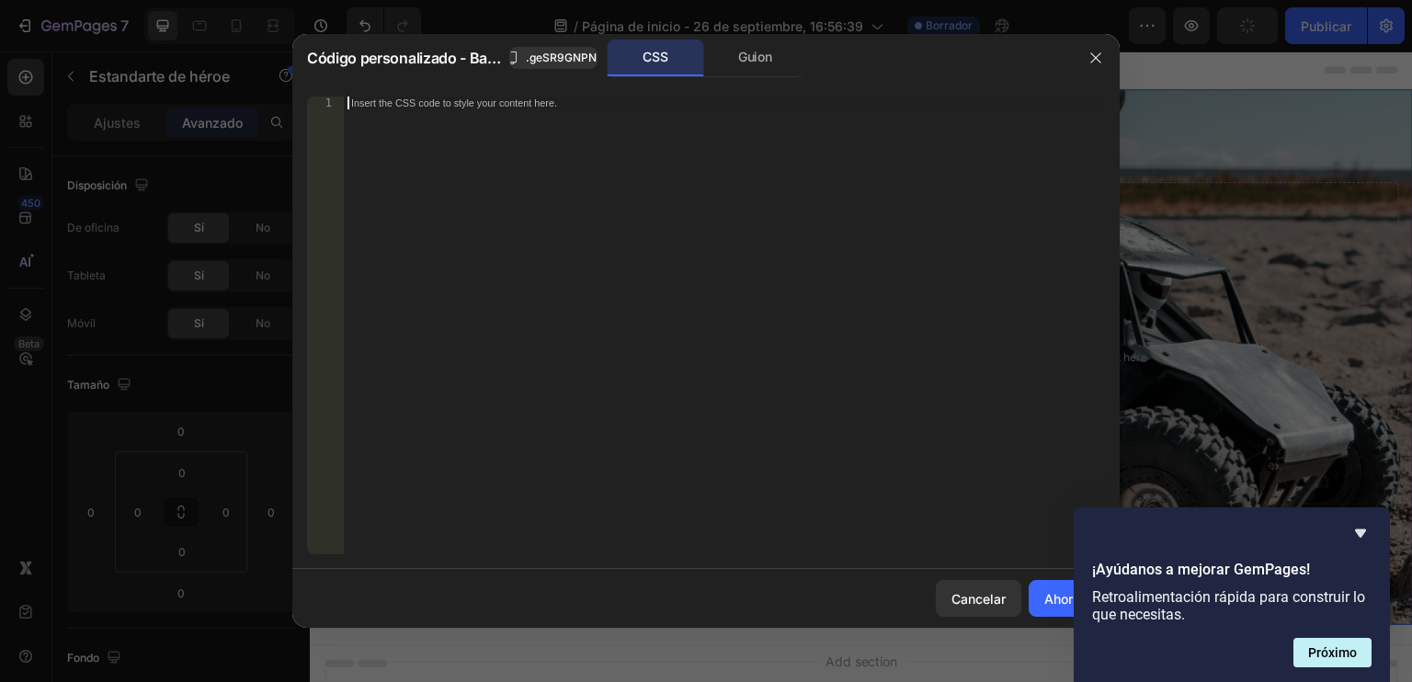
paste textarea
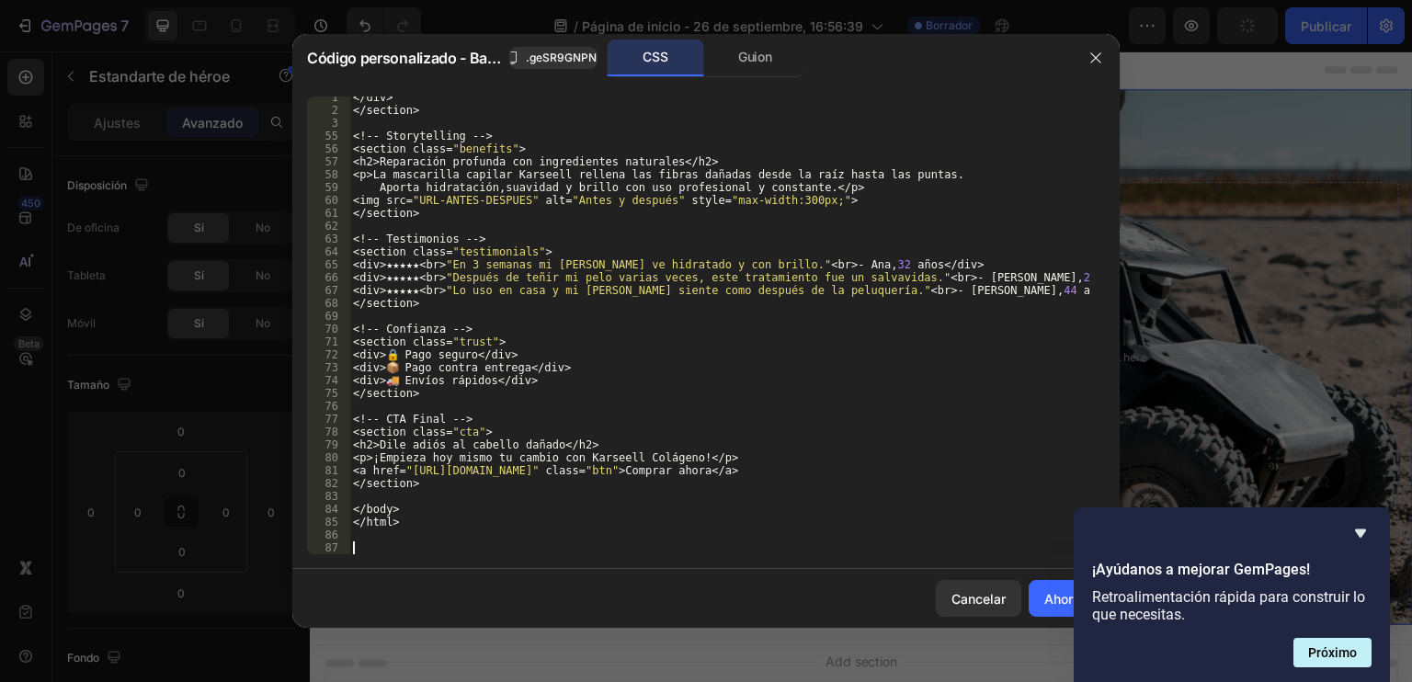
scroll to position [714, 0]
drag, startPoint x: 755, startPoint y: 546, endPoint x: 1071, endPoint y: 600, distance: 320.8
click at [1071, 600] on font "Ahorrar" at bounding box center [1067, 599] width 45 height 16
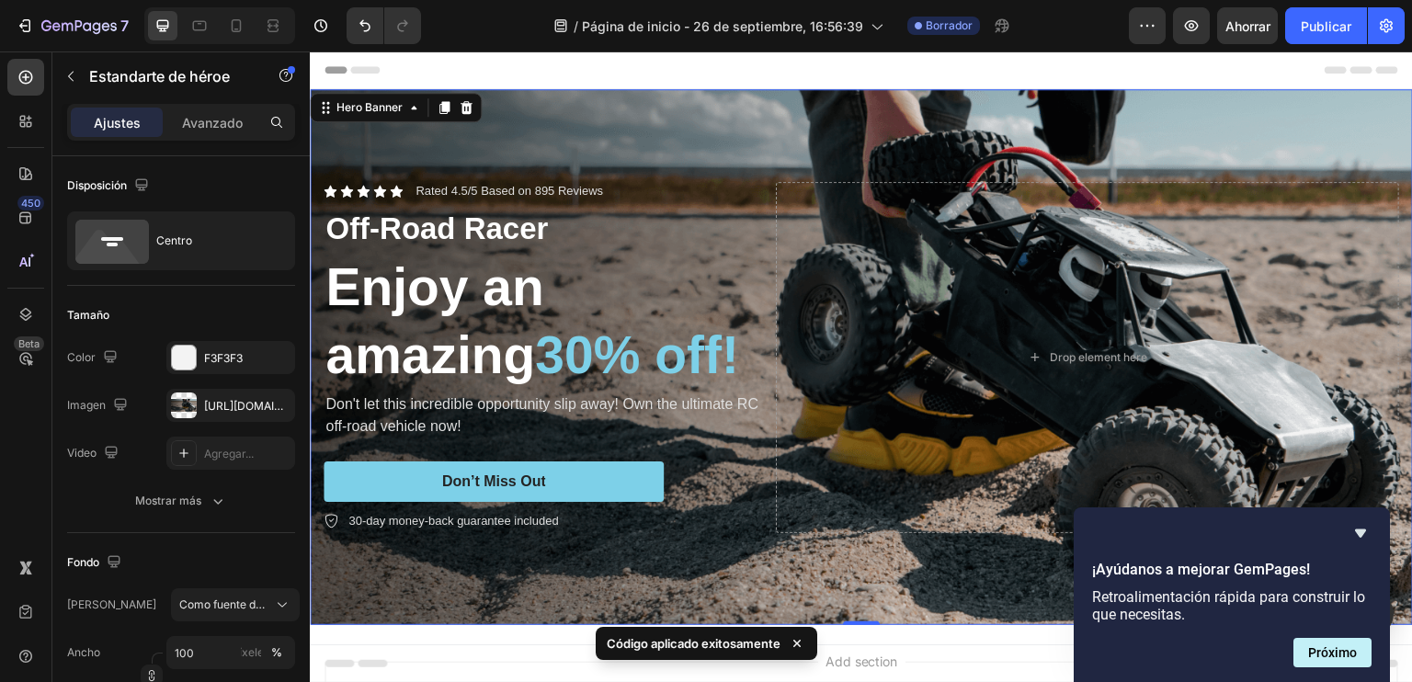
click at [753, 631] on div "Código aplicado exitosamente" at bounding box center [707, 643] width 222 height 33
drag, startPoint x: 753, startPoint y: 631, endPoint x: 800, endPoint y: 639, distance: 47.6
click at [753, 631] on div "Código aplicado exitosamente" at bounding box center [707, 643] width 222 height 33
click at [802, 642] on icon at bounding box center [797, 643] width 18 height 18
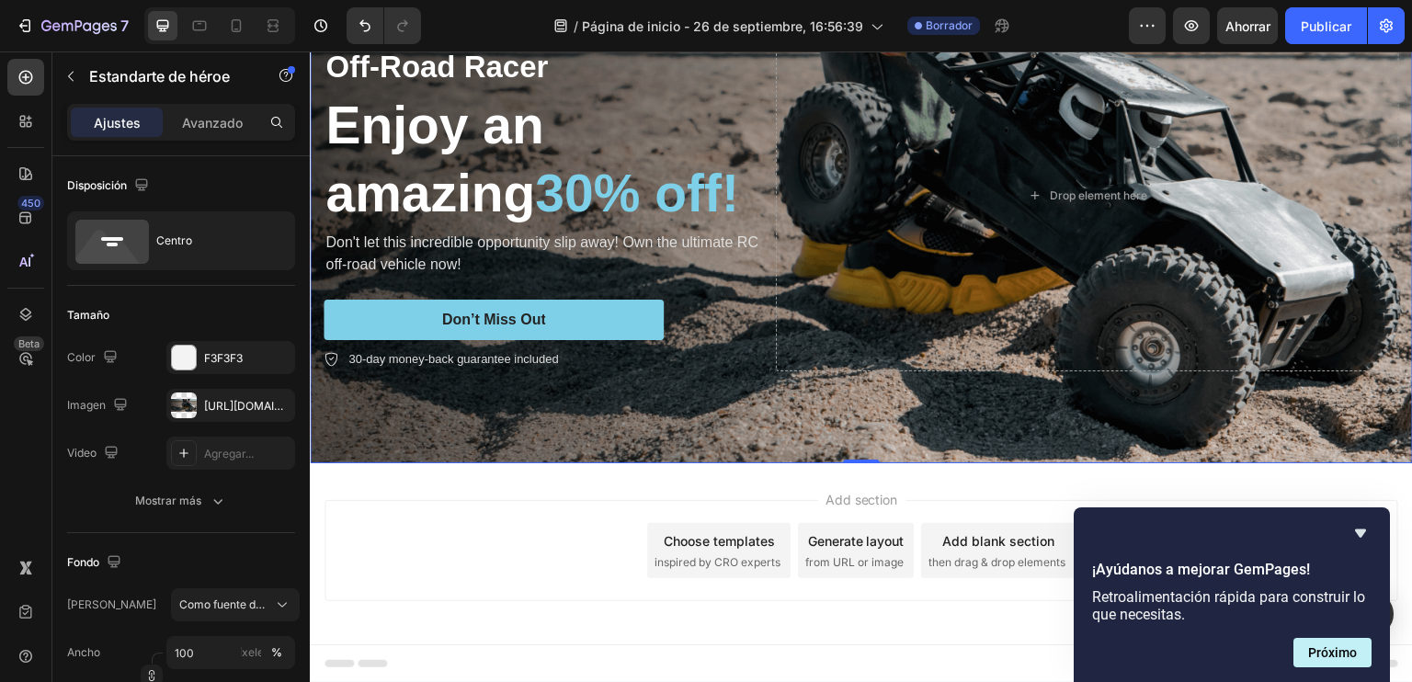
scroll to position [0, 0]
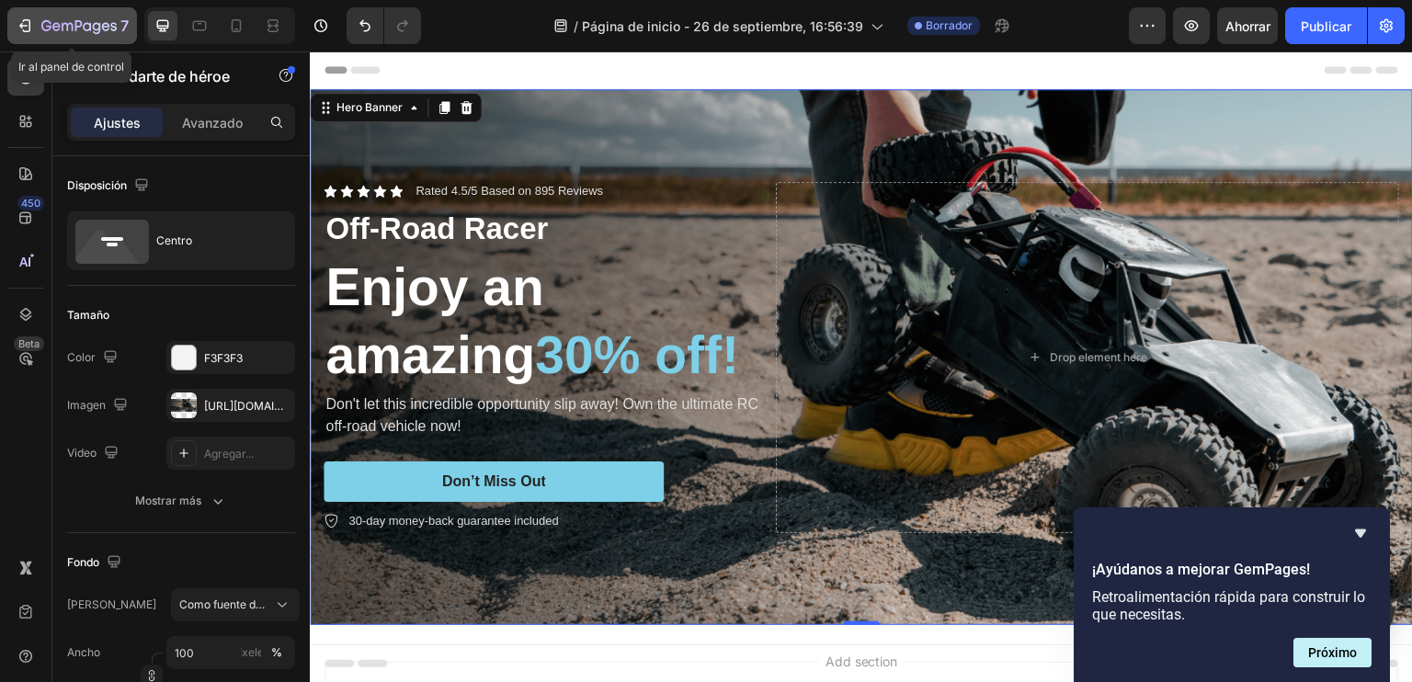
click at [40, 28] on div "7" at bounding box center [72, 26] width 113 height 22
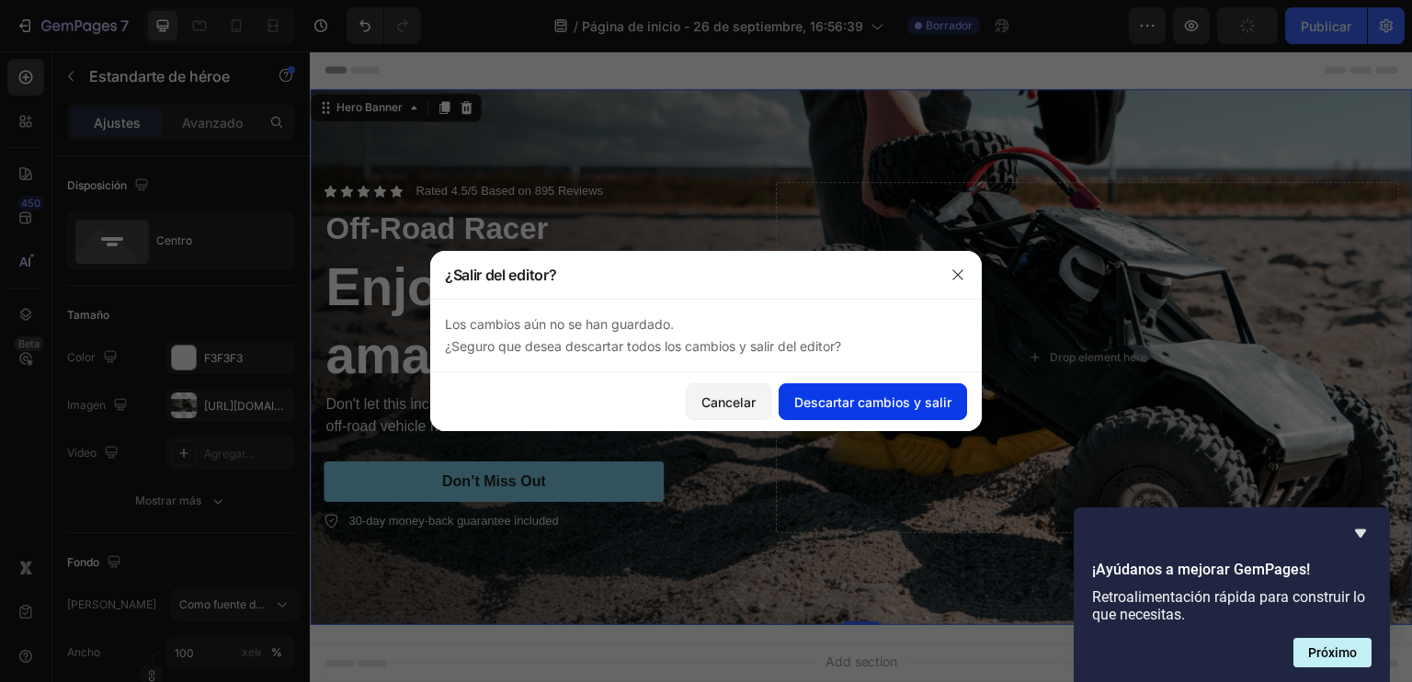
click at [829, 394] on font "Descartar cambios y salir" at bounding box center [872, 402] width 157 height 16
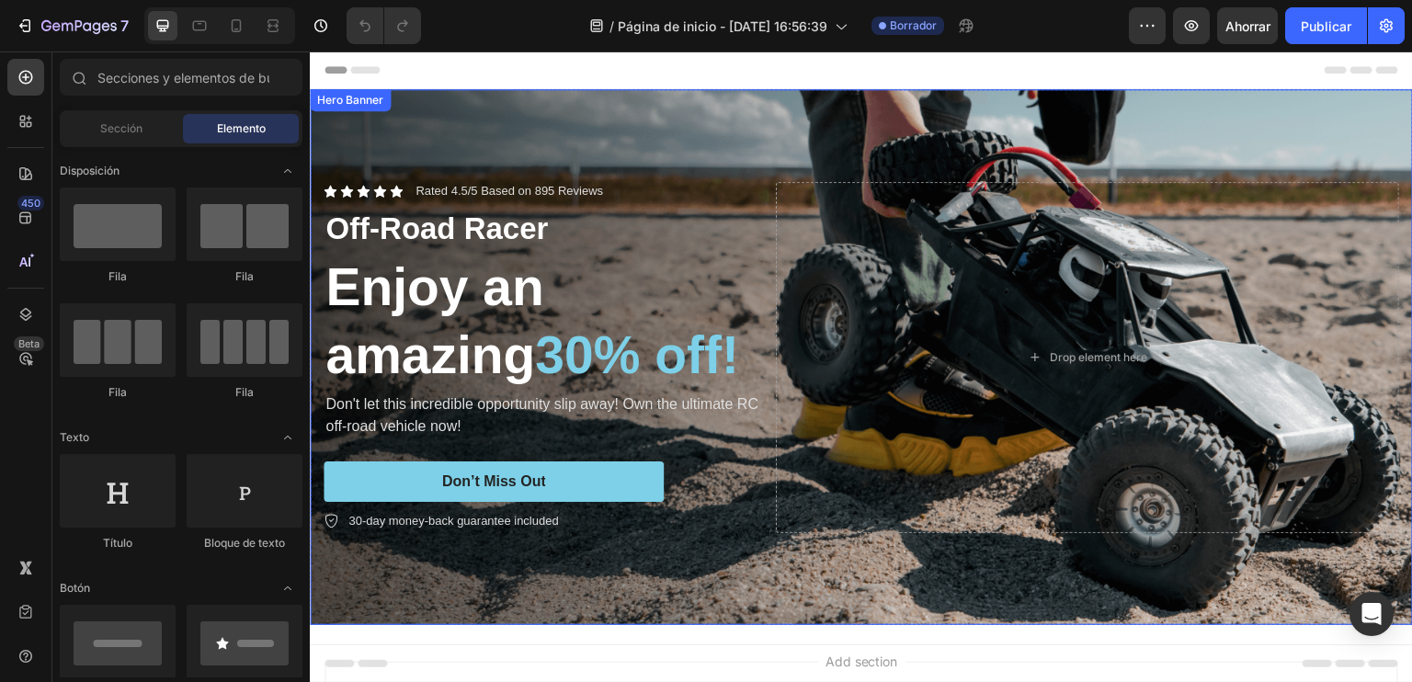
click at [551, 153] on div "Icon Icon Icon Icon Icon Icon List Rated 4.5/5 Based on 895 Reviews Text Block …" at bounding box center [861, 358] width 1103 height 410
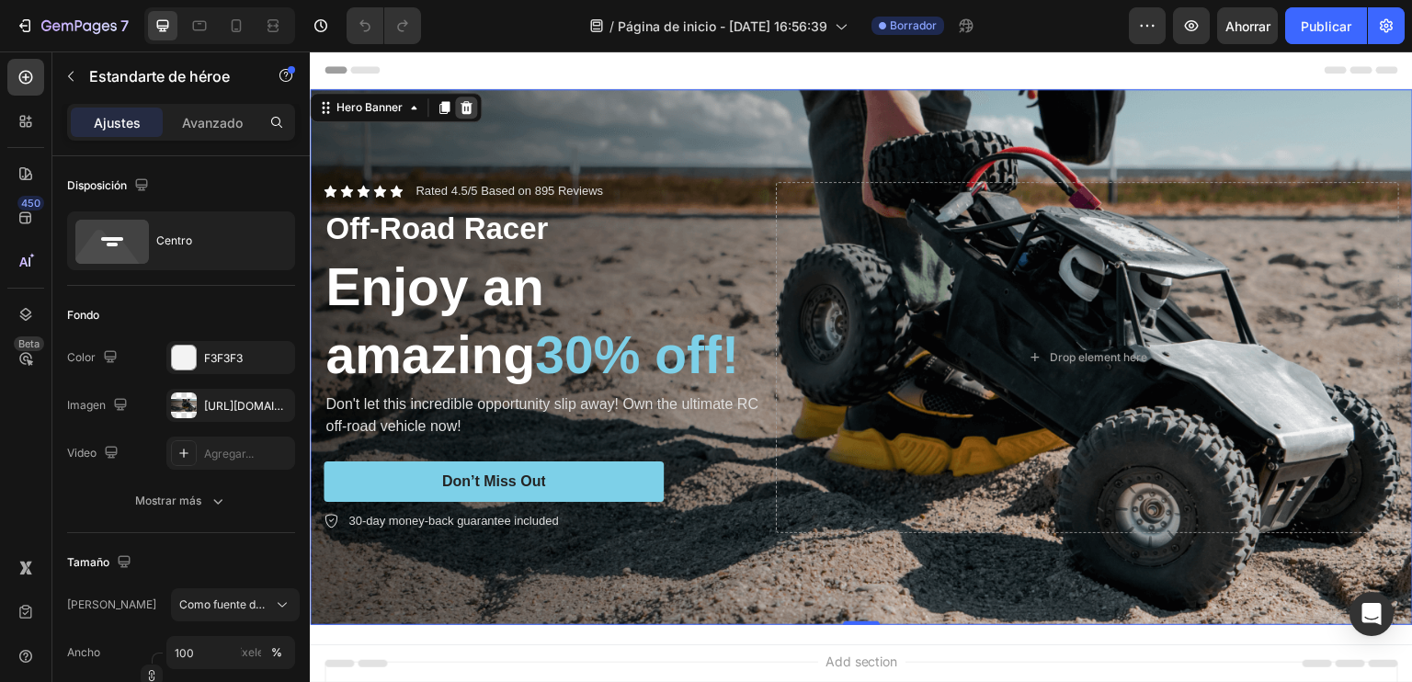
click at [463, 106] on icon at bounding box center [466, 107] width 15 height 15
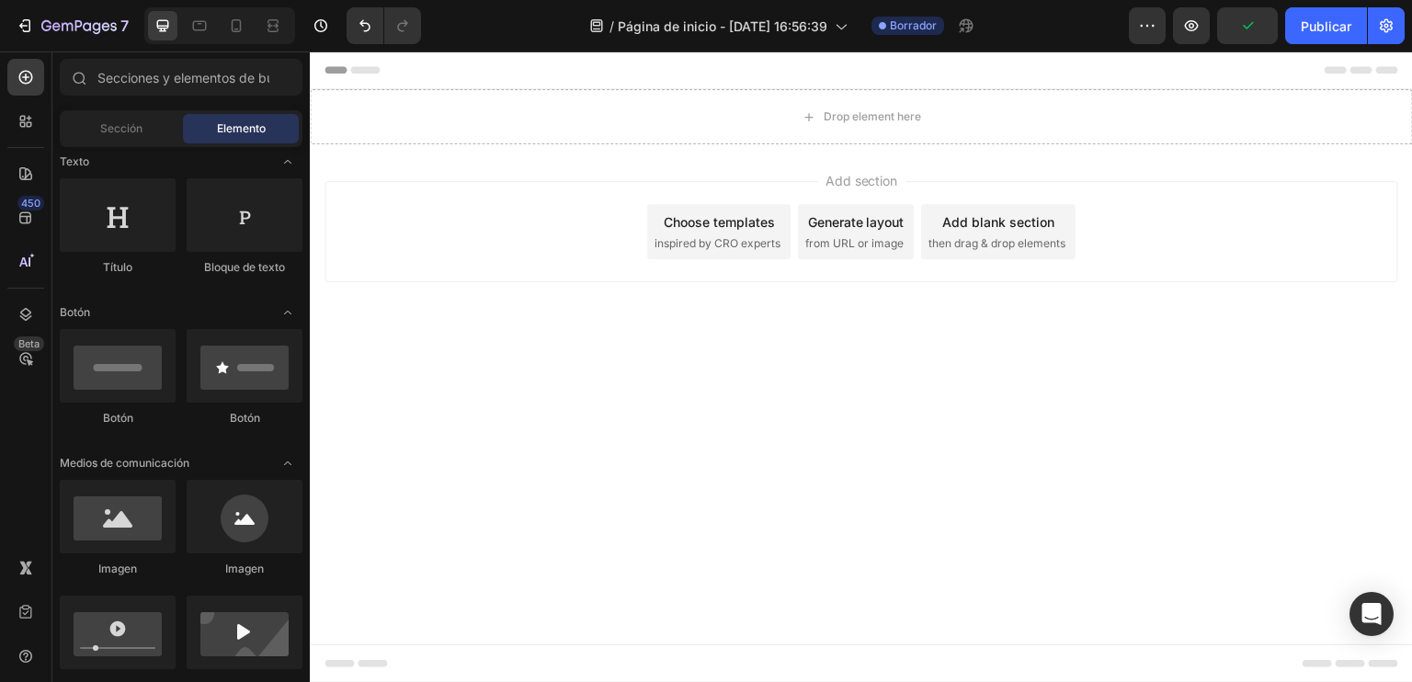
scroll to position [184, 0]
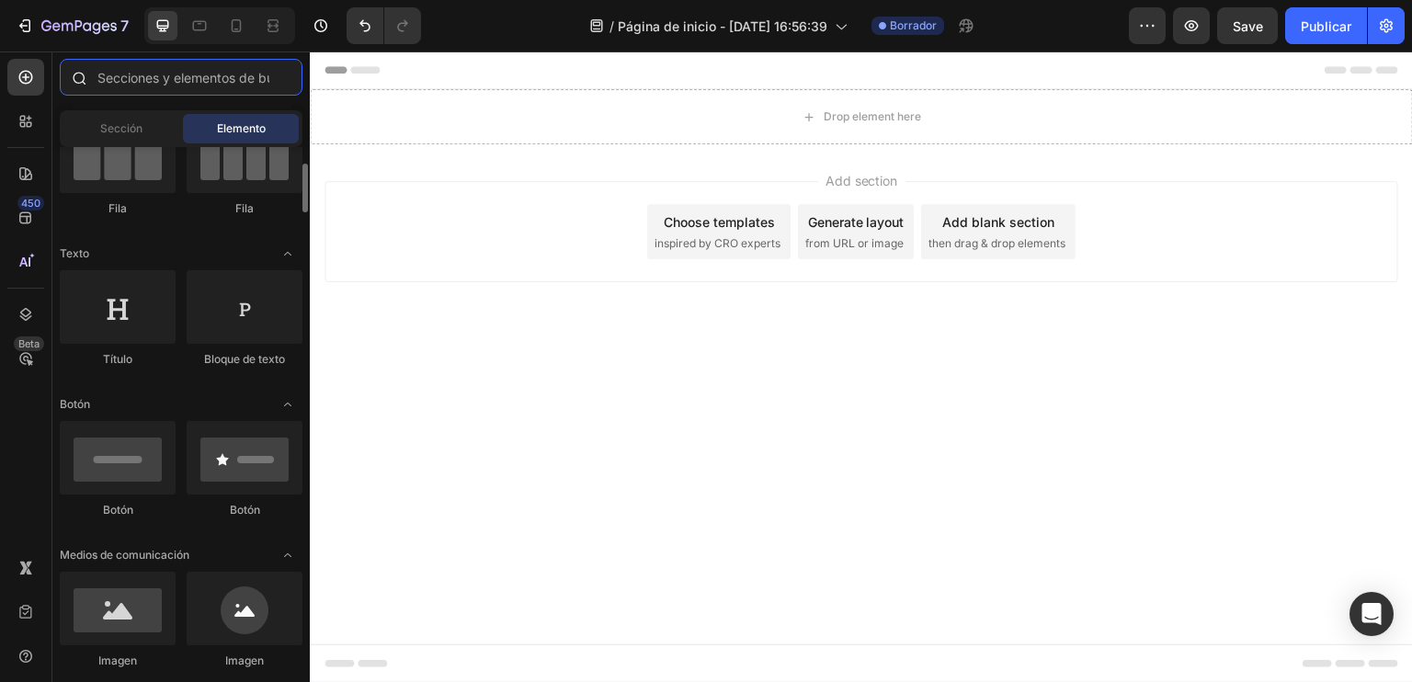
click at [166, 87] on input "text" at bounding box center [181, 77] width 243 height 37
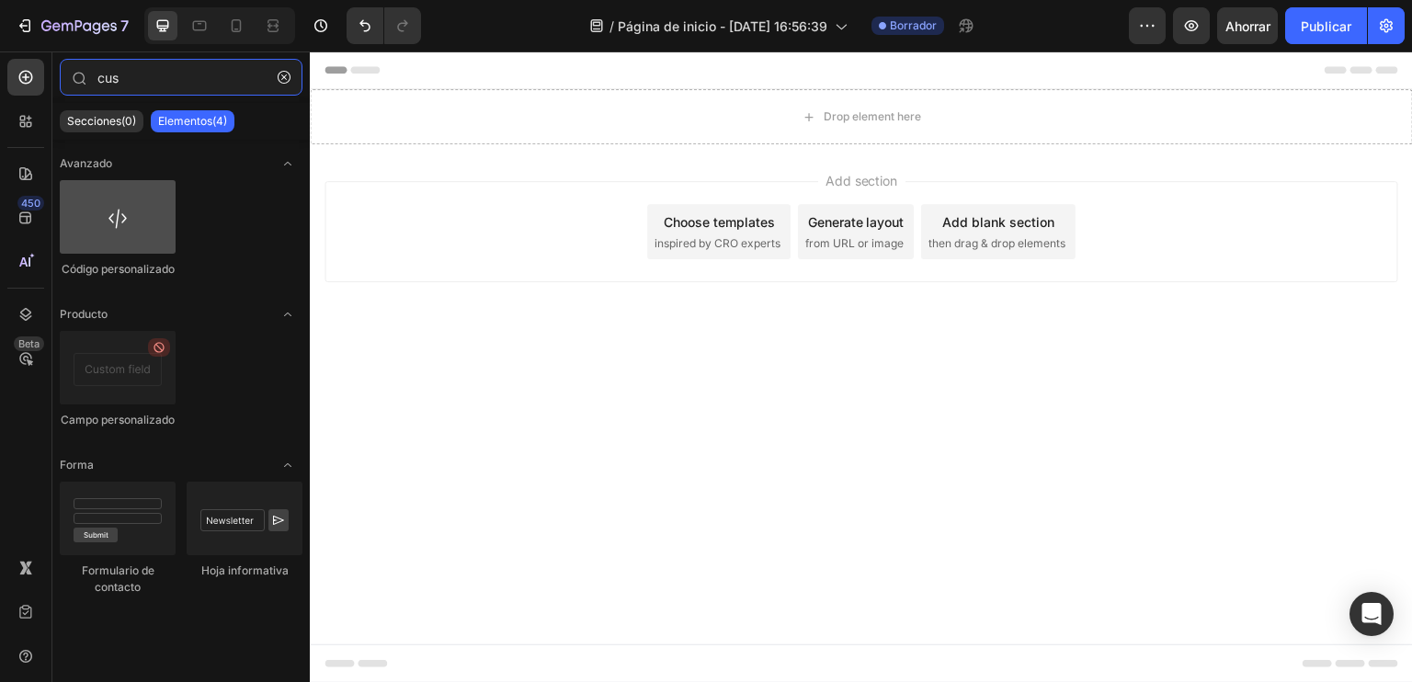
type input "cus"
click at [133, 231] on div at bounding box center [118, 217] width 116 height 74
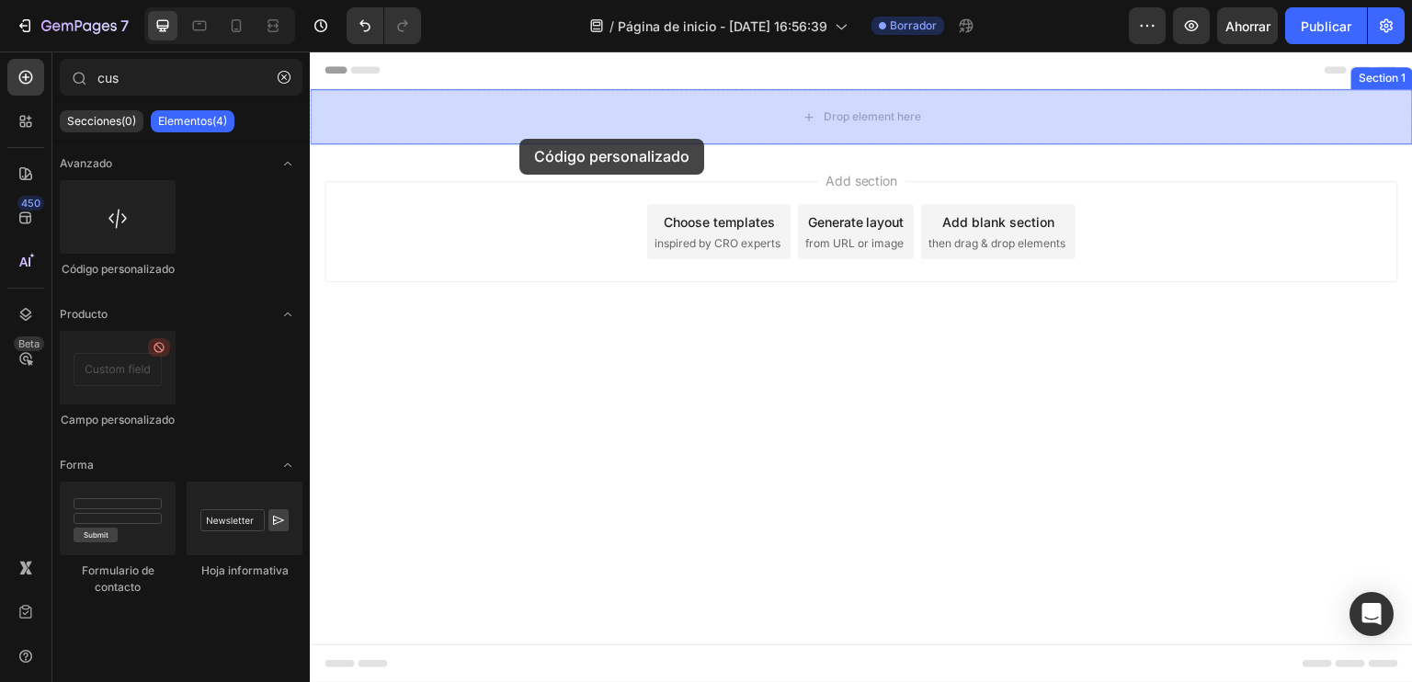
drag, startPoint x: 443, startPoint y: 270, endPoint x: 520, endPoint y: 137, distance: 153.6
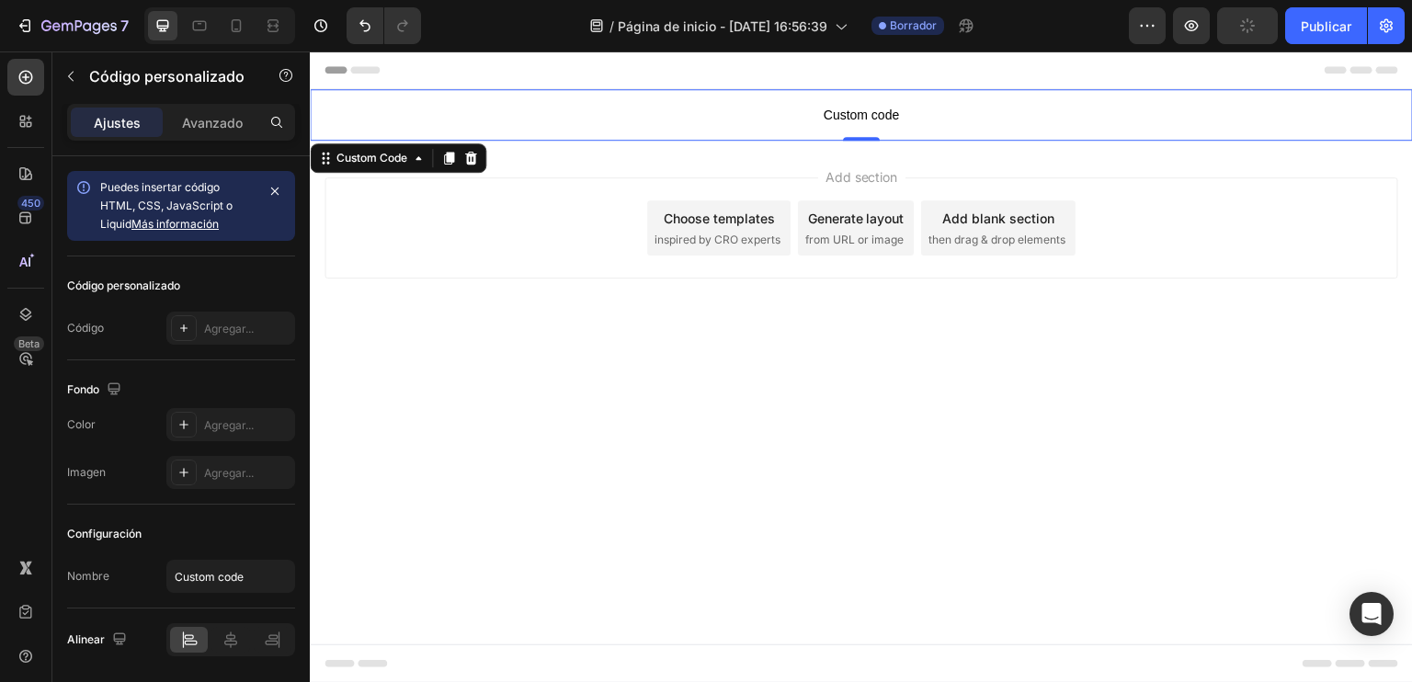
click at [849, 128] on p "Custom code" at bounding box center [861, 114] width 1103 height 51
click at [864, 113] on span "Custom code" at bounding box center [861, 115] width 1103 height 22
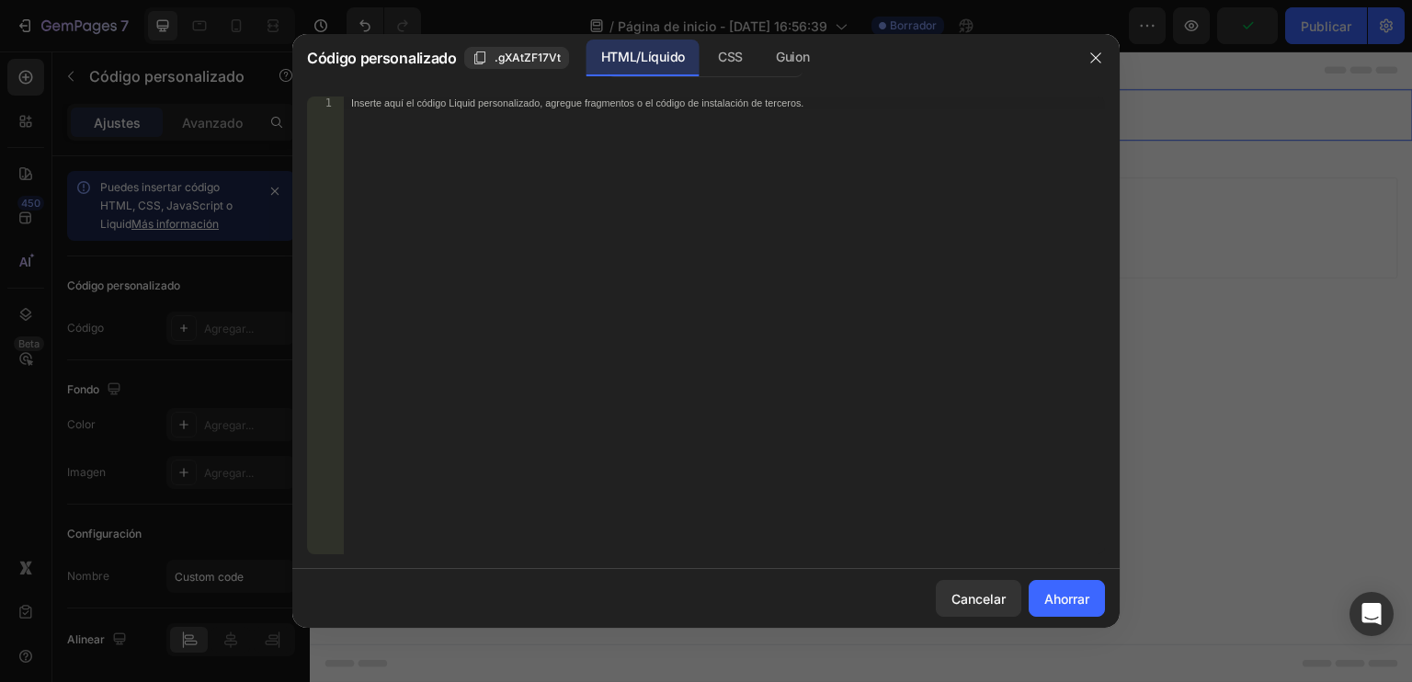
click at [577, 154] on div "Inserte aquí el código Liquid personalizado, agregue fragmentos o el código de …" at bounding box center [724, 339] width 761 height 484
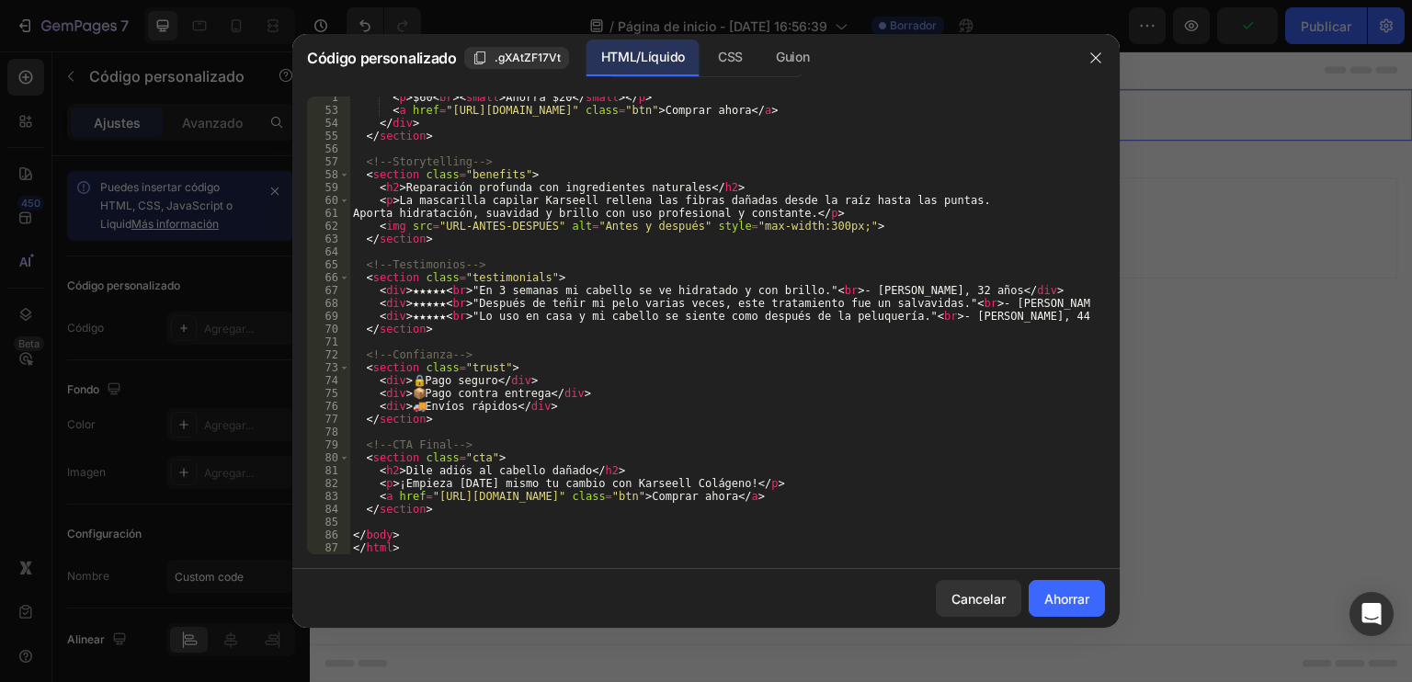
scroll to position [688, 0]
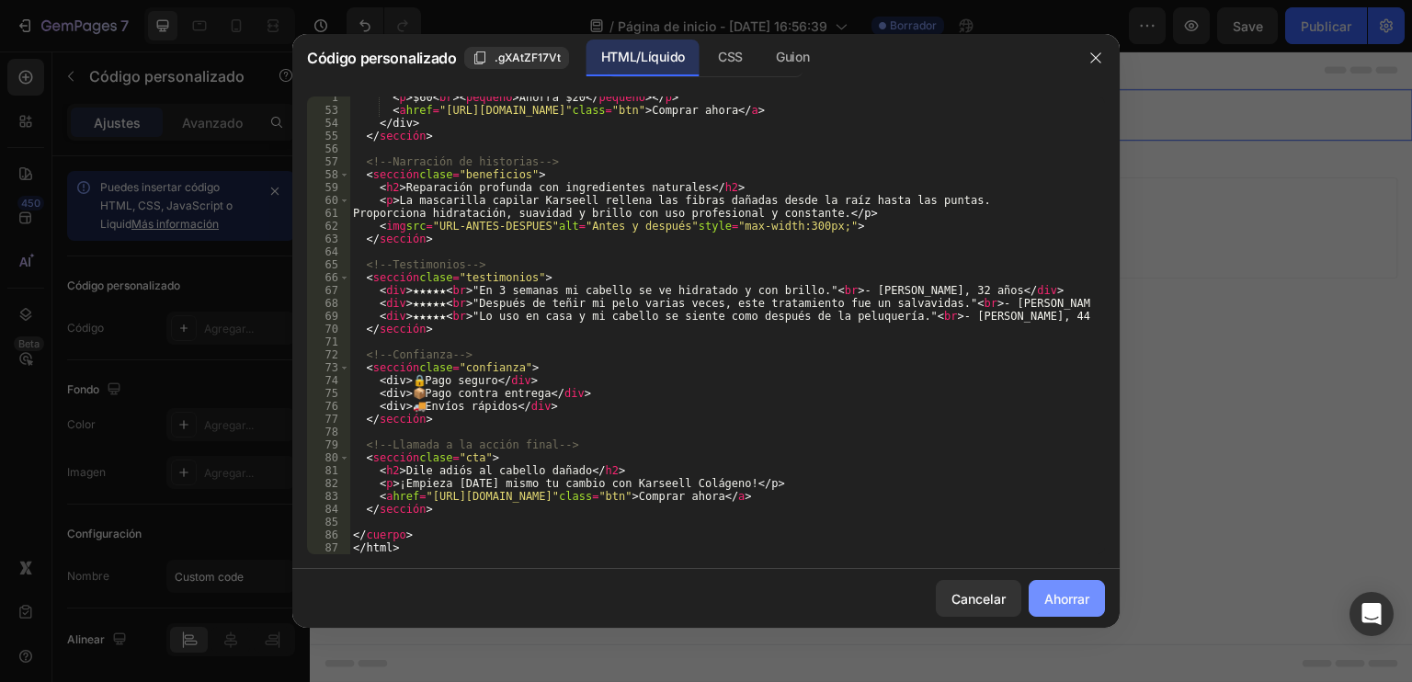
click at [1070, 608] on font "Ahorrar" at bounding box center [1067, 598] width 45 height 19
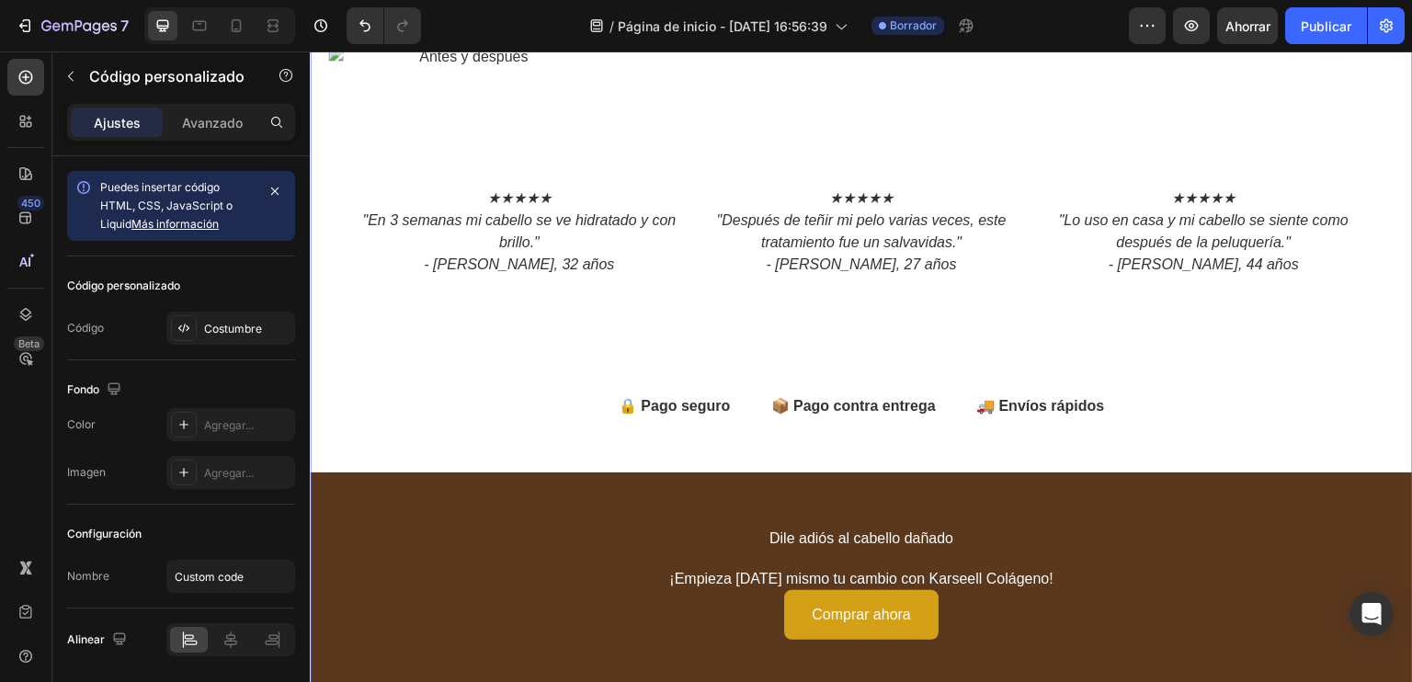
scroll to position [694, 0]
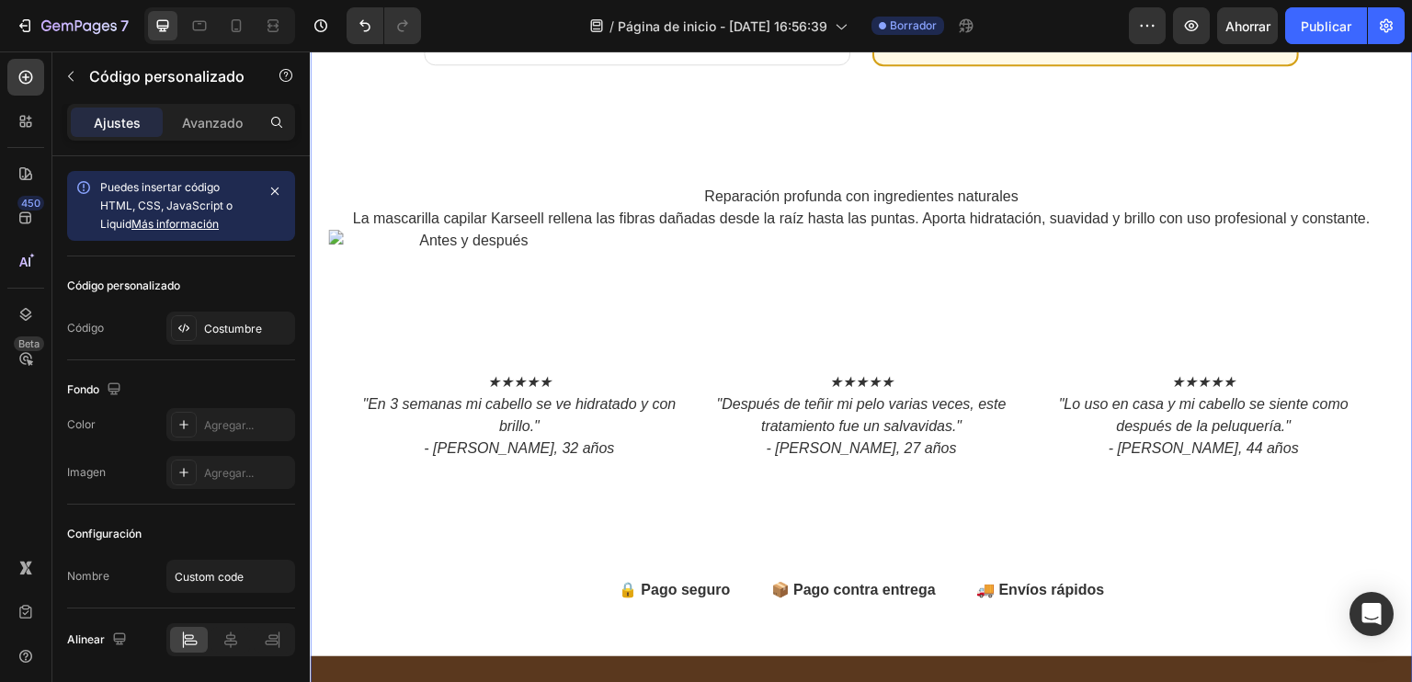
click at [346, 241] on img at bounding box center [466, 241] width 276 height 22
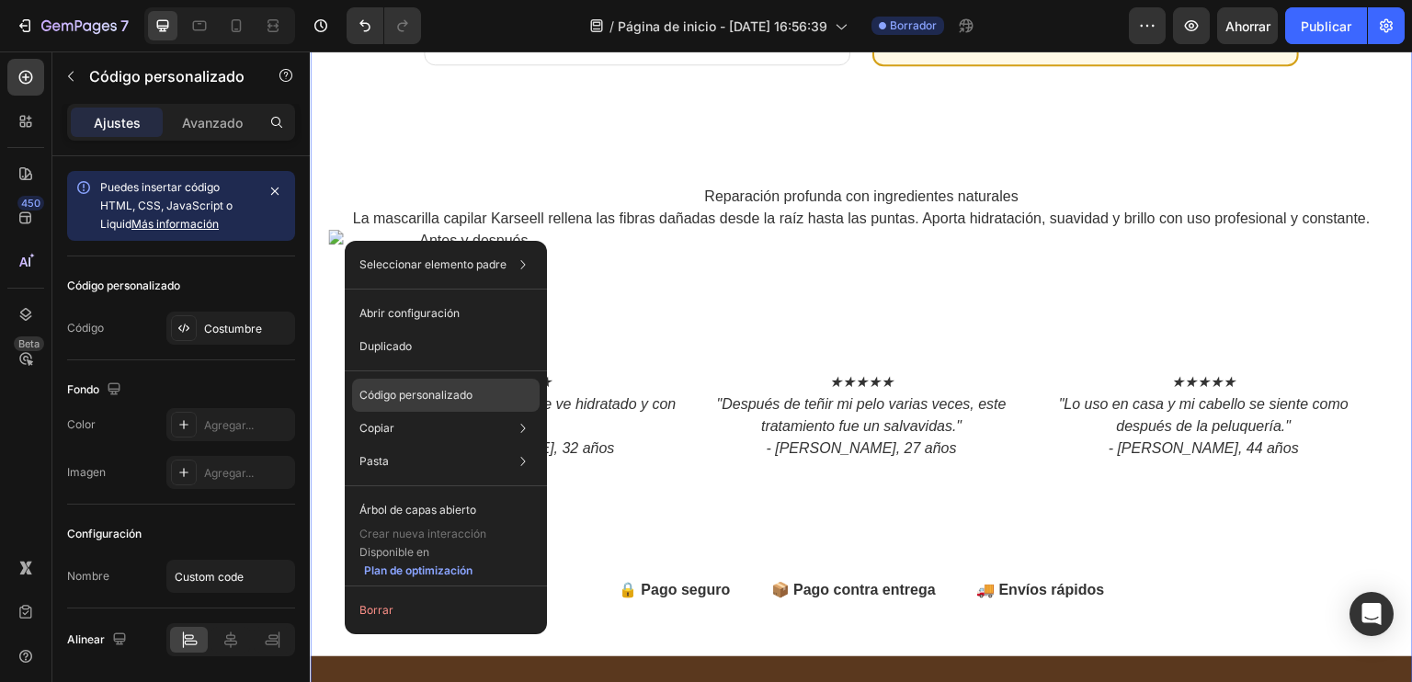
click at [452, 387] on p "Código personalizado" at bounding box center [416, 395] width 113 height 17
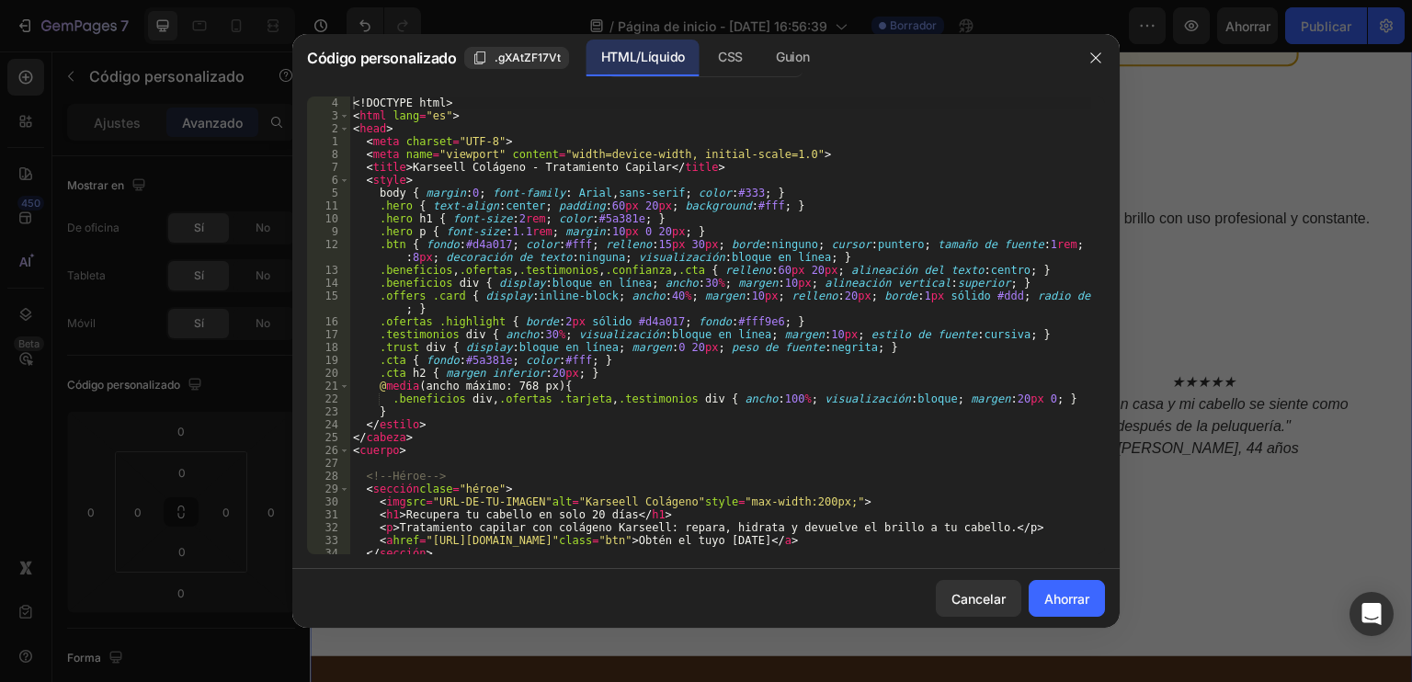
scroll to position [0, 0]
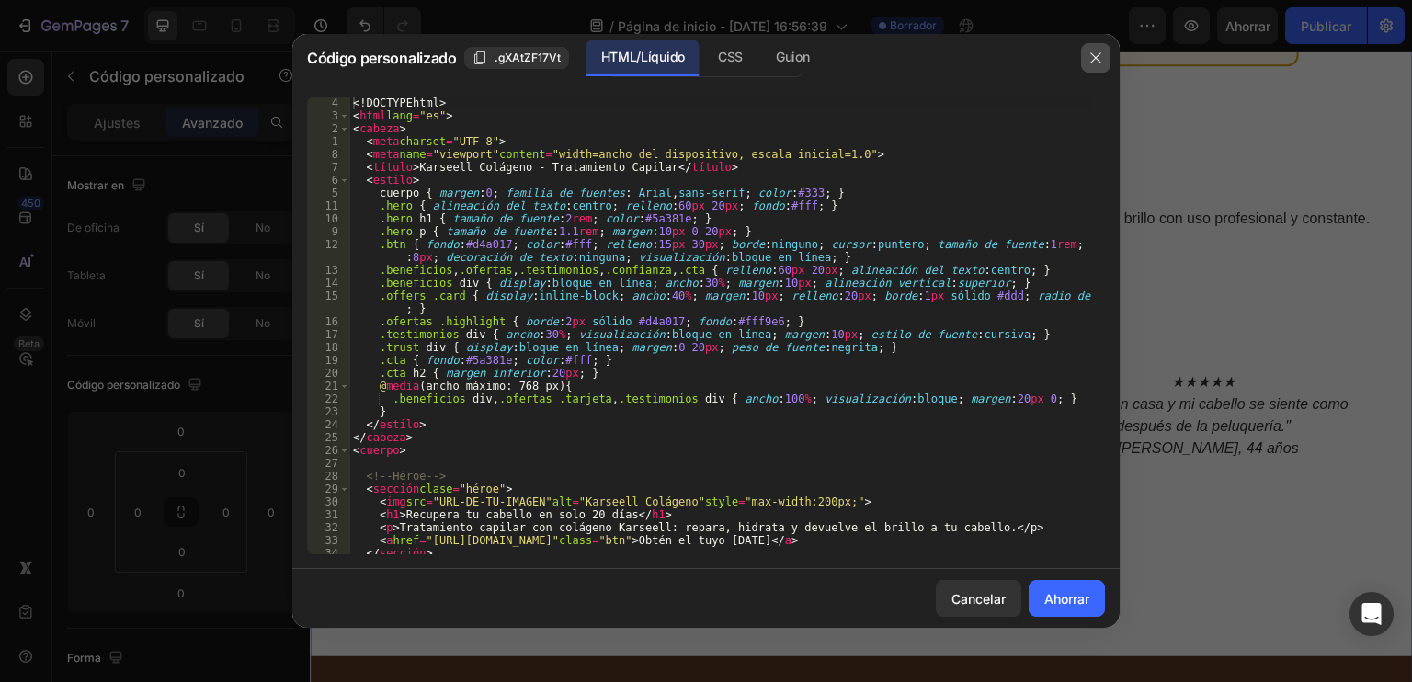
click at [1092, 59] on icon "button" at bounding box center [1096, 58] width 15 height 15
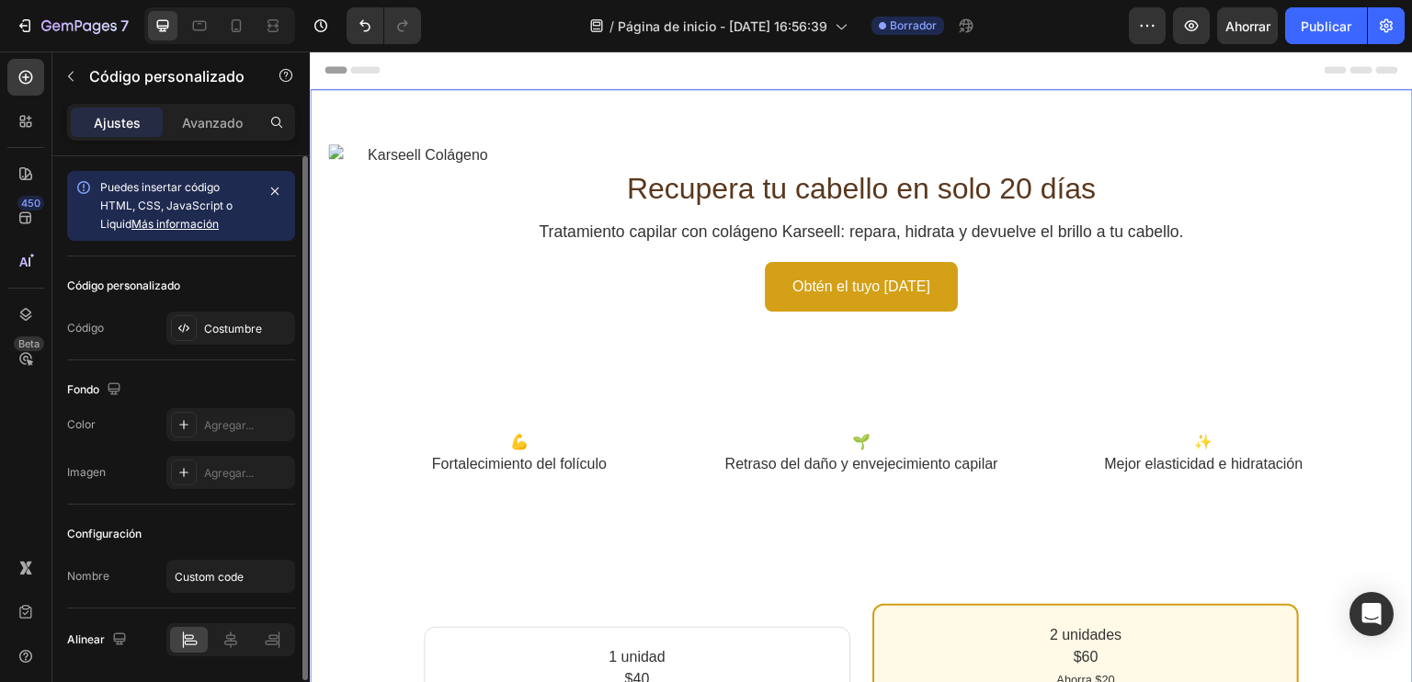
click at [220, 283] on div "Código personalizado" at bounding box center [181, 285] width 228 height 29
click at [265, 183] on button "button" at bounding box center [275, 191] width 26 height 26
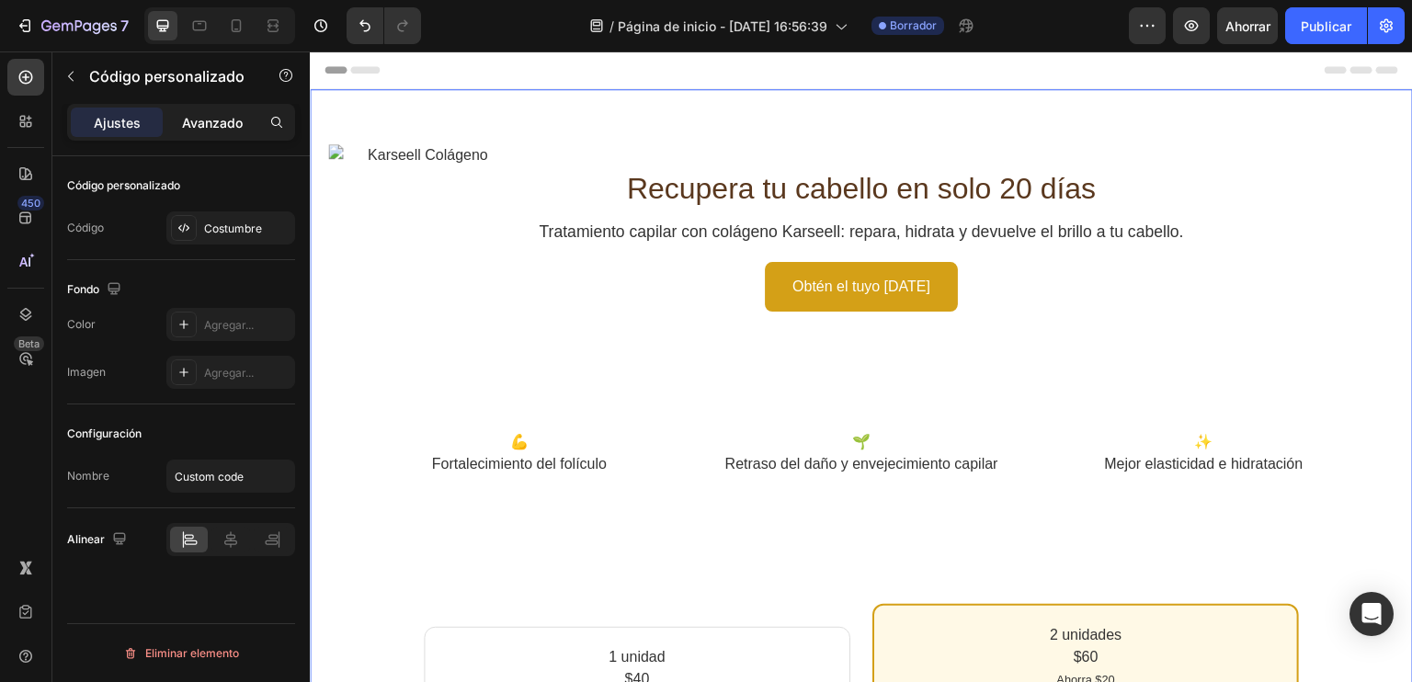
click at [220, 119] on font "Avanzado" at bounding box center [212, 123] width 61 height 16
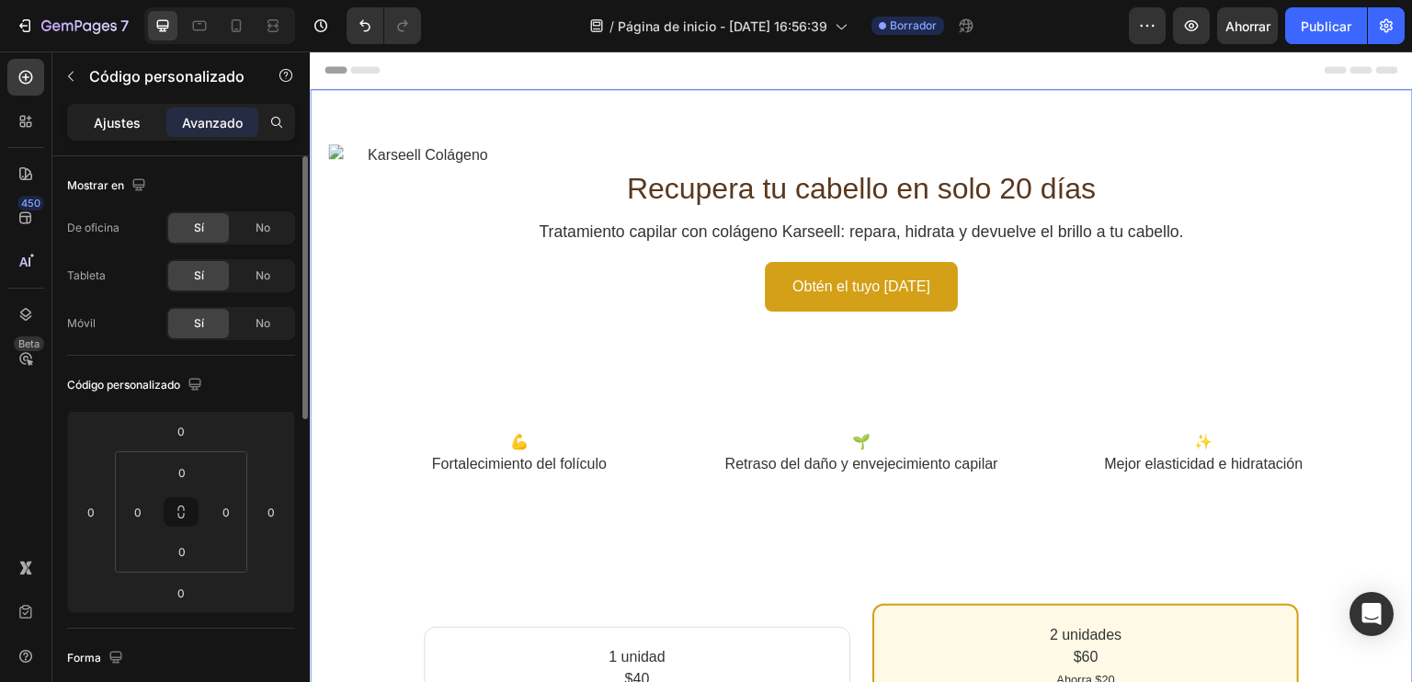
click at [119, 117] on font "Ajustes" at bounding box center [117, 123] width 47 height 16
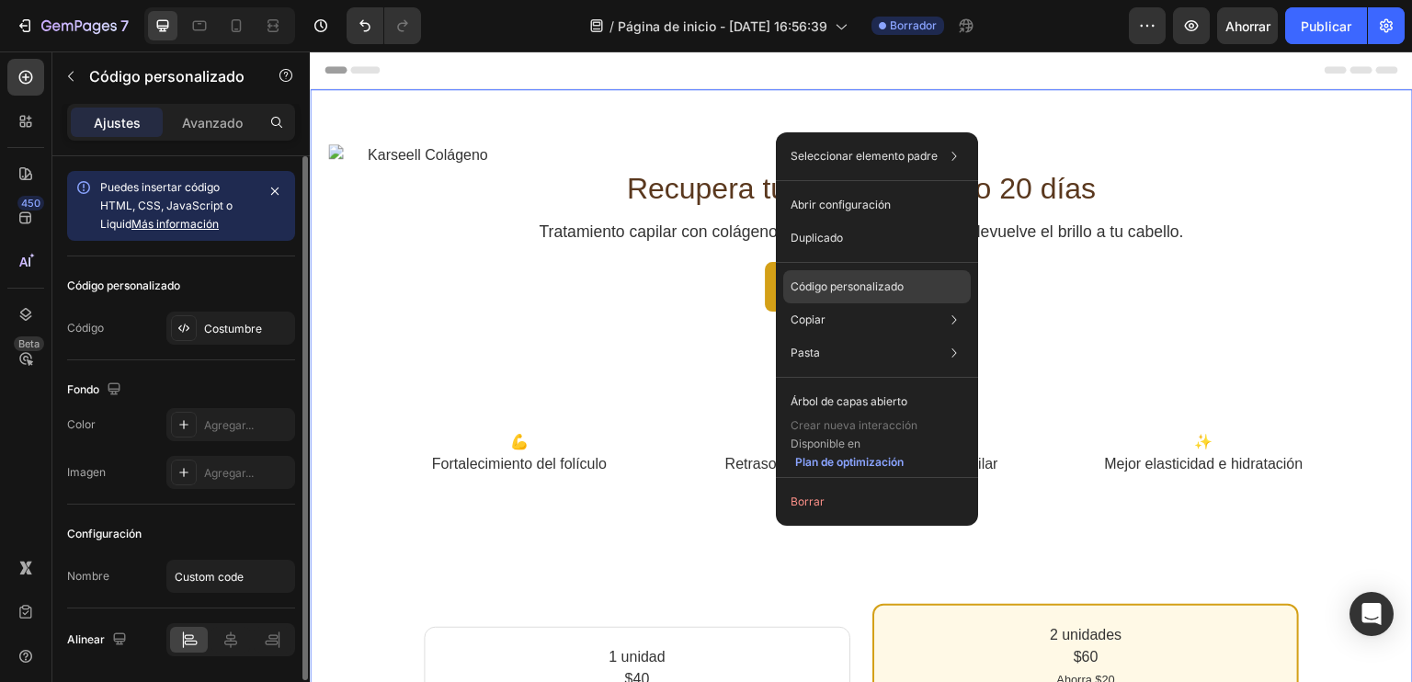
click at [852, 287] on font "Código personalizado" at bounding box center [847, 287] width 113 height 14
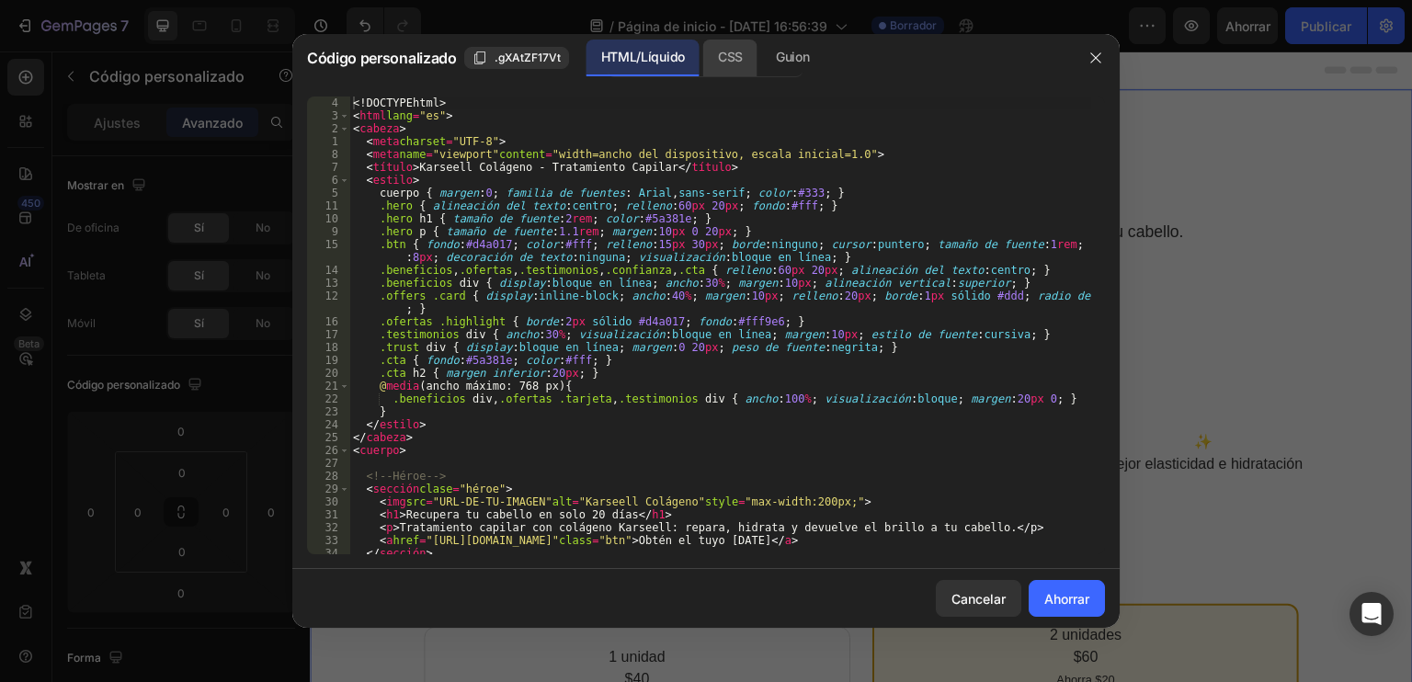
click at [729, 41] on div "CSS" at bounding box center [730, 58] width 54 height 37
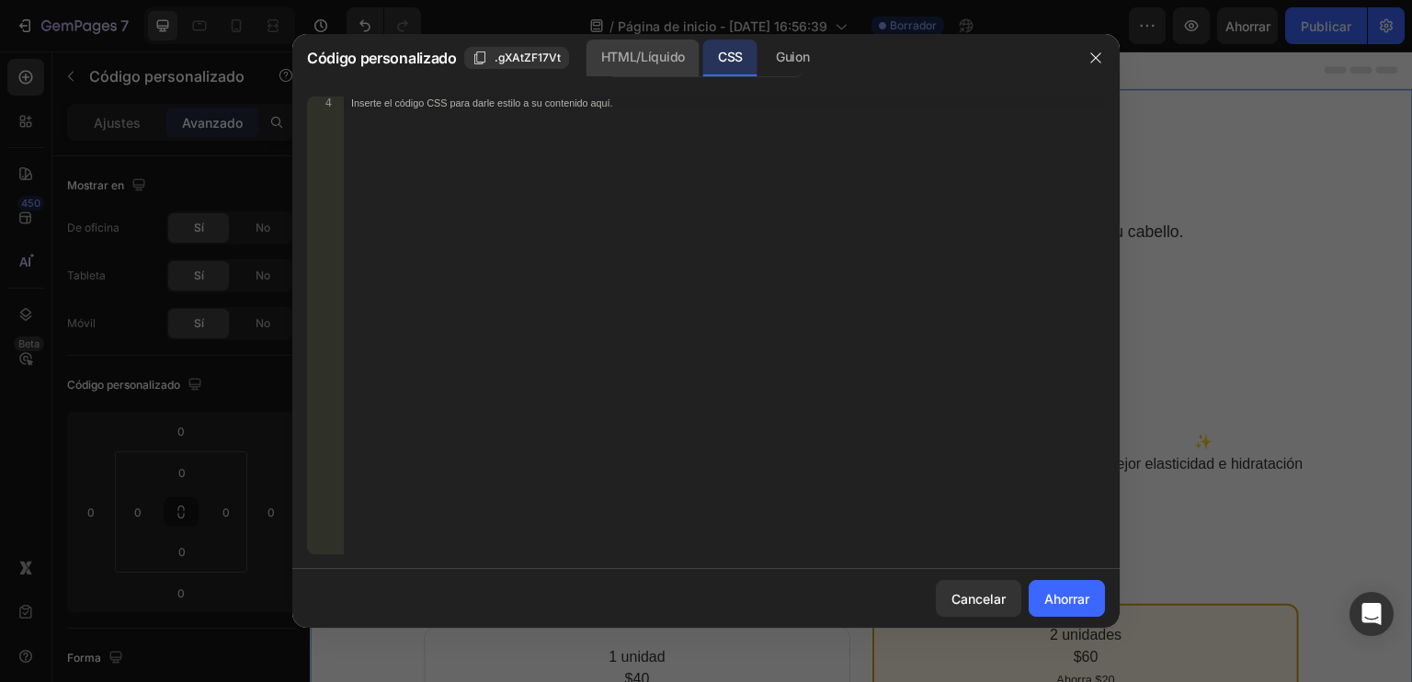
click at [653, 59] on font "HTML/Líquido" at bounding box center [643, 57] width 84 height 16
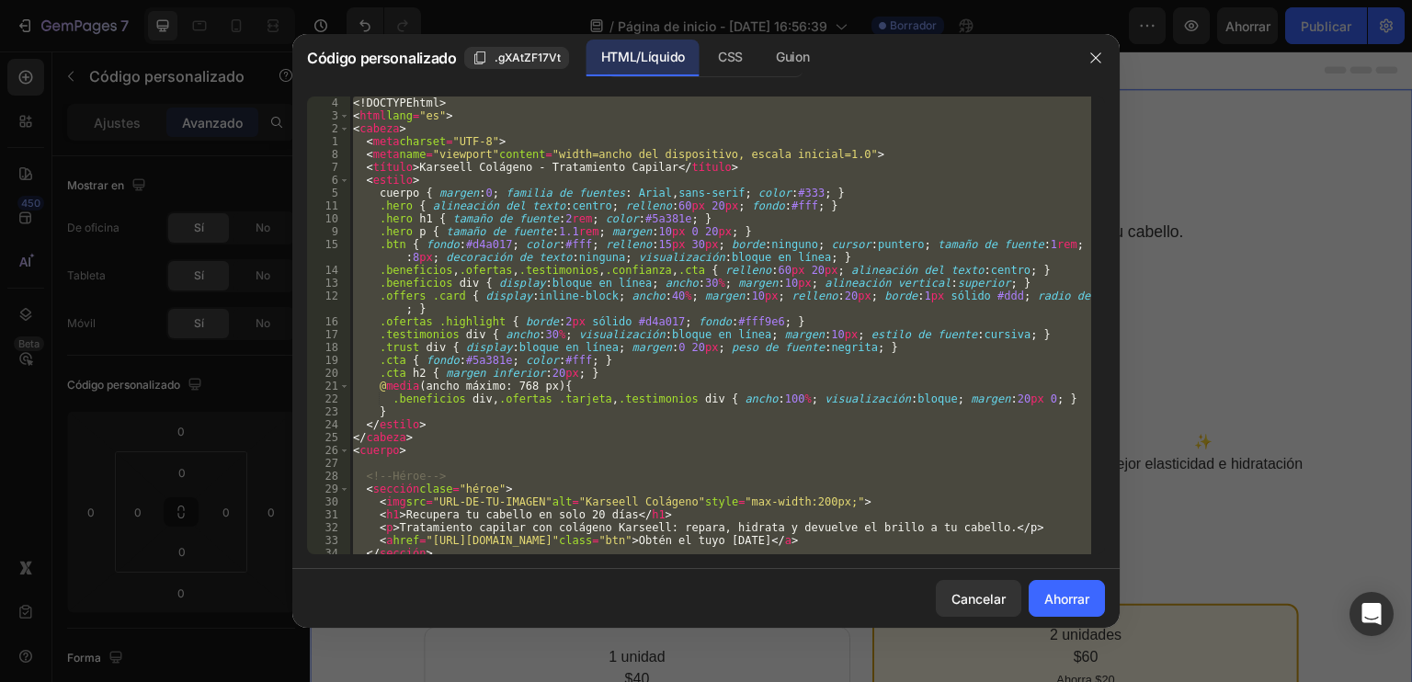
click at [746, 107] on div "<! DOCTYPE html > < html lang = "es" > < cabeza > < meta charset = "UTF-8" > < …" at bounding box center [720, 326] width 742 height 458
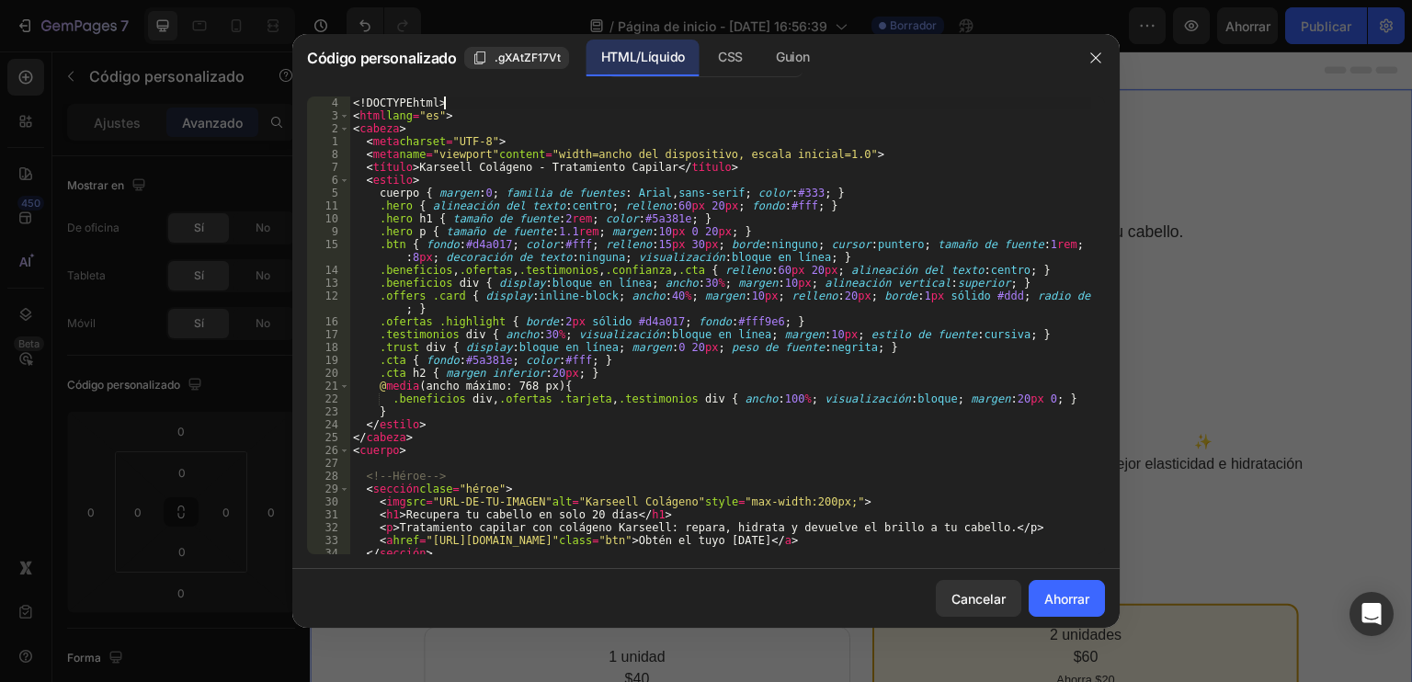
type textarea "<!DOCTYPE html>"
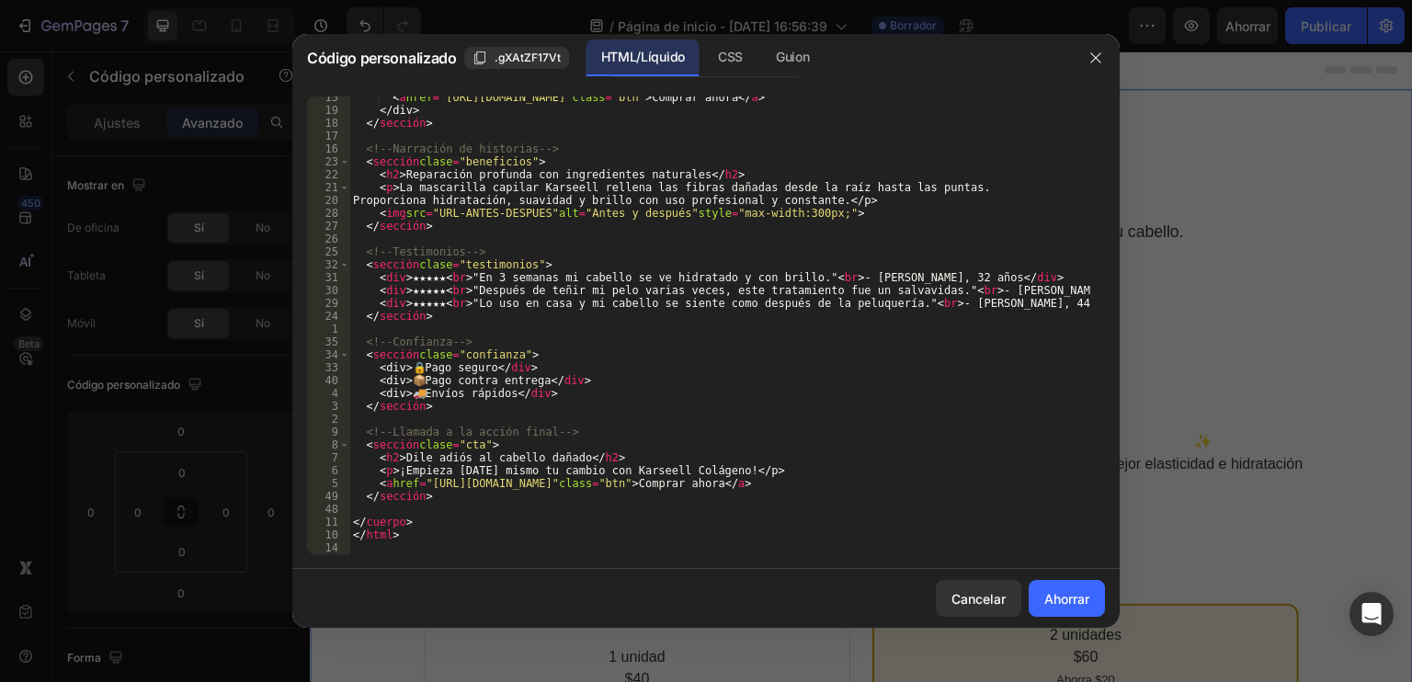
scroll to position [700, 0]
click at [1089, 53] on icon "button" at bounding box center [1096, 58] width 15 height 15
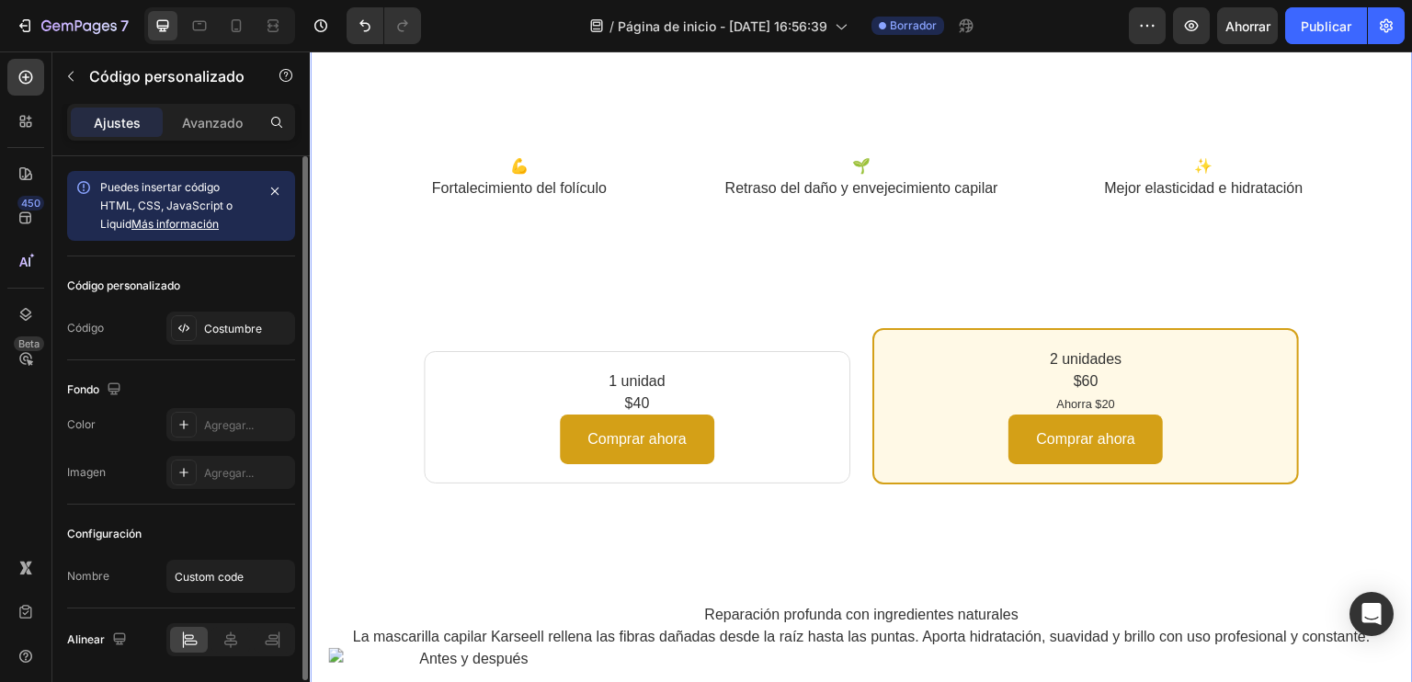
scroll to position [0, 0]
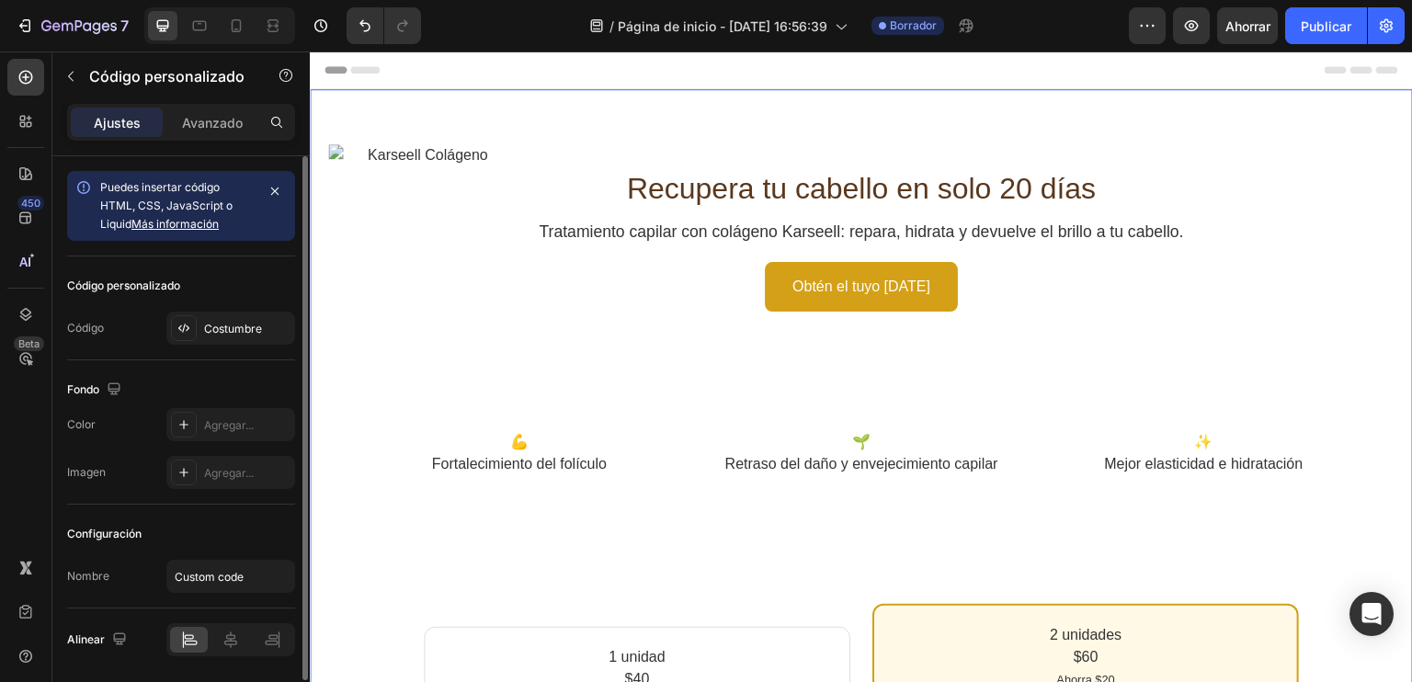
click at [641, 125] on section "Recupera tu cabello en solo 20 días Tratamiento capilar con colágeno Karseell: …" at bounding box center [861, 228] width 1103 height 278
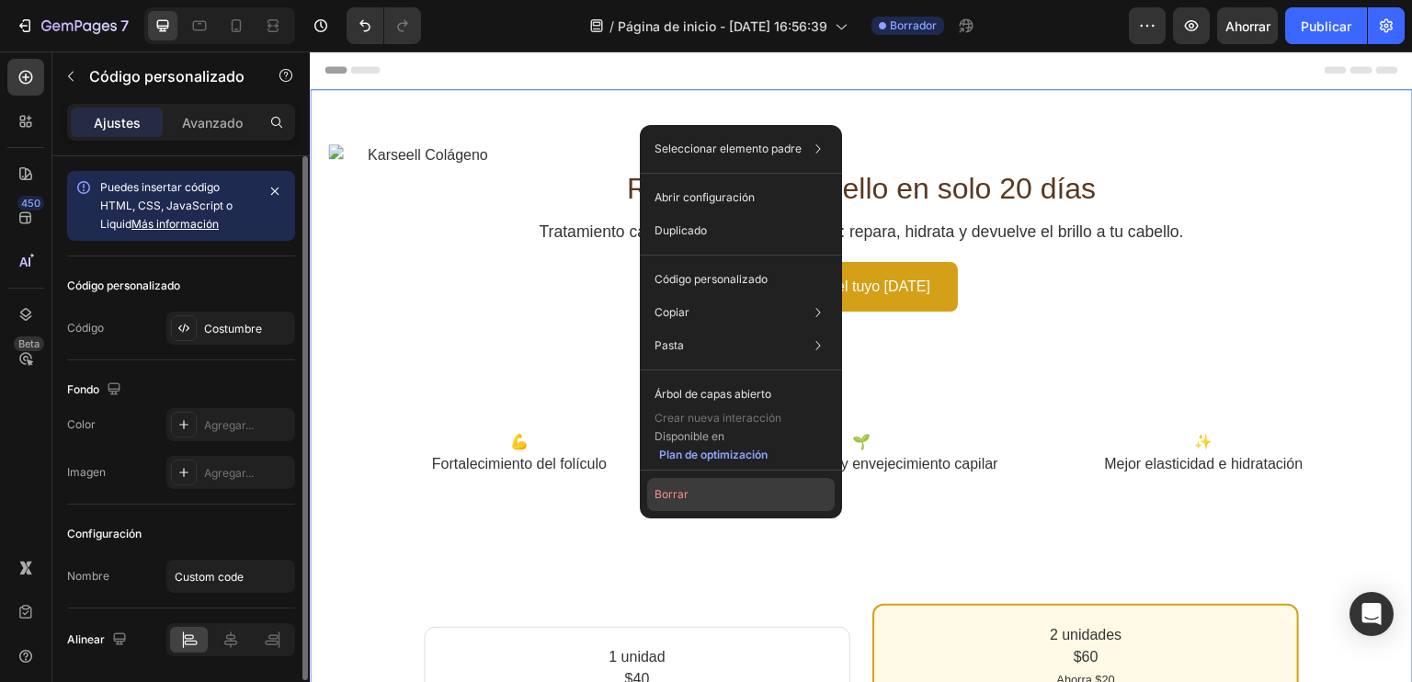
click at [718, 497] on button "Borrar" at bounding box center [741, 494] width 188 height 33
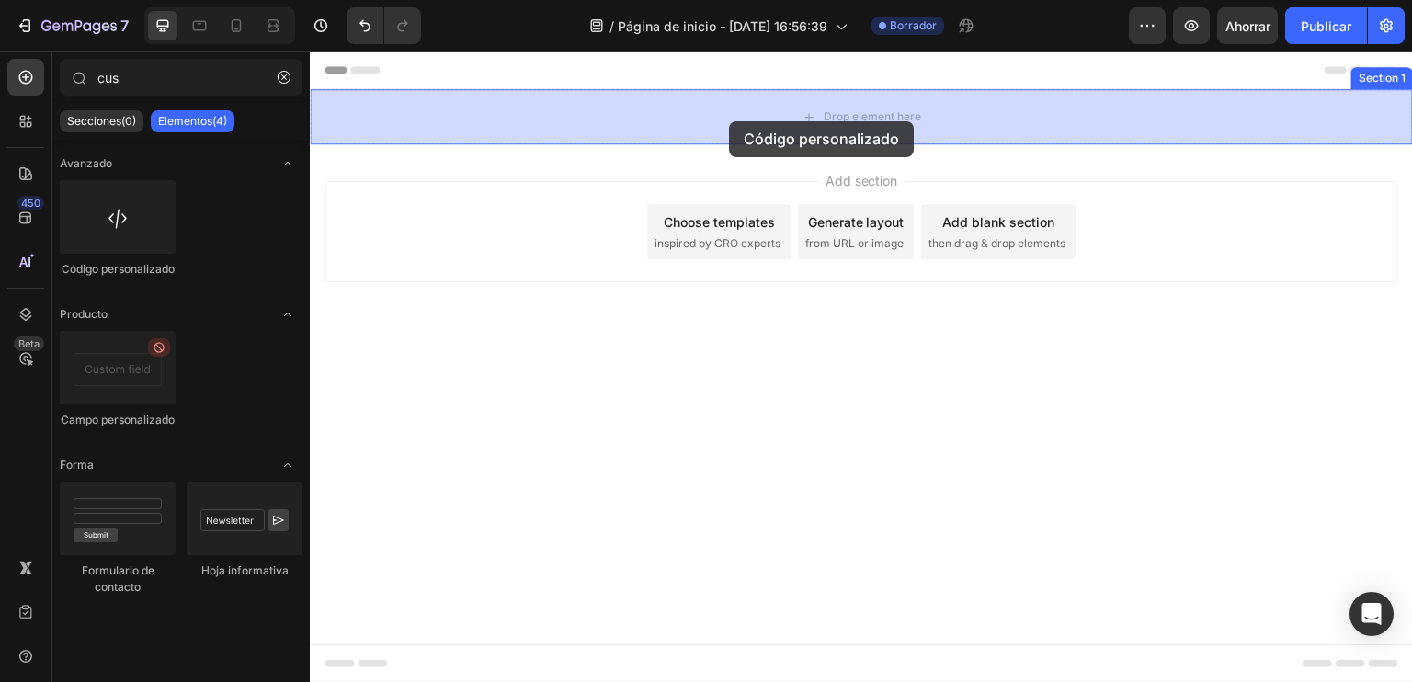
drag, startPoint x: 439, startPoint y: 280, endPoint x: 729, endPoint y: 121, distance: 330.8
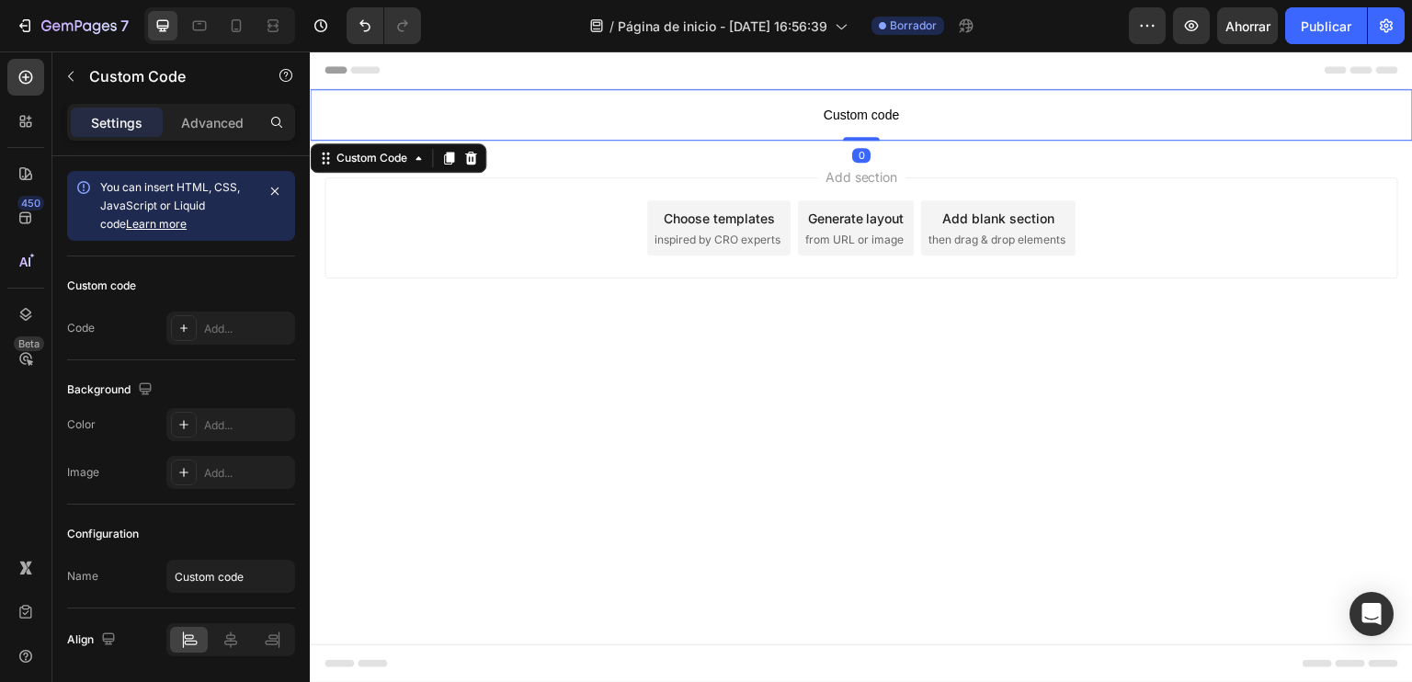
click at [867, 120] on span "Custom code" at bounding box center [861, 115] width 1103 height 22
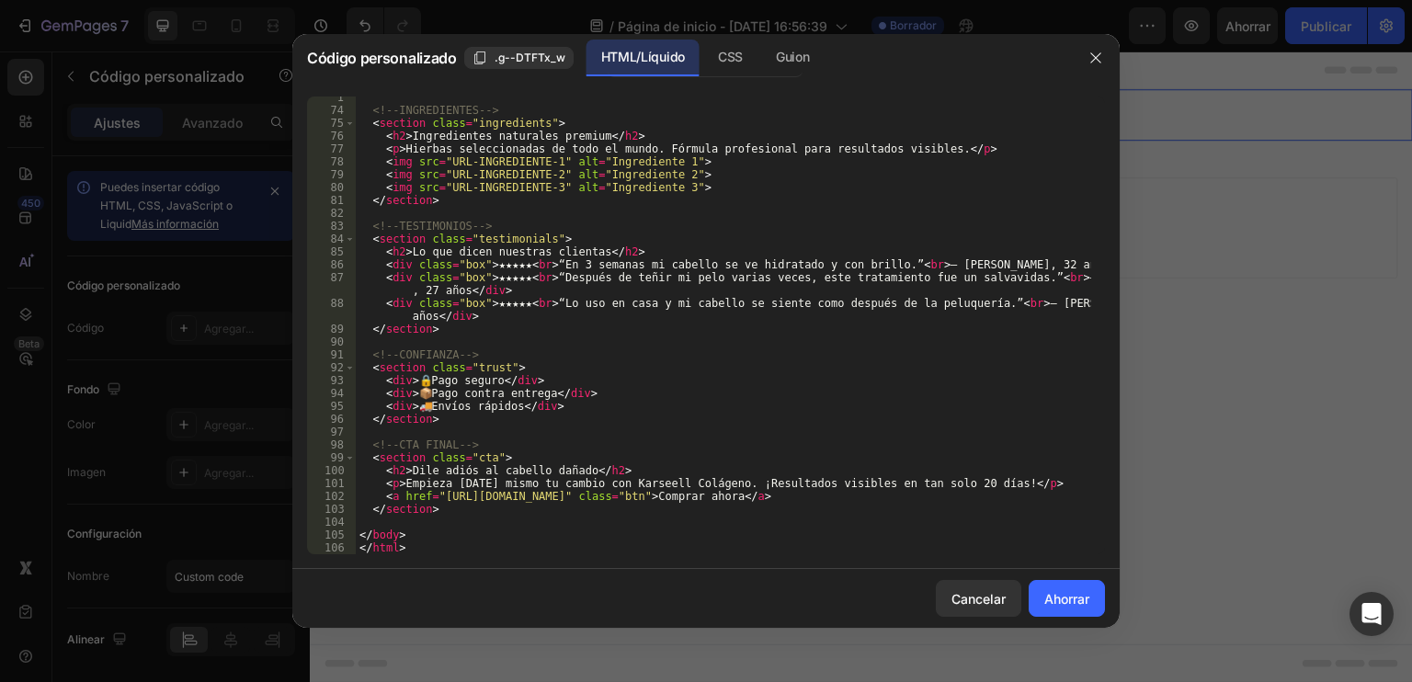
scroll to position [983, 0]
click at [1067, 603] on font "Ahorrar" at bounding box center [1067, 599] width 45 height 16
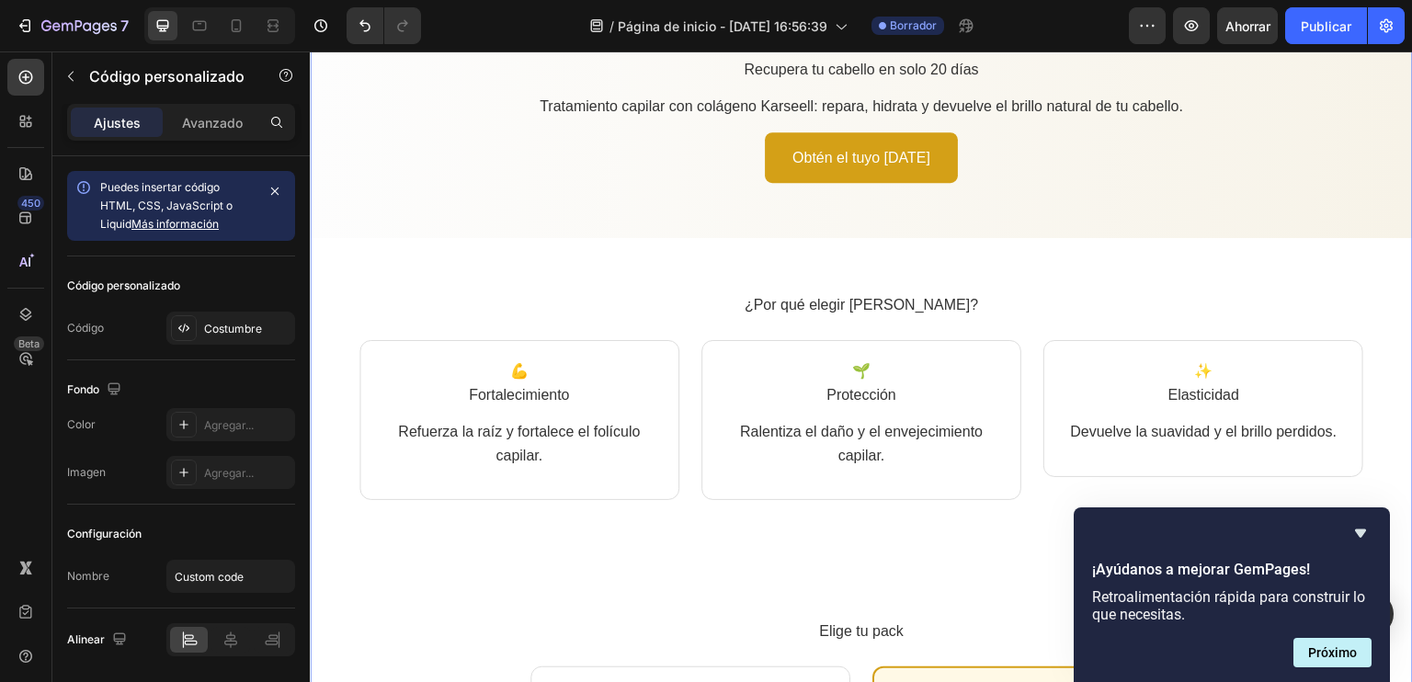
scroll to position [0, 0]
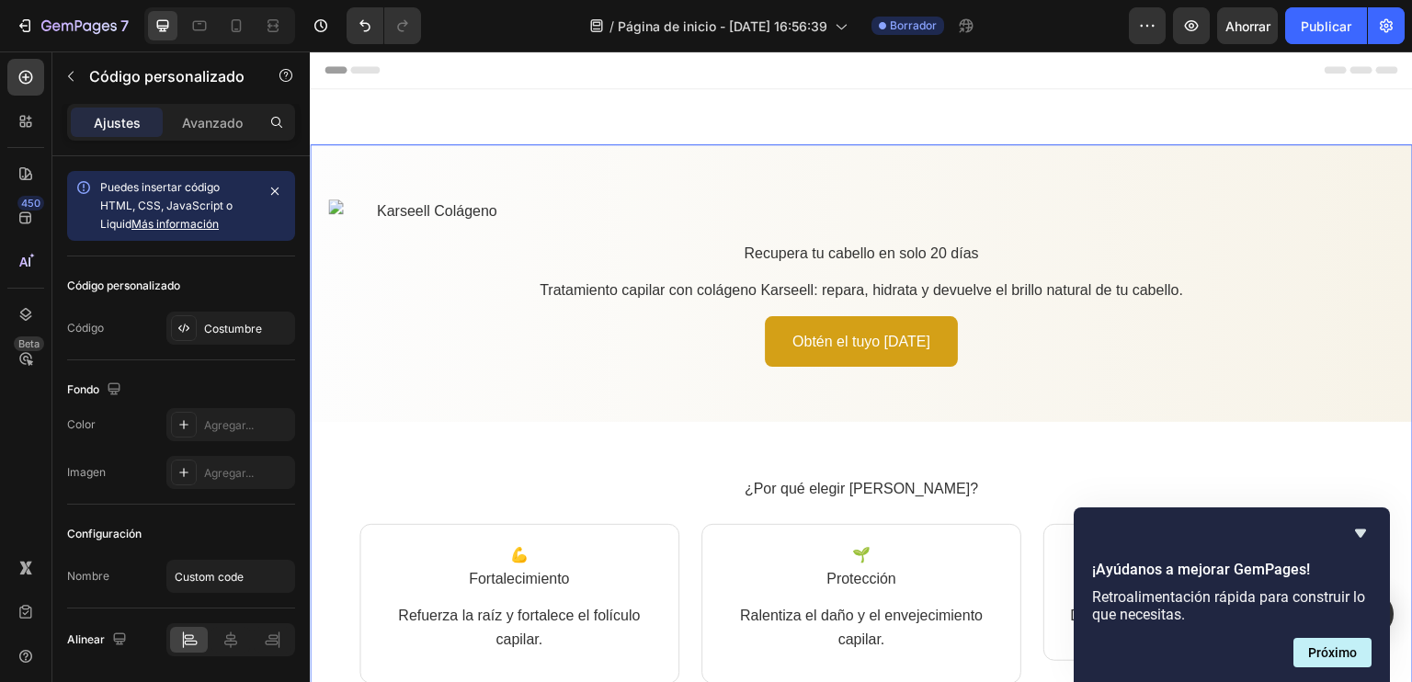
click at [335, 200] on img at bounding box center [429, 212] width 202 height 24
click at [339, 209] on img at bounding box center [429, 212] width 202 height 24
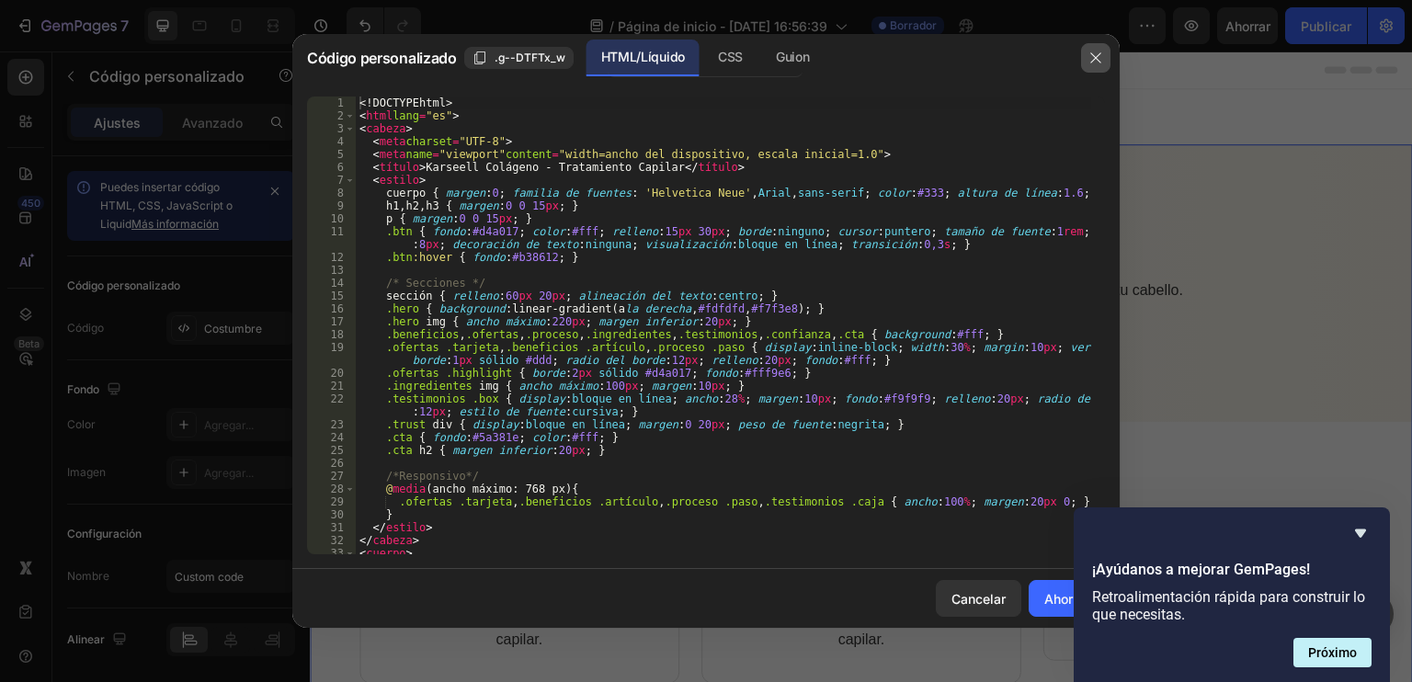
click at [1096, 49] on button "button" at bounding box center [1095, 57] width 29 height 29
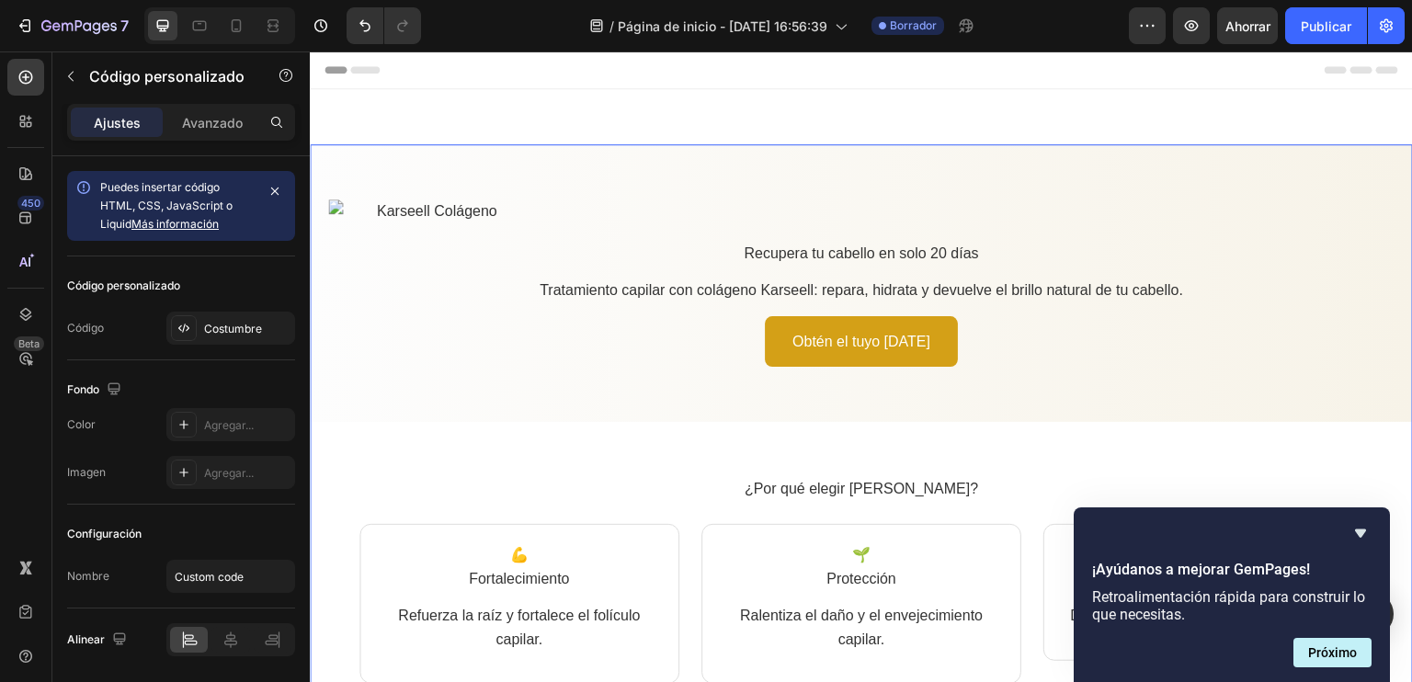
click at [386, 200] on img at bounding box center [429, 212] width 202 height 24
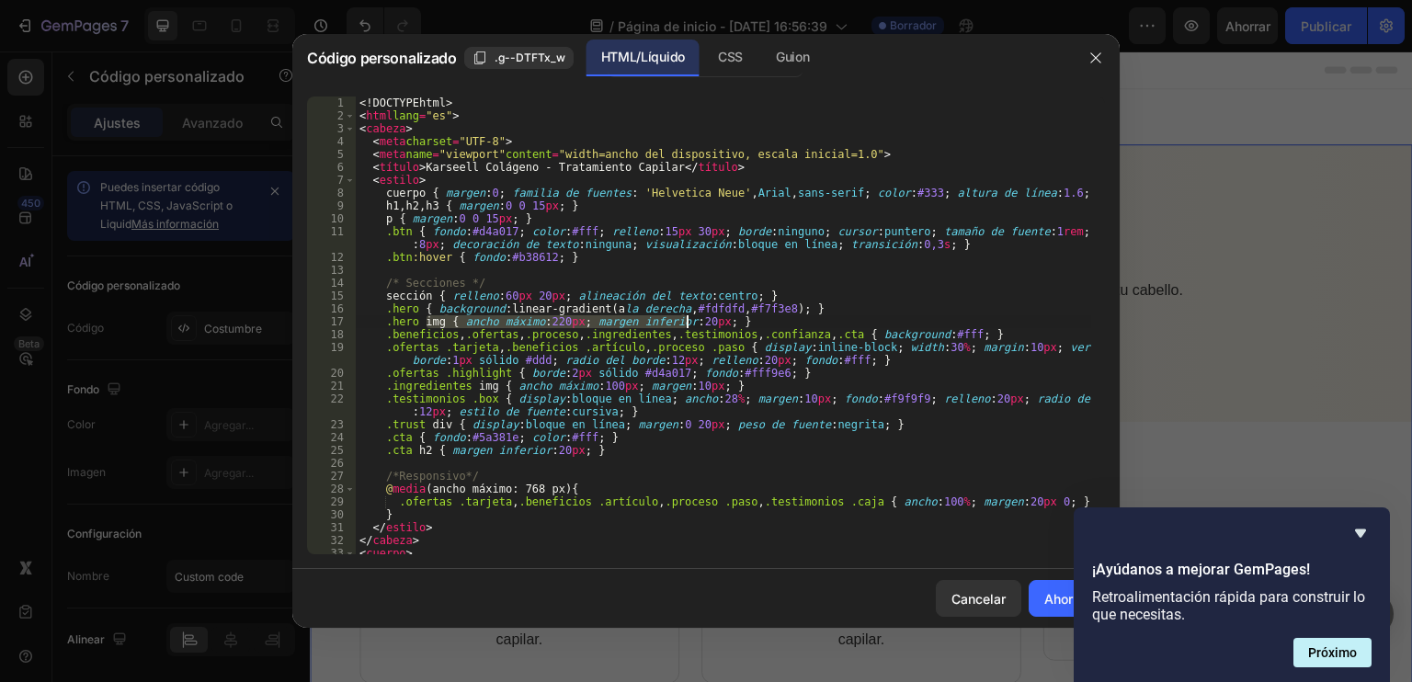
drag, startPoint x: 427, startPoint y: 321, endPoint x: 794, endPoint y: 324, distance: 366.9
click at [794, 324] on div "<! DOCTYPE html > < html lang = "es" > < cabeza > < meta charset = "UTF-8" > < …" at bounding box center [724, 339] width 736 height 484
click at [796, 324] on div "<! DOCTYPE html > < html lang = "es" > < cabeza > < meta charset = "UTF-8" > < …" at bounding box center [724, 326] width 736 height 458
drag, startPoint x: 791, startPoint y: 321, endPoint x: 655, endPoint y: 319, distance: 136.1
click at [669, 321] on div "<! DOCTYPE html > < html lang = "es" > < cabeza > < meta charset = "UTF-8" > < …" at bounding box center [724, 339] width 736 height 484
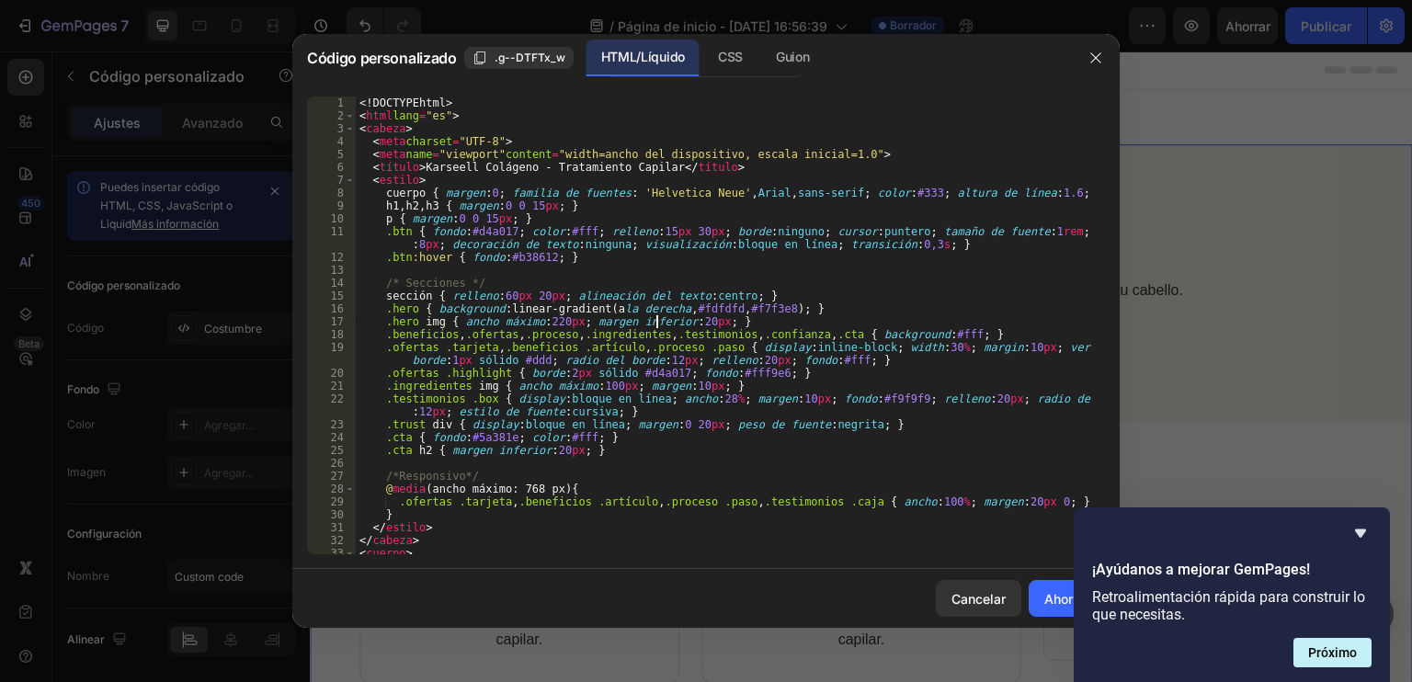
click at [655, 320] on div "<! DOCTYPE html > < html lang = "es" > < cabeza > < meta charset = "UTF-8" > < …" at bounding box center [724, 339] width 736 height 484
click at [651, 329] on div "<! DOCTYPE html > < html lang = "es" > < cabeza > < meta charset = "UTF-8" > < …" at bounding box center [724, 339] width 736 height 484
type textarea ".benefits, .offers, .process, .ingredients, .testimonials, .trust, .cta { backg…"
drag, startPoint x: 390, startPoint y: 273, endPoint x: 411, endPoint y: 265, distance: 22.7
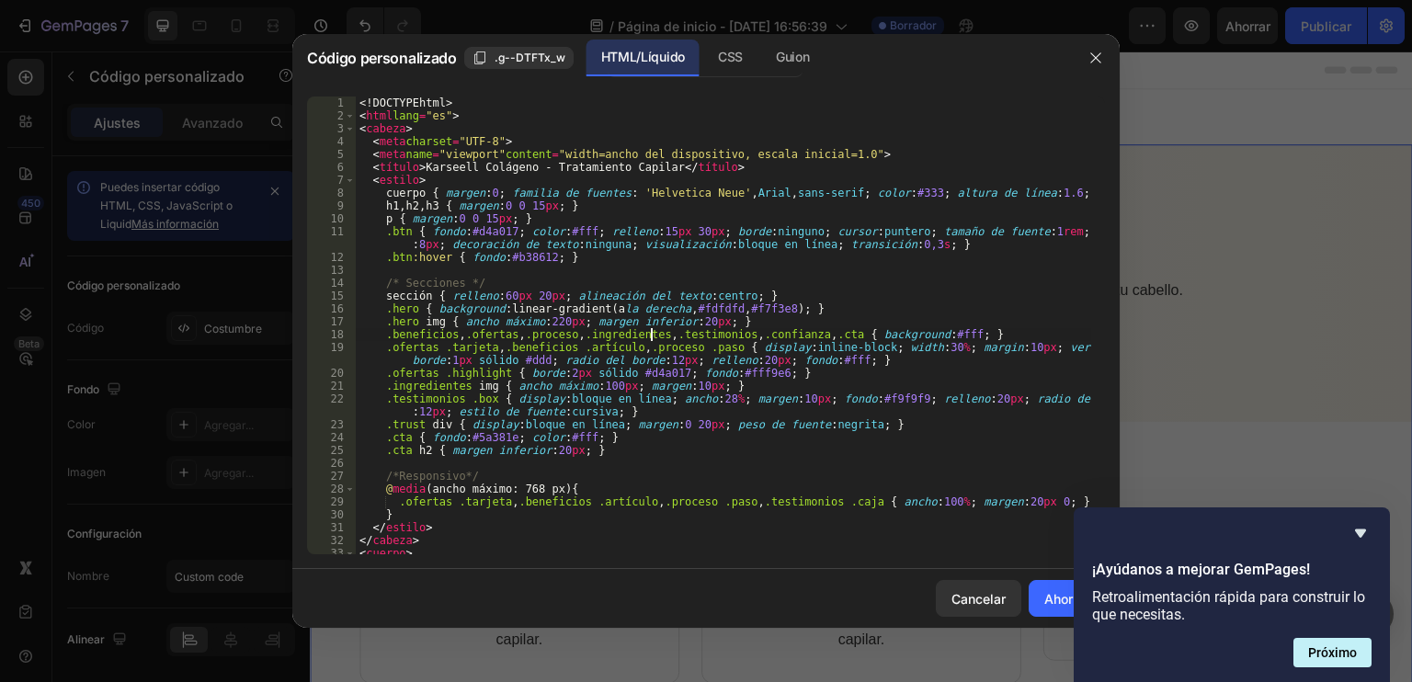
click at [390, 275] on div "<! DOCTYPE html > < html lang = "es" > < cabeza > < meta charset = "UTF-8" > < …" at bounding box center [724, 339] width 736 height 484
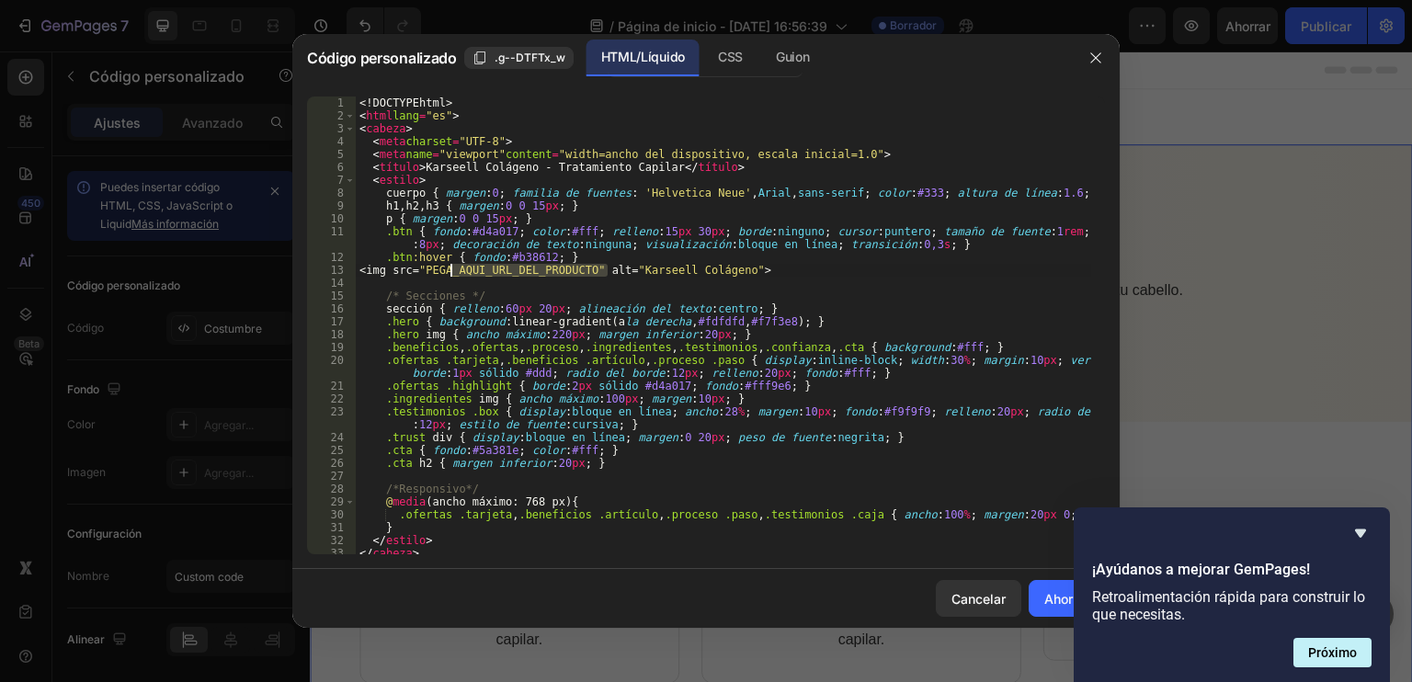
drag, startPoint x: 607, startPoint y: 272, endPoint x: 450, endPoint y: 275, distance: 157.3
click at [450, 275] on div "<! DOCTYPE html > < html lang = "es" > < cabeza > < meta charset = "UTF-8" > < …" at bounding box center [724, 339] width 736 height 484
paste textarea "https://d39ru7awumhhs2.cloudfront.net/colombia/products/1534785/1732662330Captu…"
type textarea "<img src="PEGA_https://d39ru7awumhhs2.cloudfront.net/colombia/products/1534785/…"
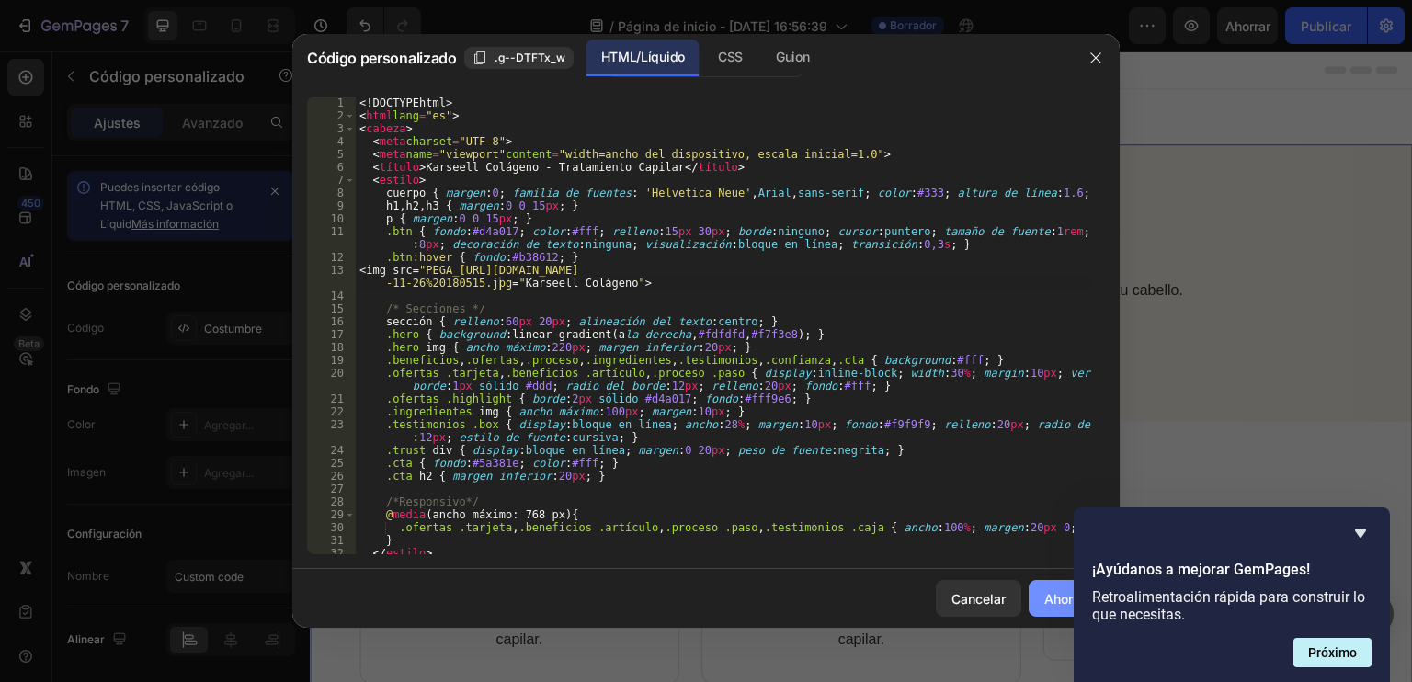
click at [1060, 601] on font "Ahorrar" at bounding box center [1067, 599] width 45 height 16
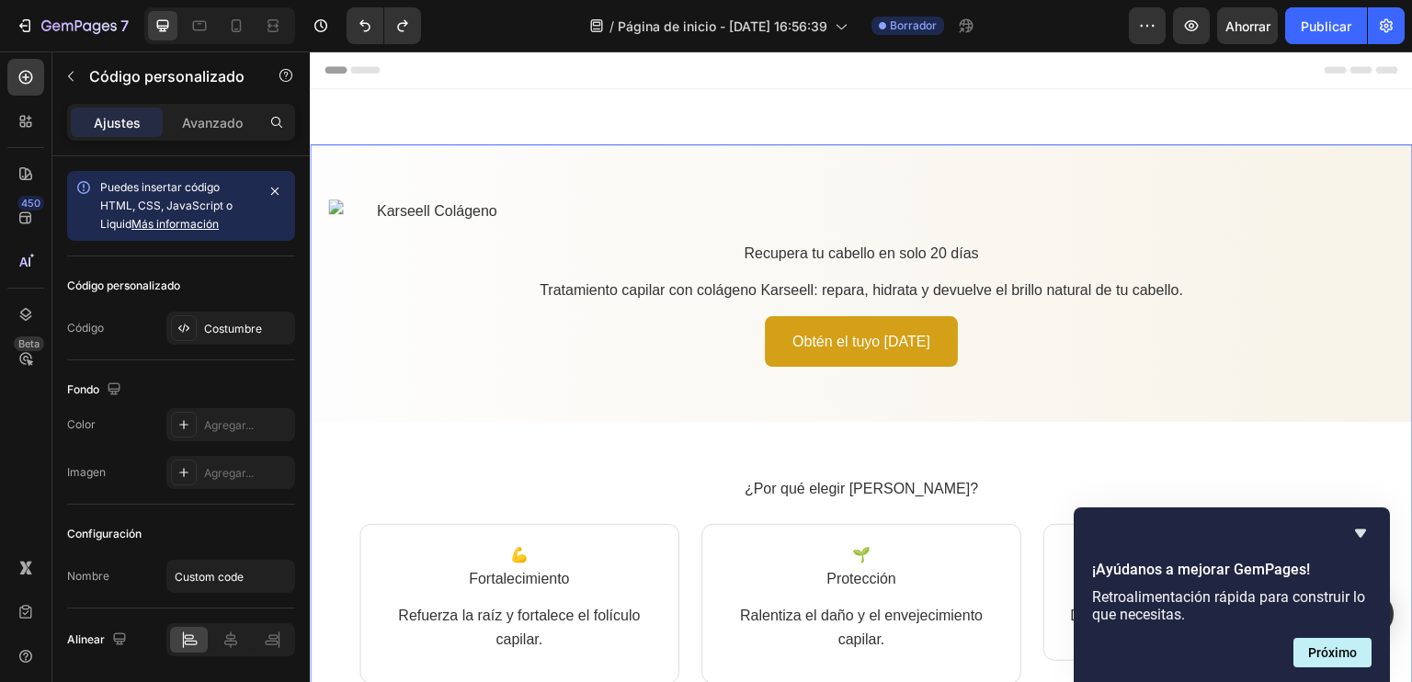
click at [479, 200] on img at bounding box center [429, 212] width 202 height 24
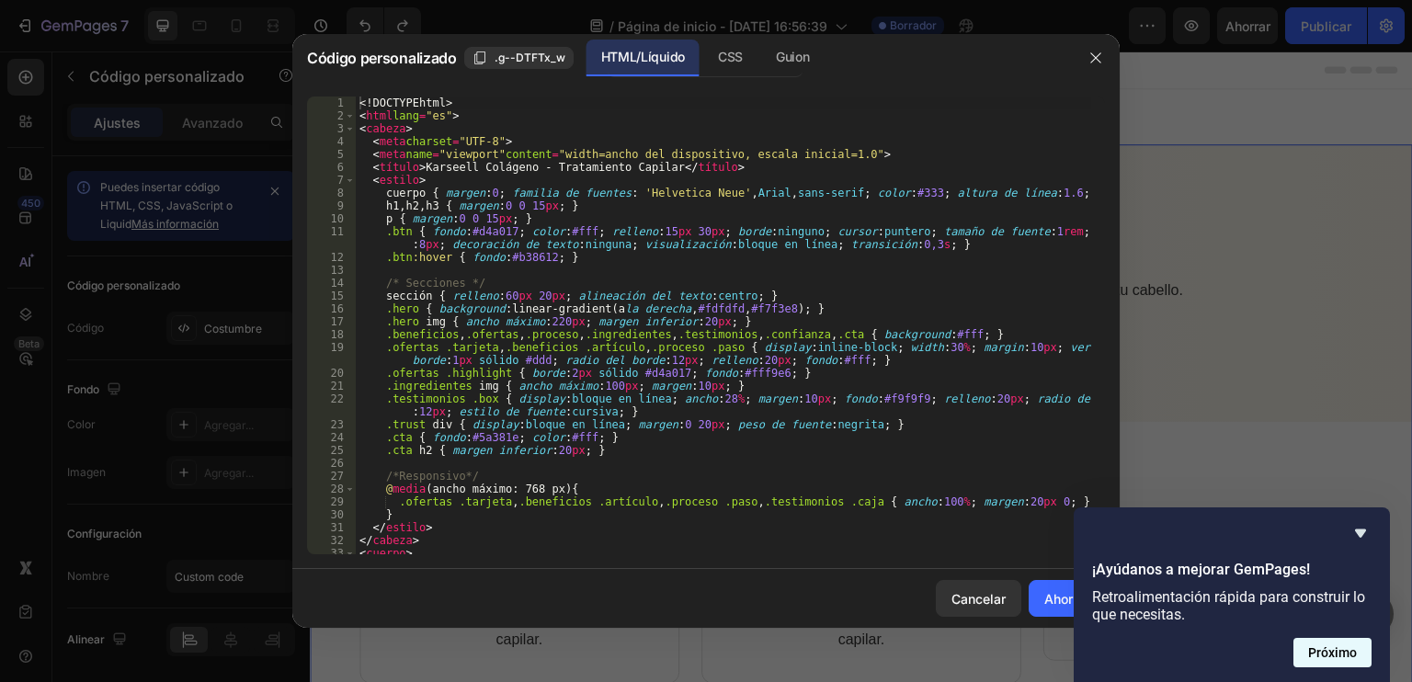
click at [1335, 656] on font "Próximo" at bounding box center [1333, 653] width 49 height 15
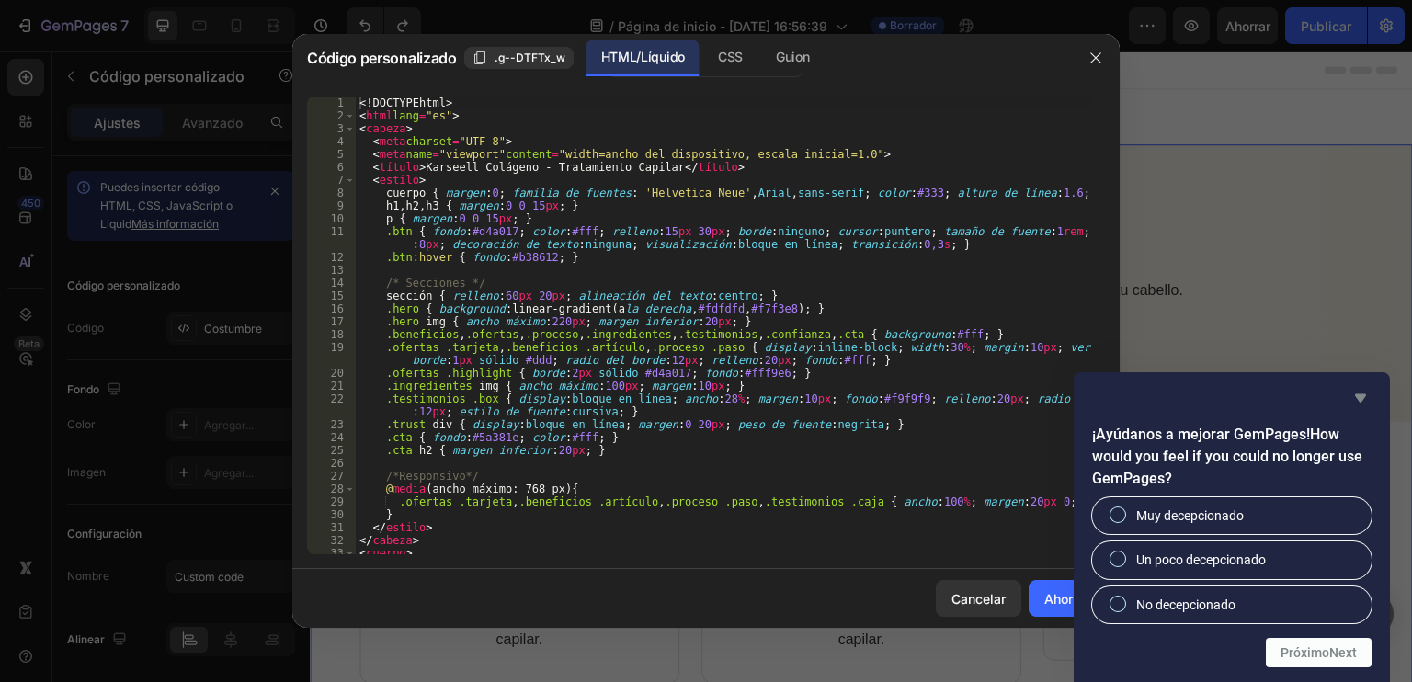
click at [1363, 396] on icon "Ocultar encuesta" at bounding box center [1360, 398] width 11 height 8
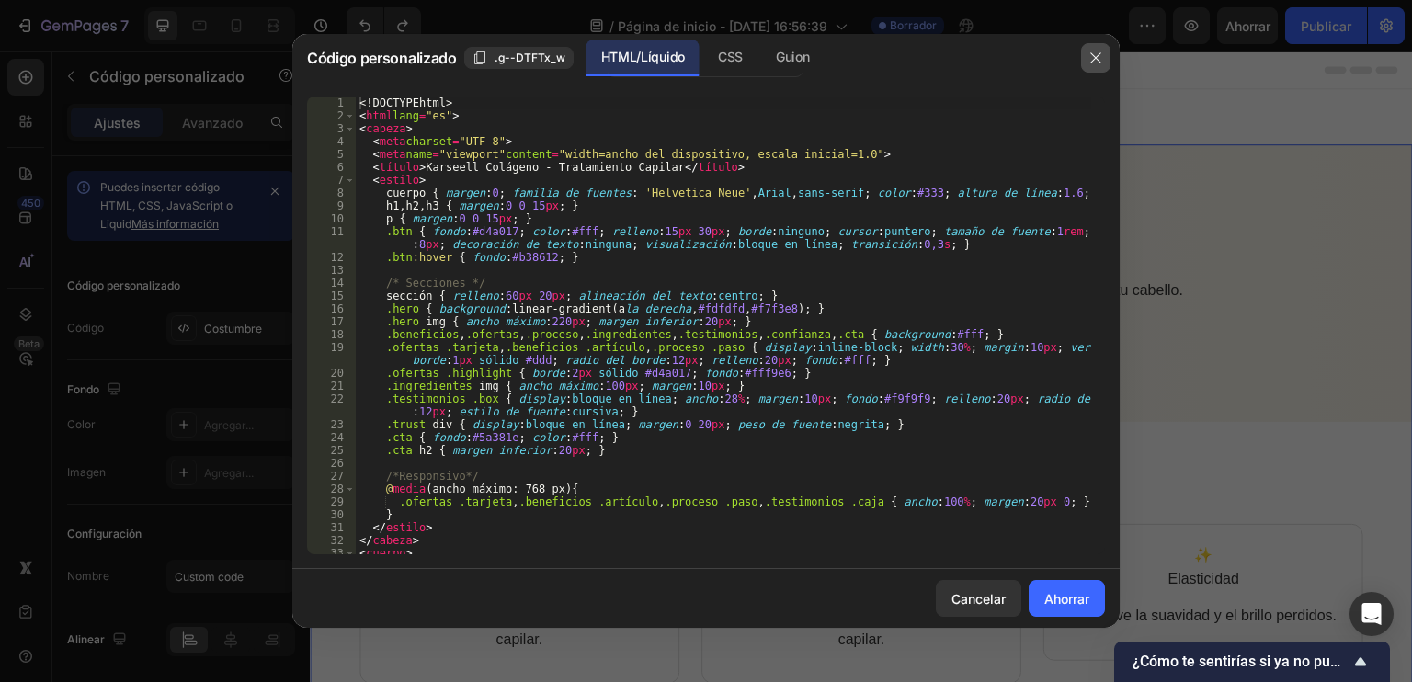
click at [1097, 54] on icon "button" at bounding box center [1096, 58] width 15 height 15
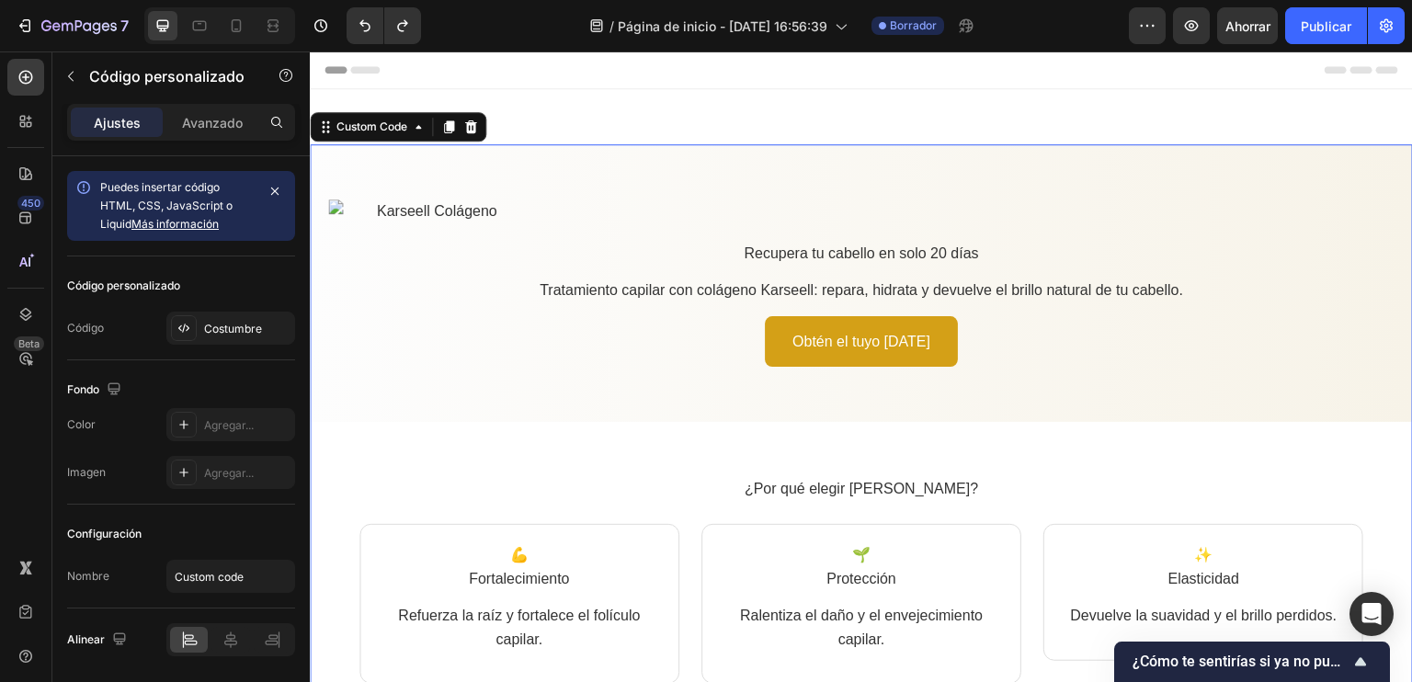
click at [346, 204] on img at bounding box center [429, 212] width 202 height 24
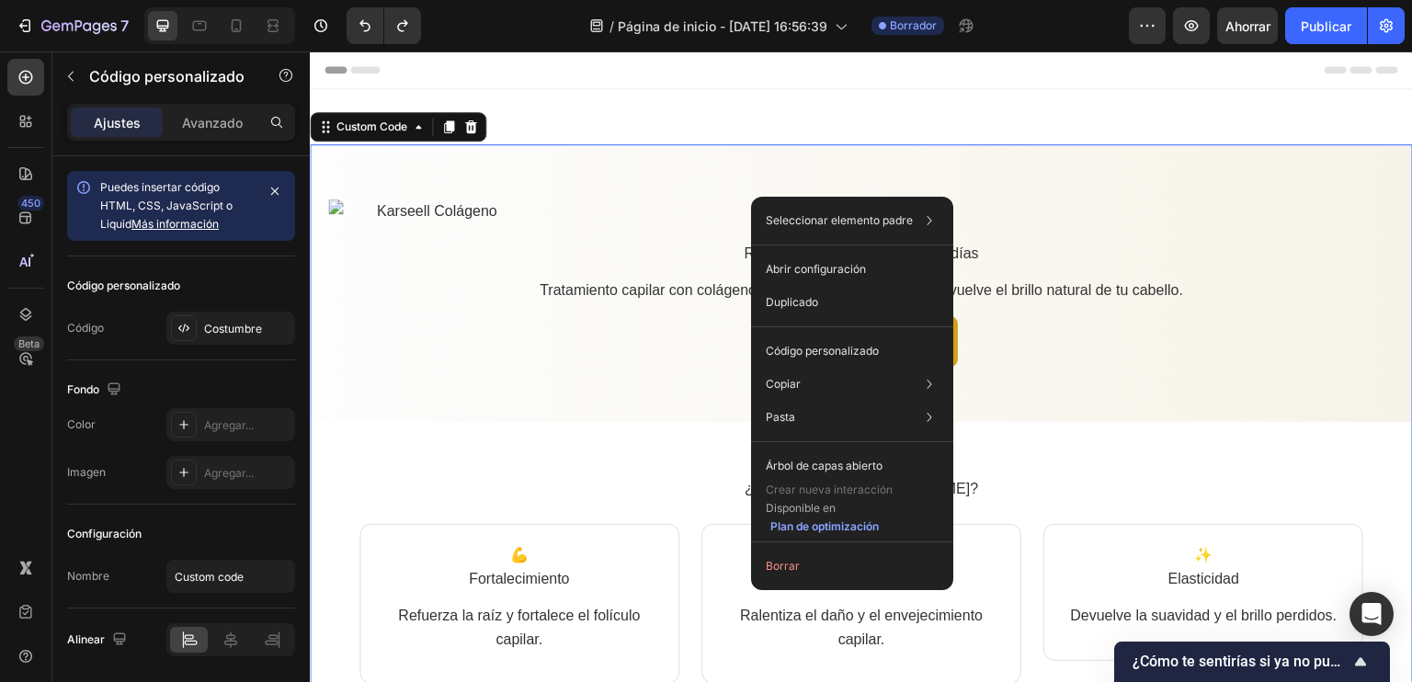
click at [484, 127] on div "Custom Code" at bounding box center [398, 126] width 177 height 29
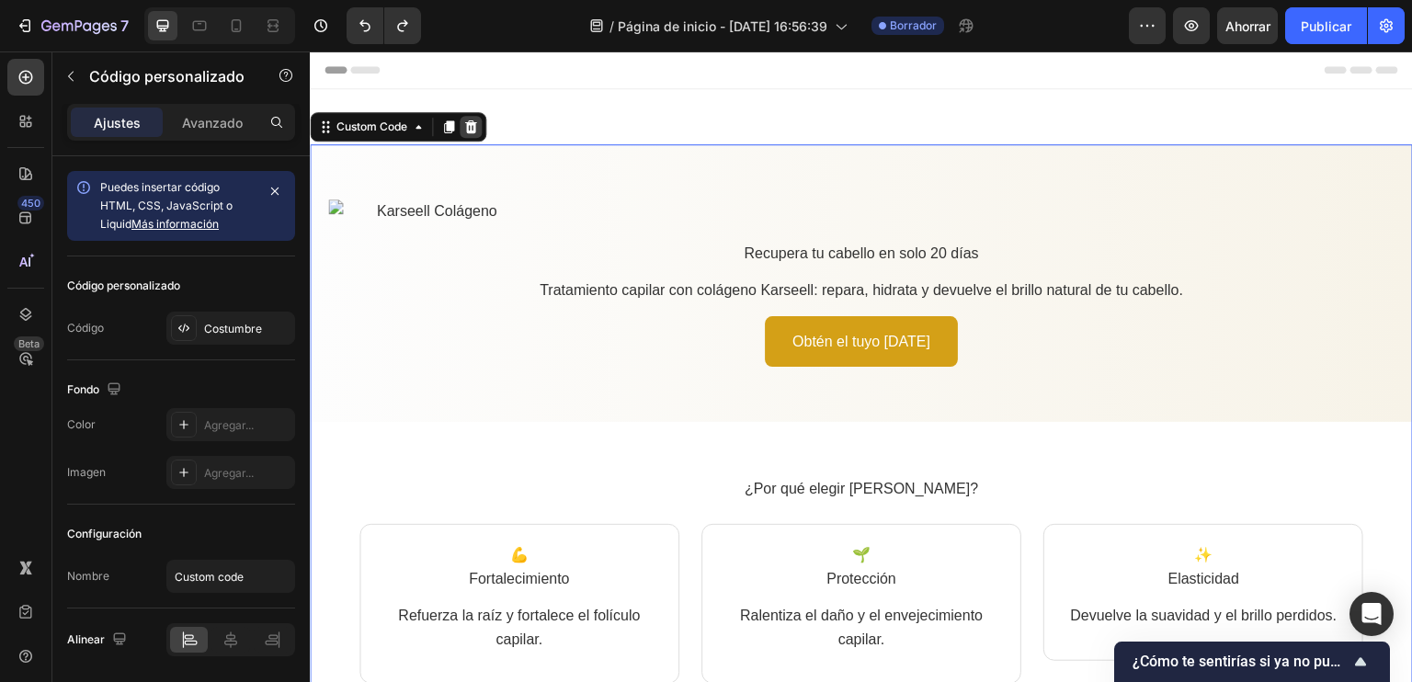
click at [474, 124] on icon at bounding box center [471, 126] width 12 height 13
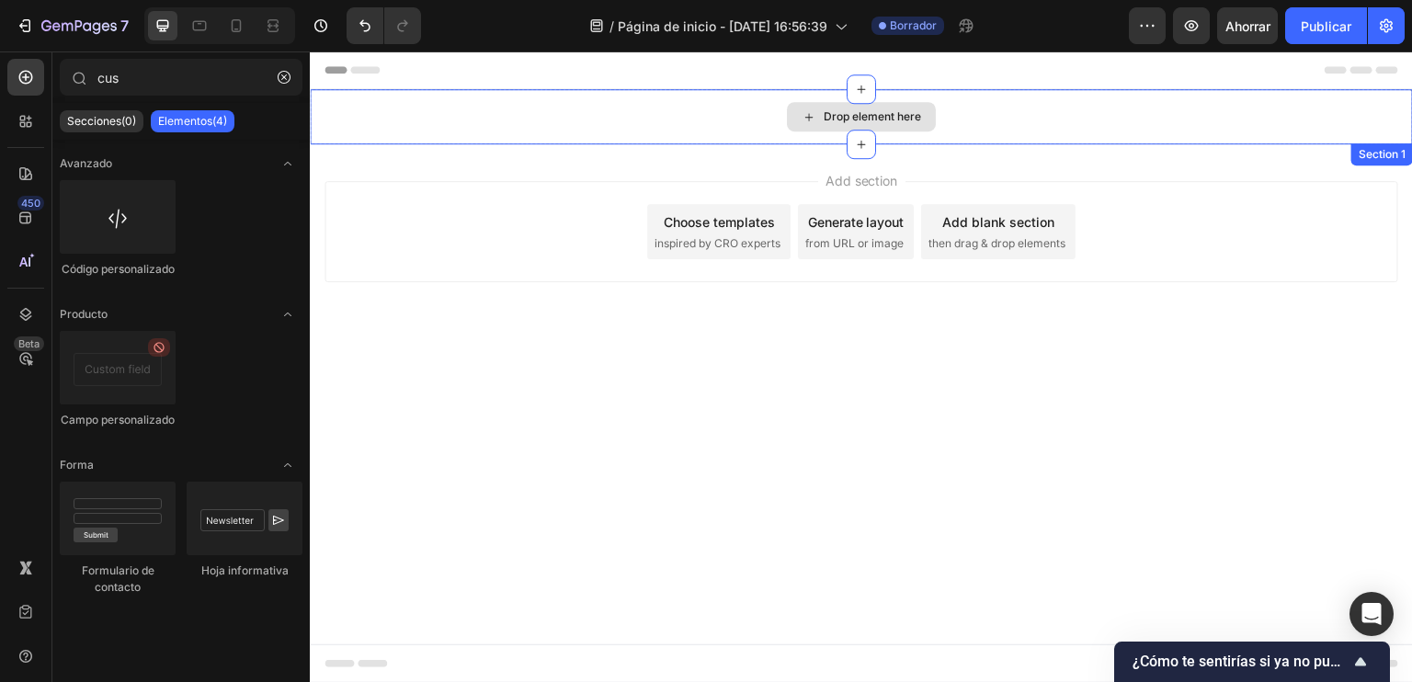
click at [789, 113] on div "Drop element here" at bounding box center [861, 116] width 149 height 29
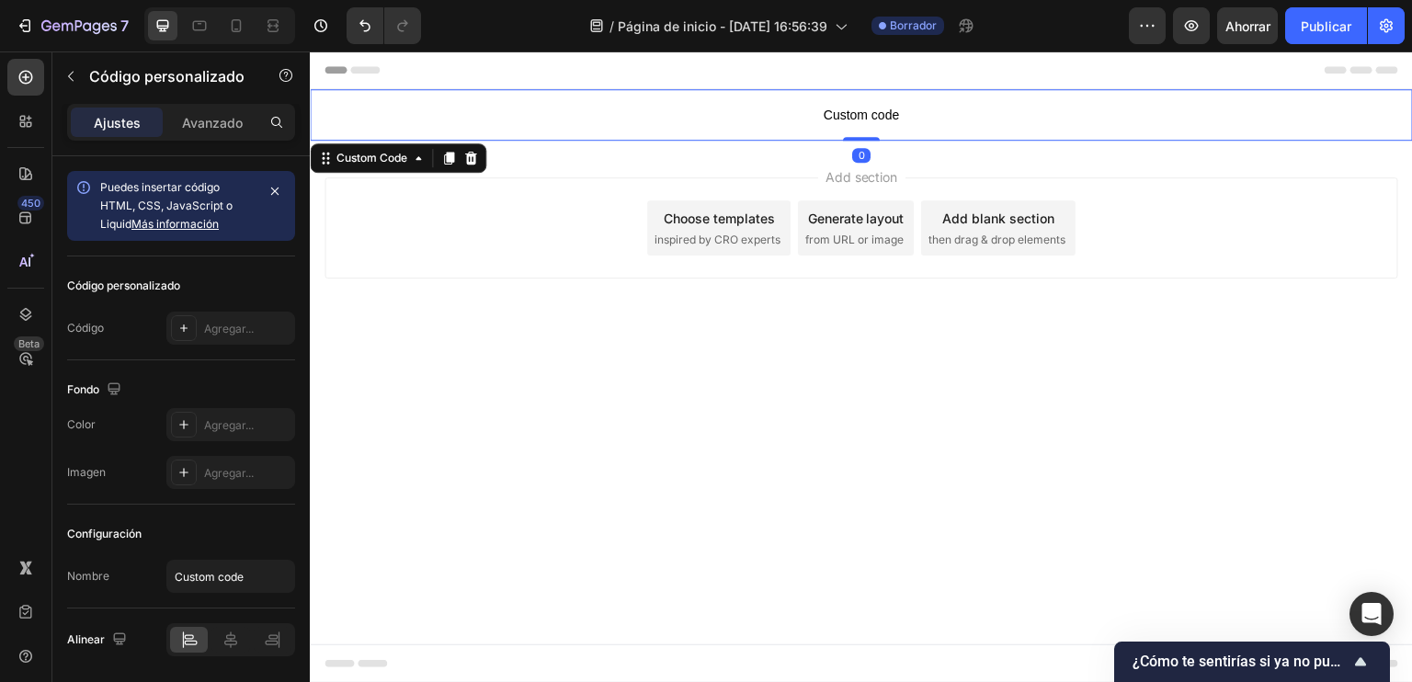
click at [681, 121] on span "Custom code" at bounding box center [861, 115] width 1103 height 22
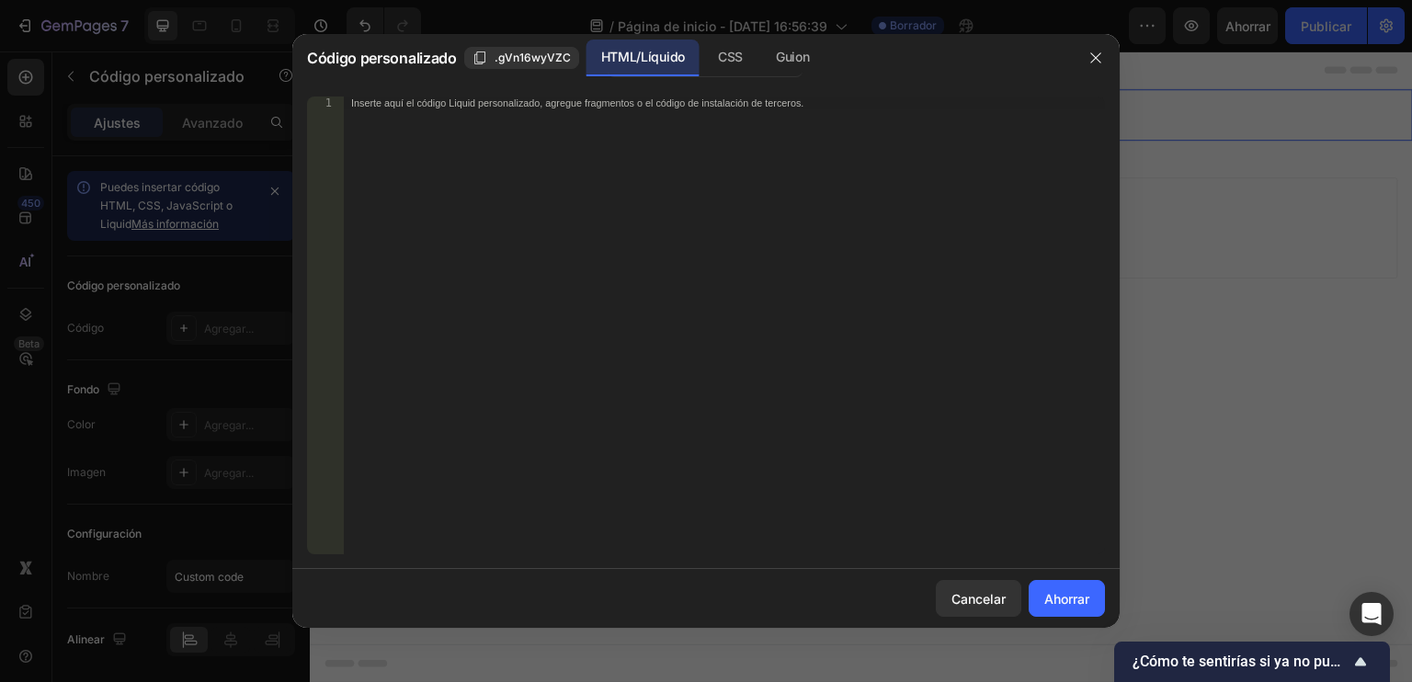
click at [532, 146] on div "Inserte aquí el código Liquid personalizado, agregue fragmentos o el código de …" at bounding box center [724, 339] width 761 height 484
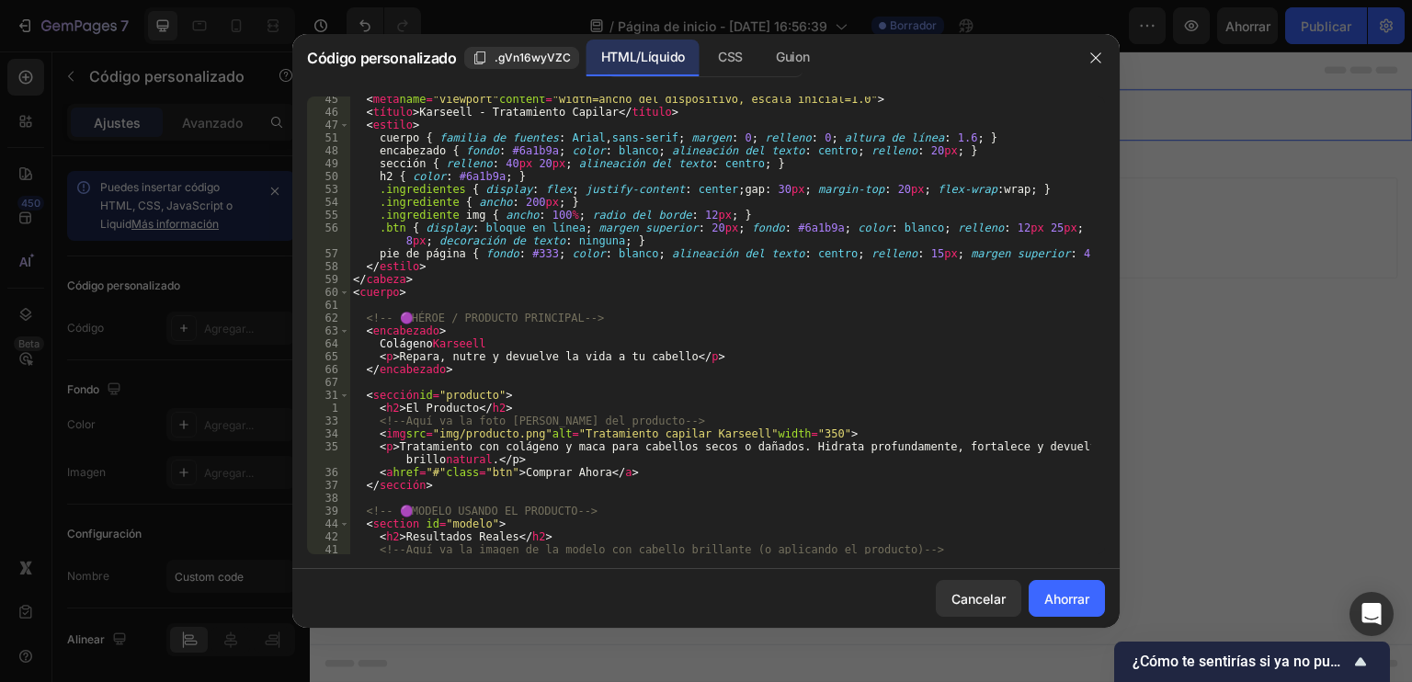
scroll to position [55, 0]
click at [1089, 61] on icon "button" at bounding box center [1096, 58] width 15 height 15
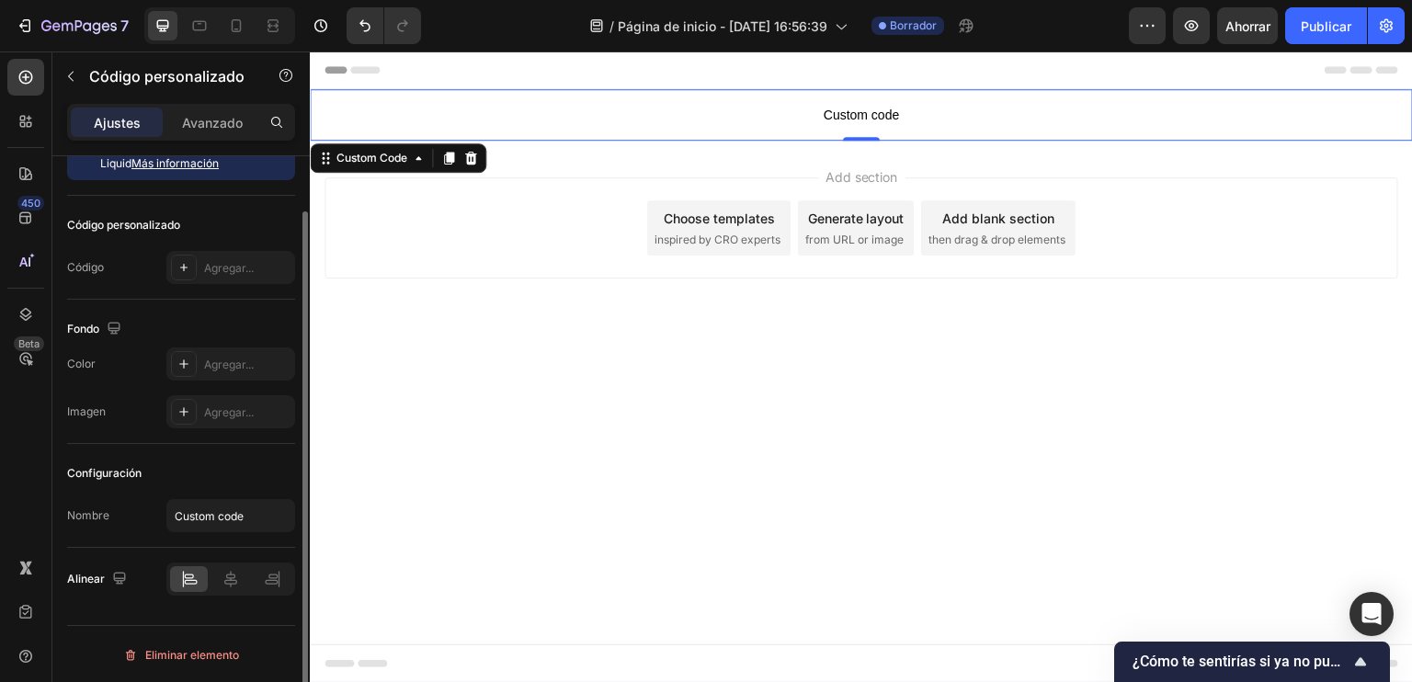
scroll to position [0, 0]
